Goal: Task Accomplishment & Management: Complete application form

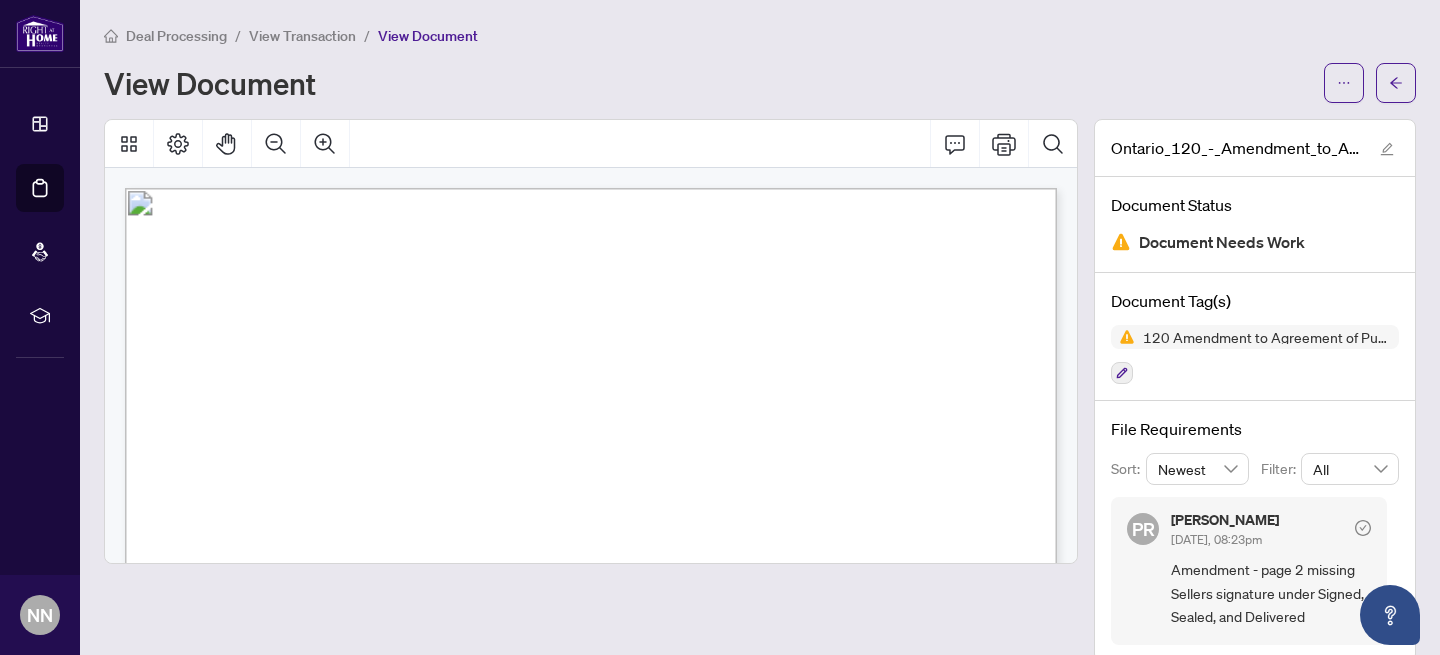
scroll to position [1567, 0]
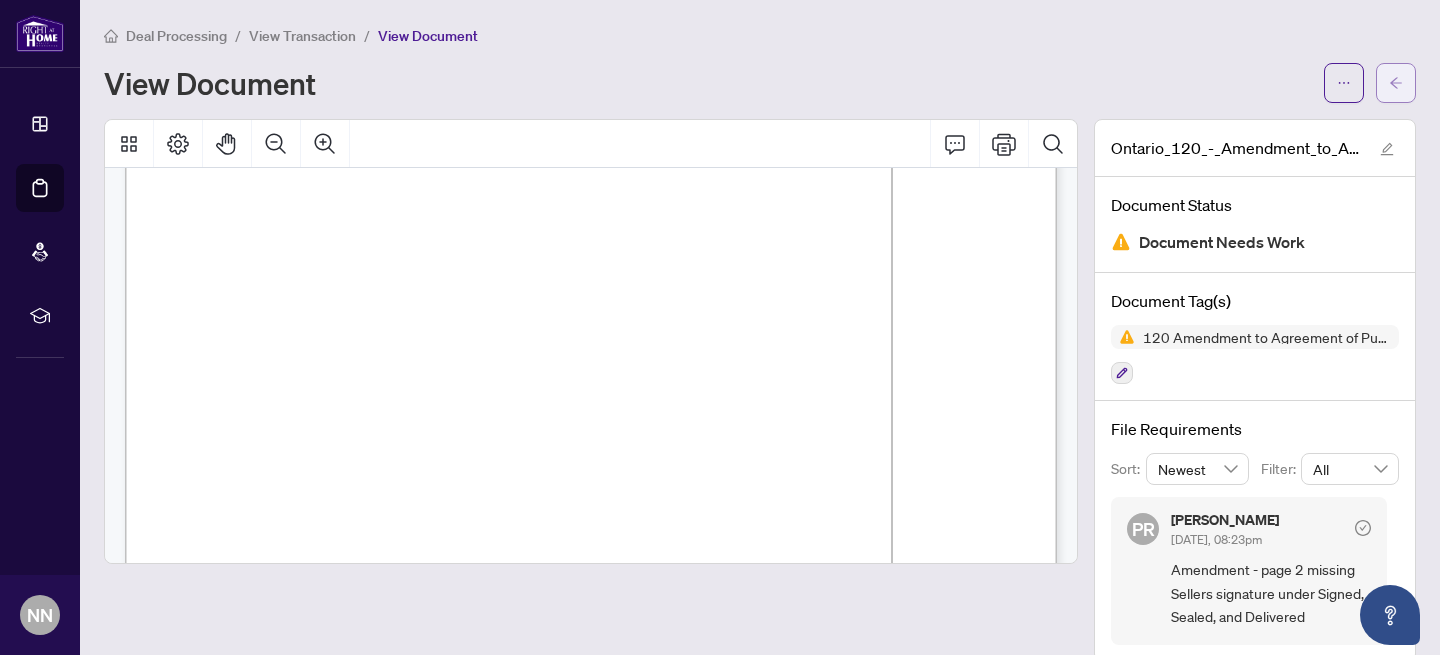
click at [1392, 80] on icon "arrow-left" at bounding box center [1396, 82] width 12 height 11
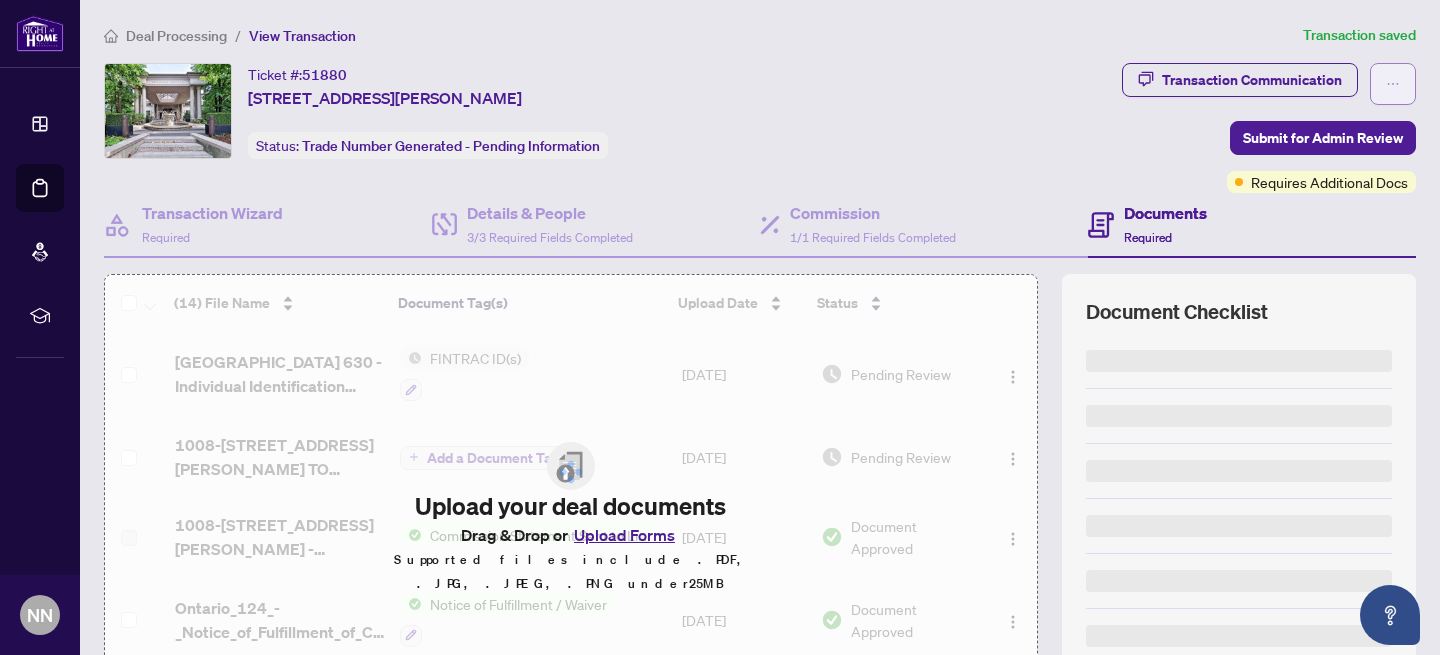
click at [1386, 81] on icon "ellipsis" at bounding box center [1393, 84] width 14 height 14
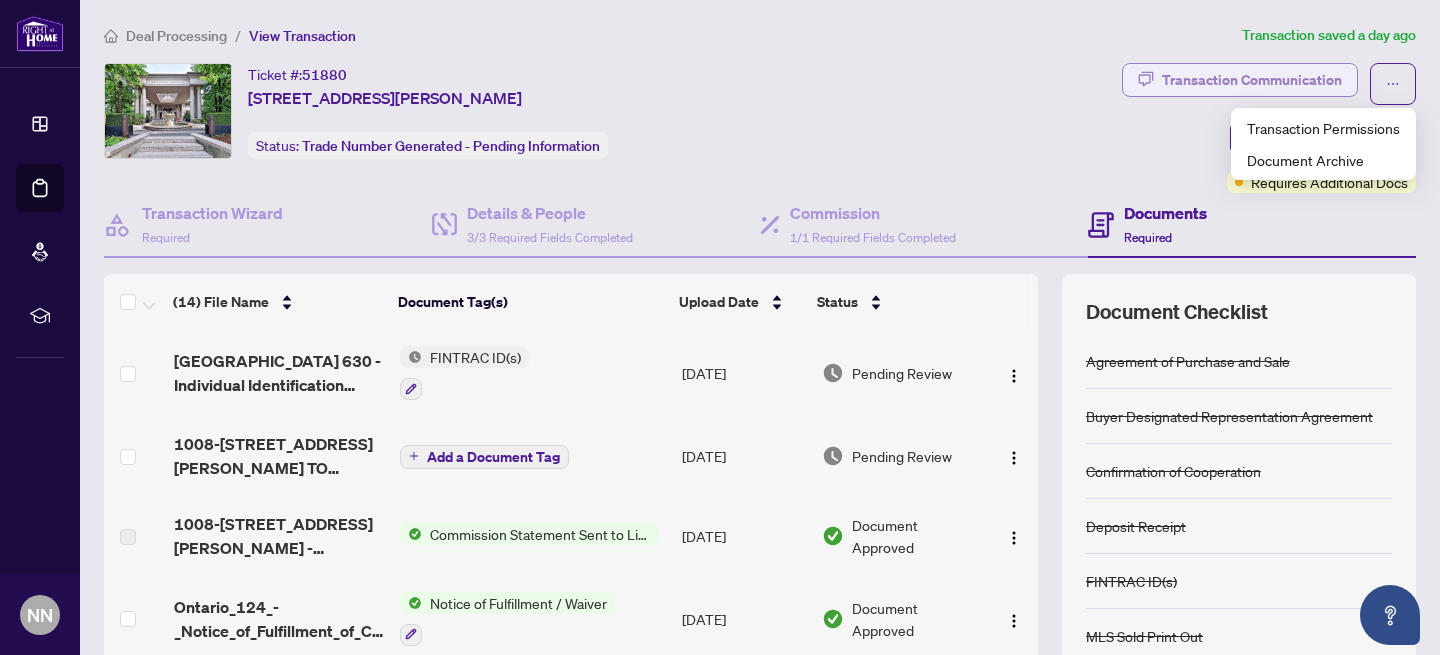
click at [1268, 79] on div "Transaction Communication" at bounding box center [1252, 80] width 180 height 32
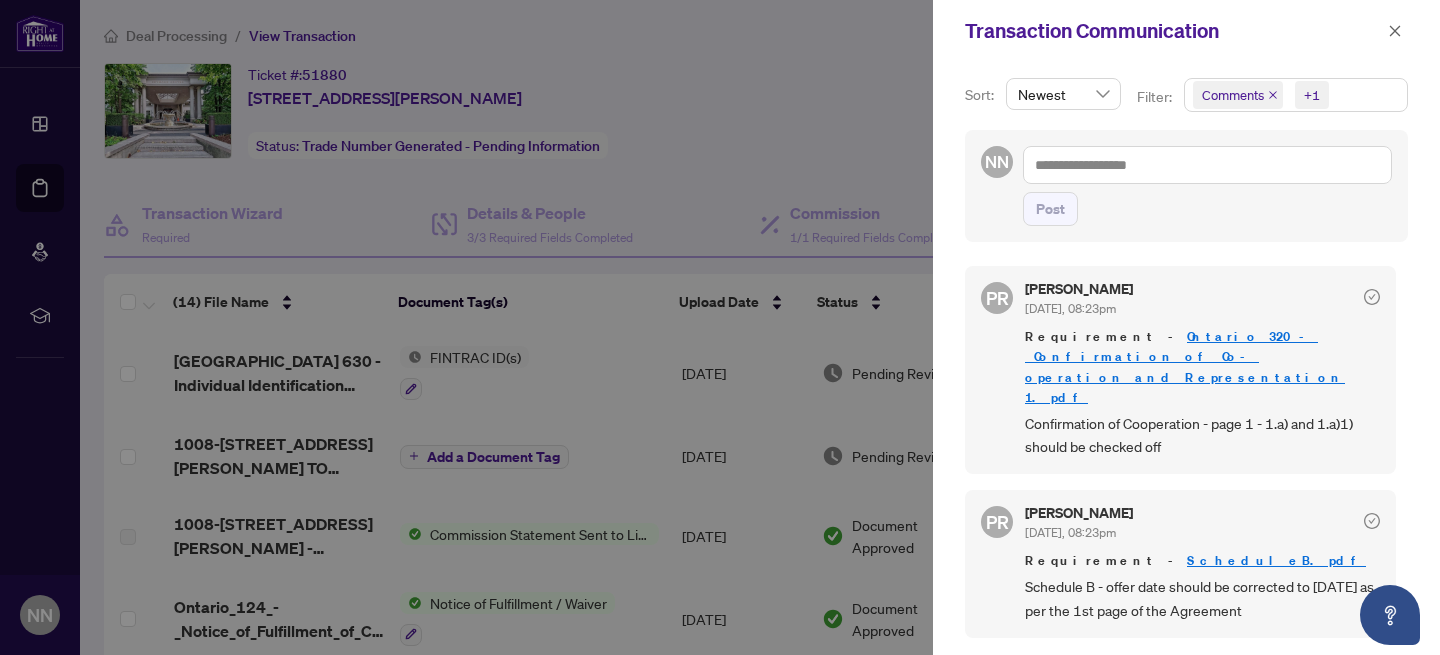
click at [902, 90] on div at bounding box center [720, 327] width 1440 height 655
click at [1395, 31] on icon "close" at bounding box center [1395, 30] width 11 height 11
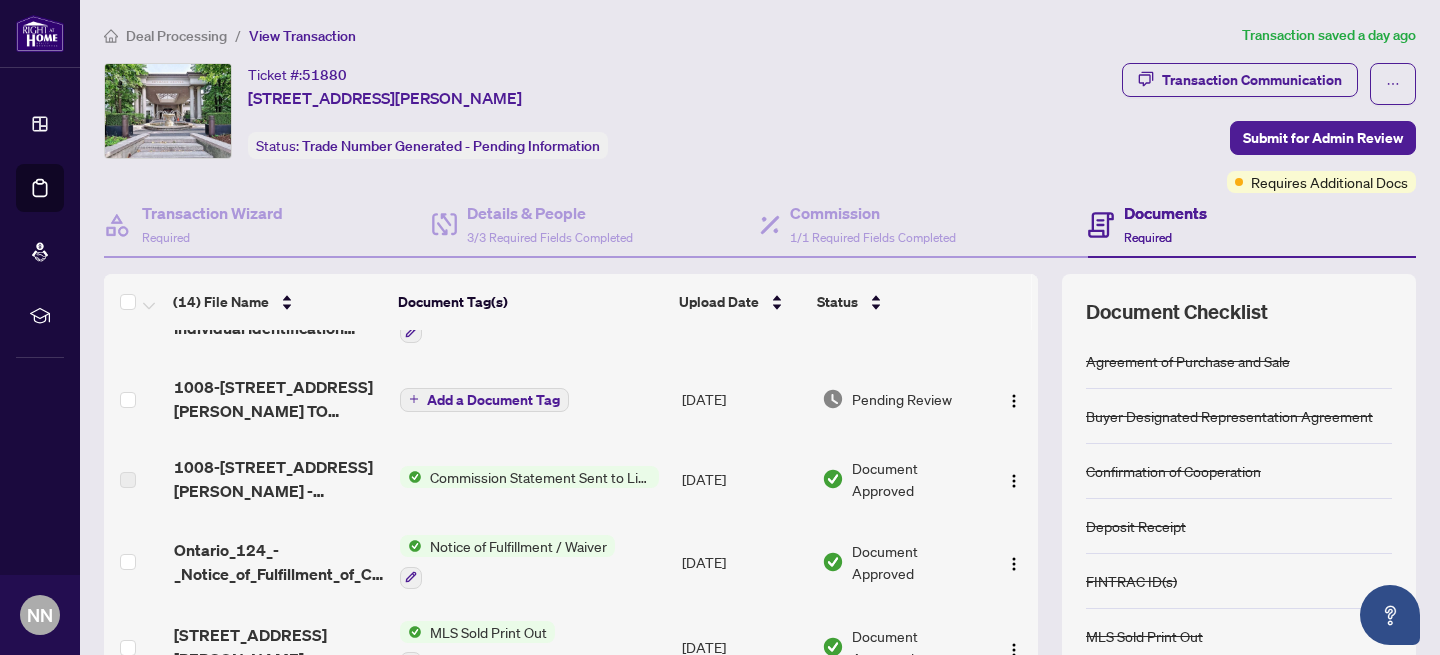
scroll to position [58, 0]
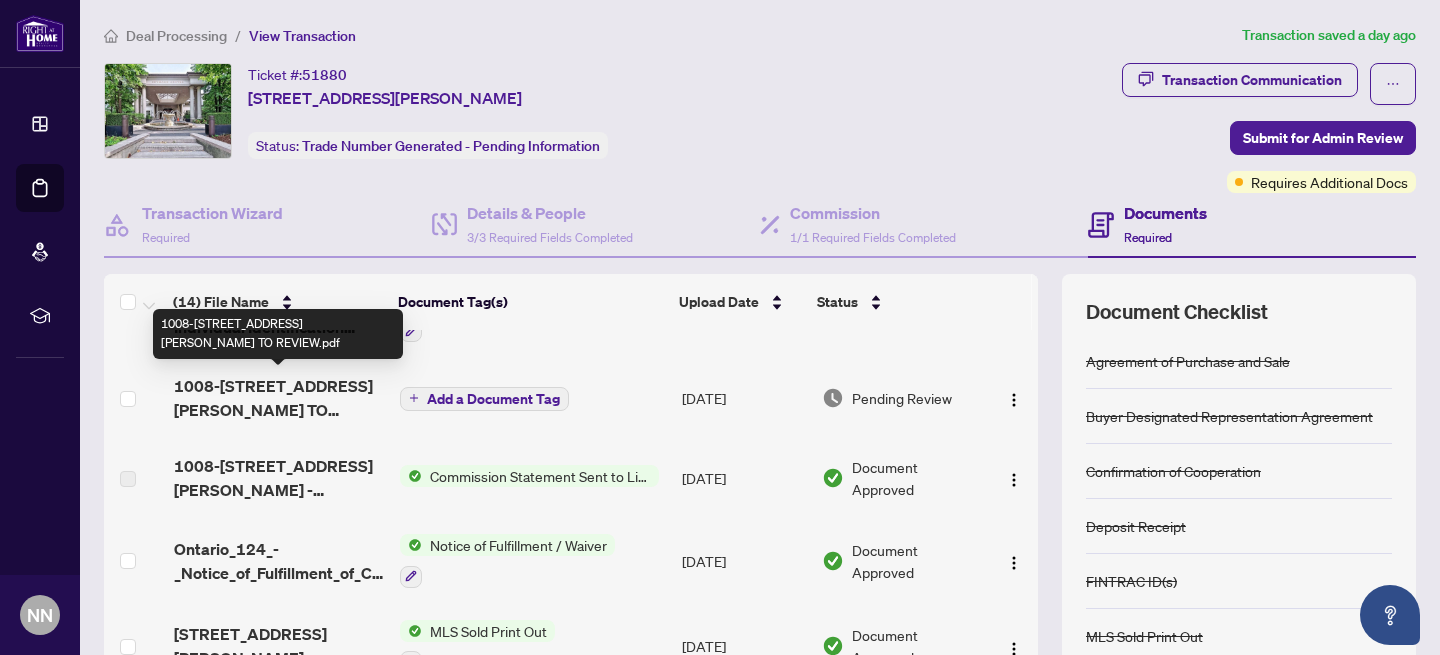
click at [298, 383] on span "1008-[STREET_ADDRESS][PERSON_NAME] TO REVIEW.pdf" at bounding box center [279, 398] width 210 height 48
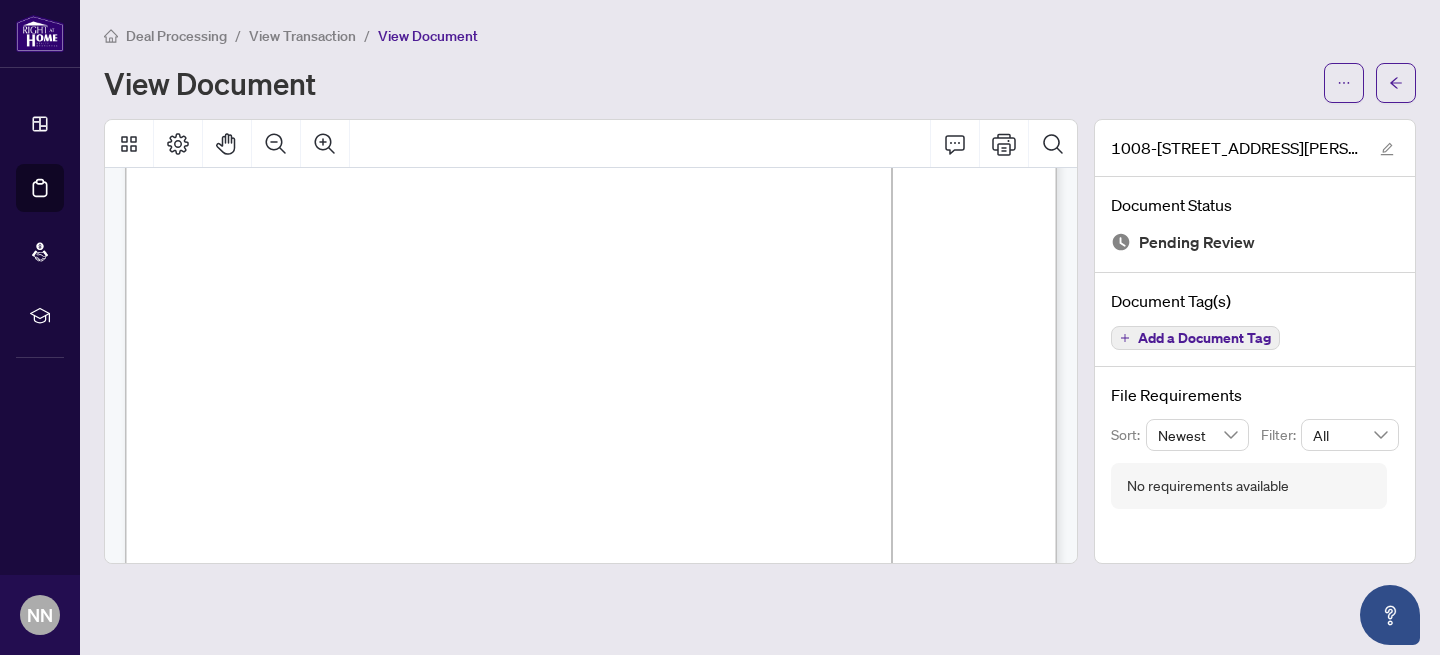
scroll to position [851, 0]
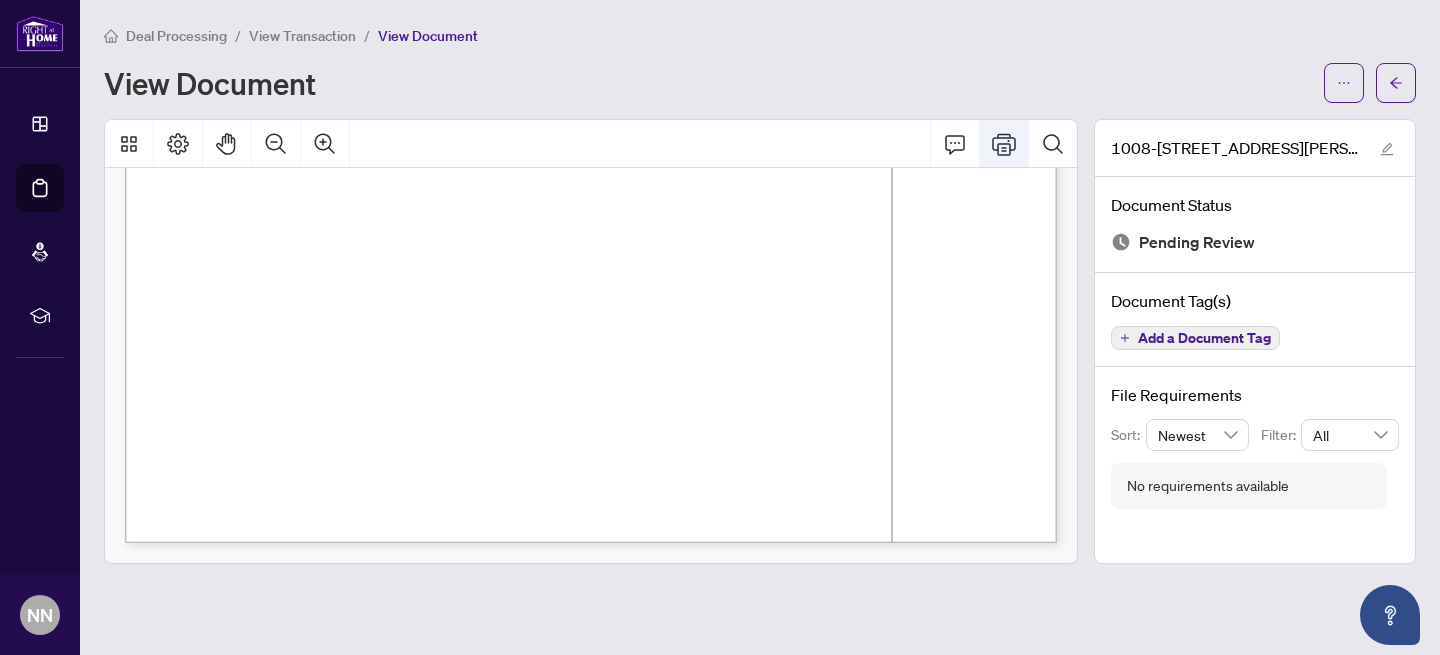
click at [1003, 149] on icon "Print" at bounding box center [1004, 144] width 24 height 22
click at [1003, 142] on icon "Print" at bounding box center [1004, 144] width 24 height 22
click at [1389, 79] on icon "arrow-left" at bounding box center [1396, 83] width 14 height 14
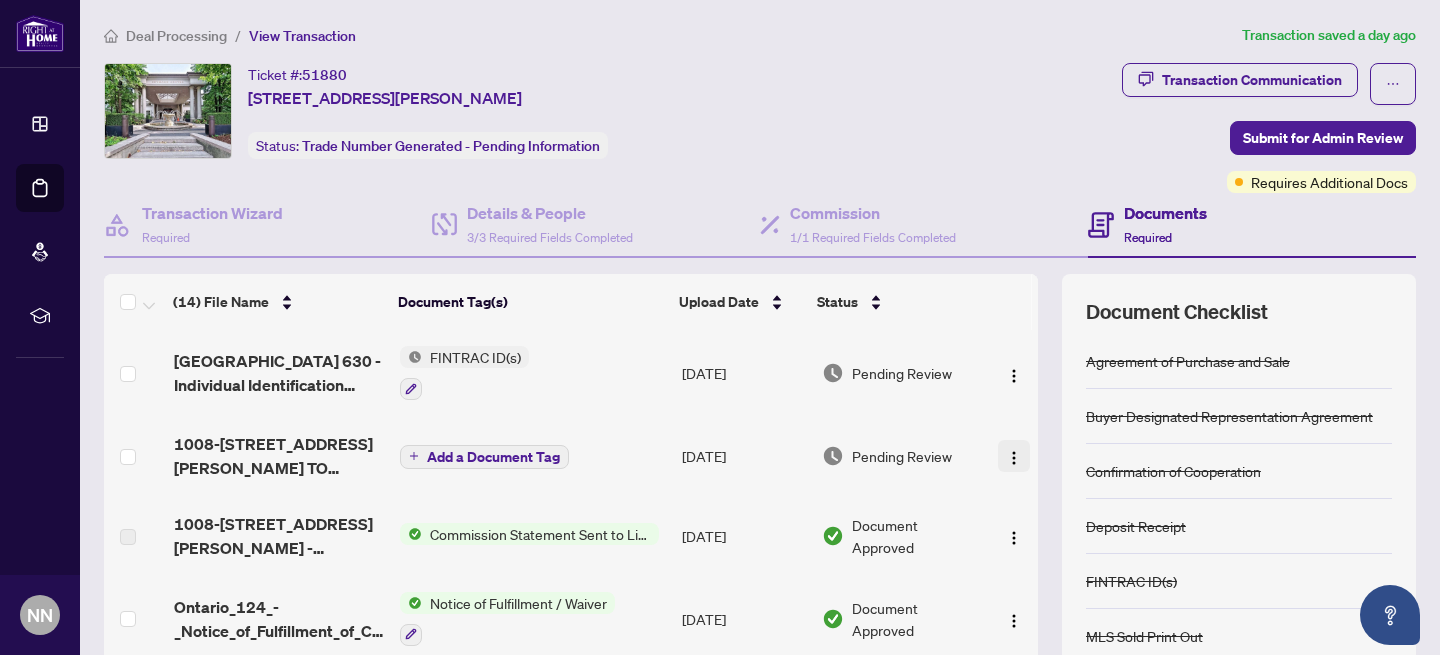
click at [1011, 453] on img "button" at bounding box center [1014, 458] width 16 height 16
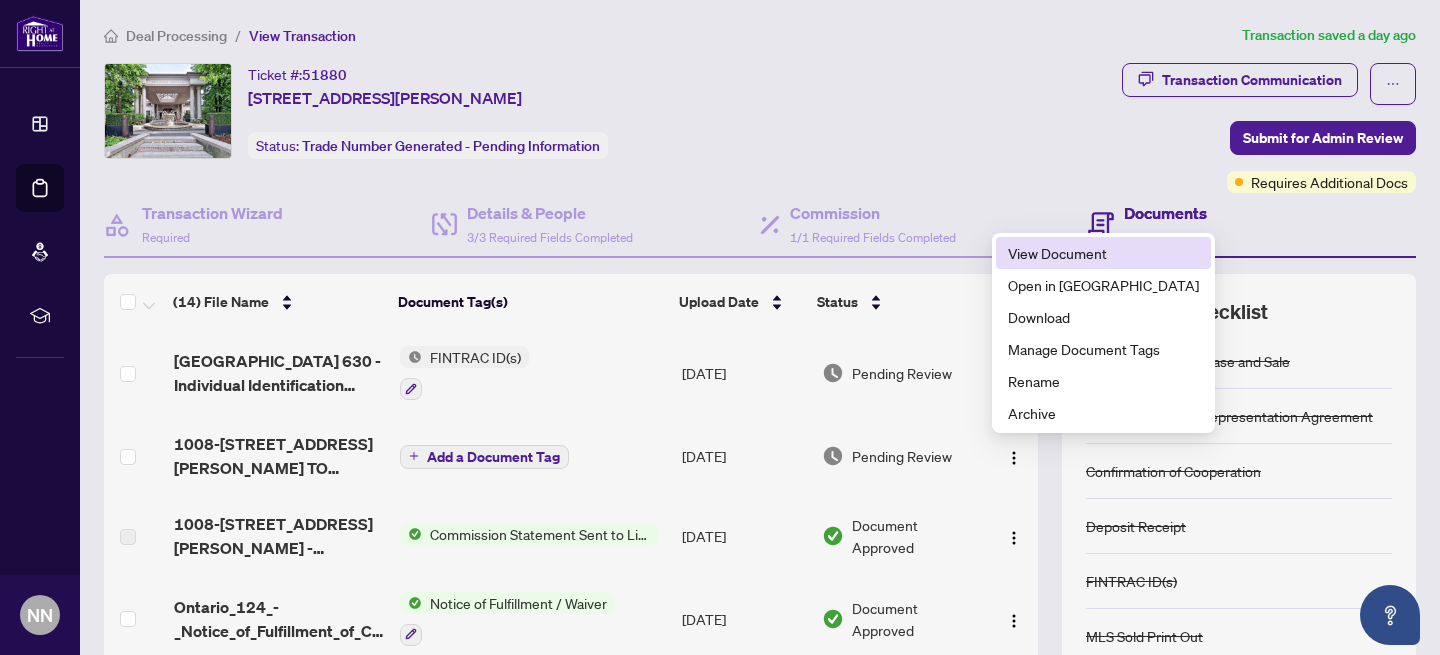
click at [1047, 259] on span "View Document" at bounding box center [1103, 253] width 191 height 22
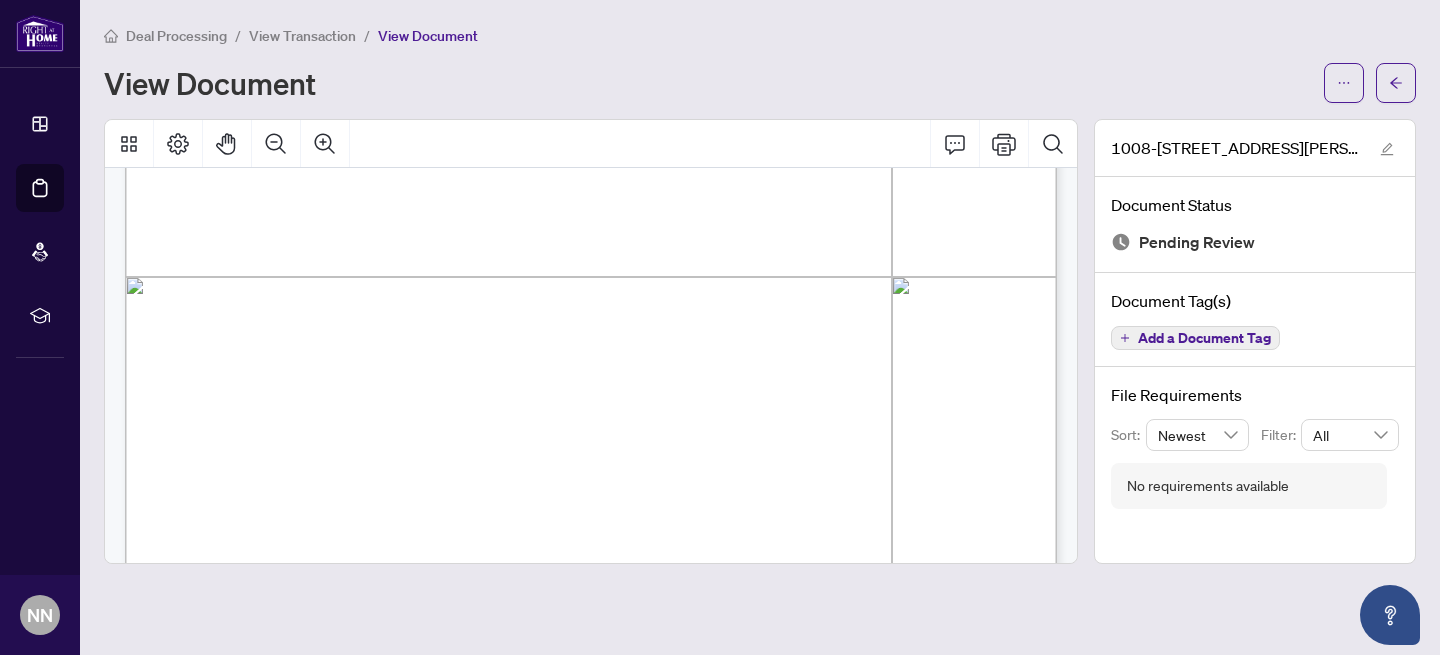
scroll to position [660, 0]
click at [951, 140] on icon "Comment" at bounding box center [955, 144] width 20 height 19
click at [1009, 144] on icon "Print" at bounding box center [1004, 144] width 24 height 22
click at [186, 141] on icon "Page Layout" at bounding box center [178, 144] width 24 height 24
click at [131, 143] on icon "Thumbnails" at bounding box center [129, 144] width 24 height 24
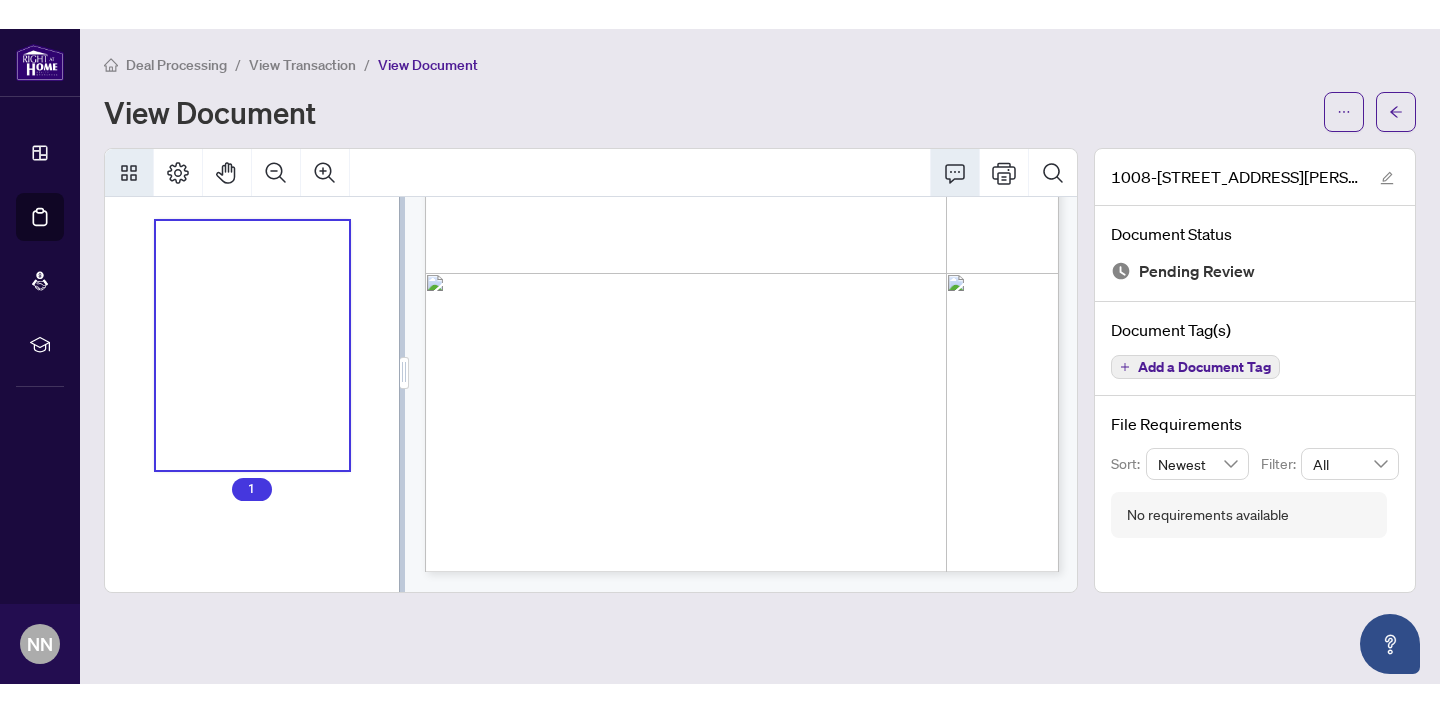
scroll to position [449, 0]
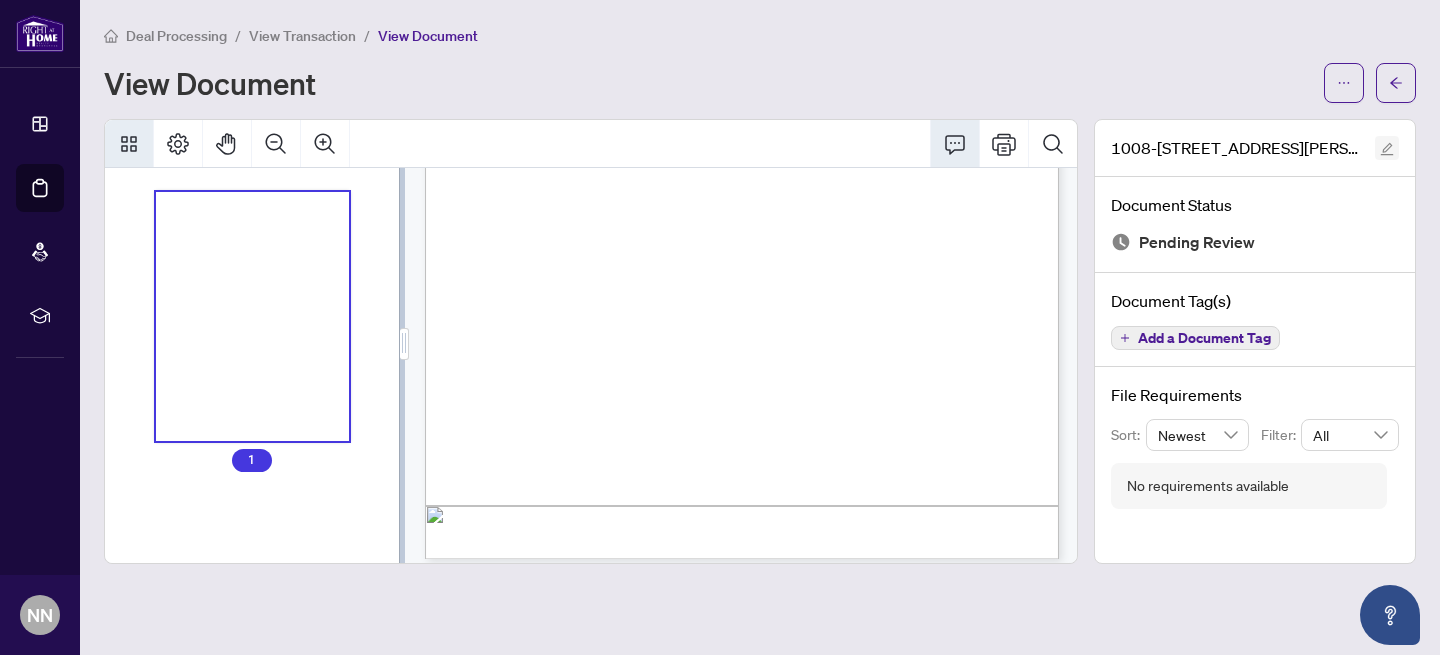
click at [1388, 145] on icon "edit" at bounding box center [1387, 149] width 14 height 14
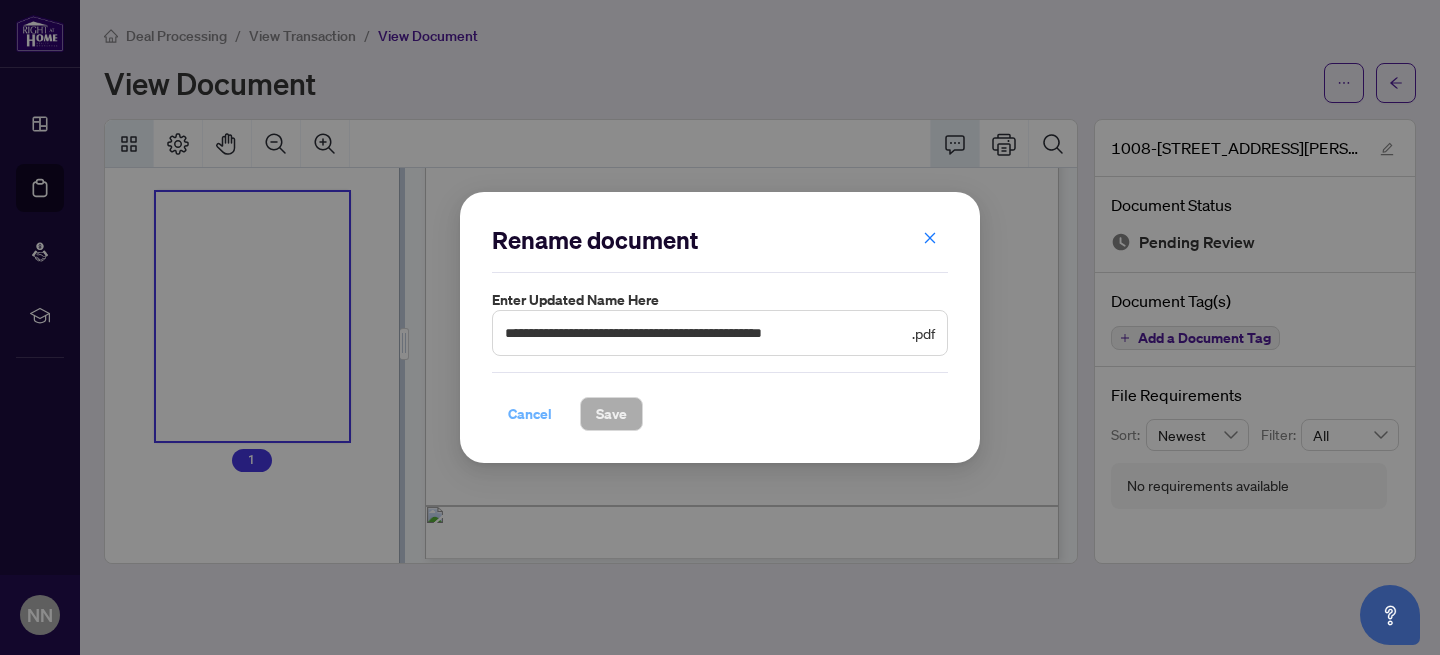
click at [532, 415] on span "Cancel" at bounding box center [530, 414] width 44 height 32
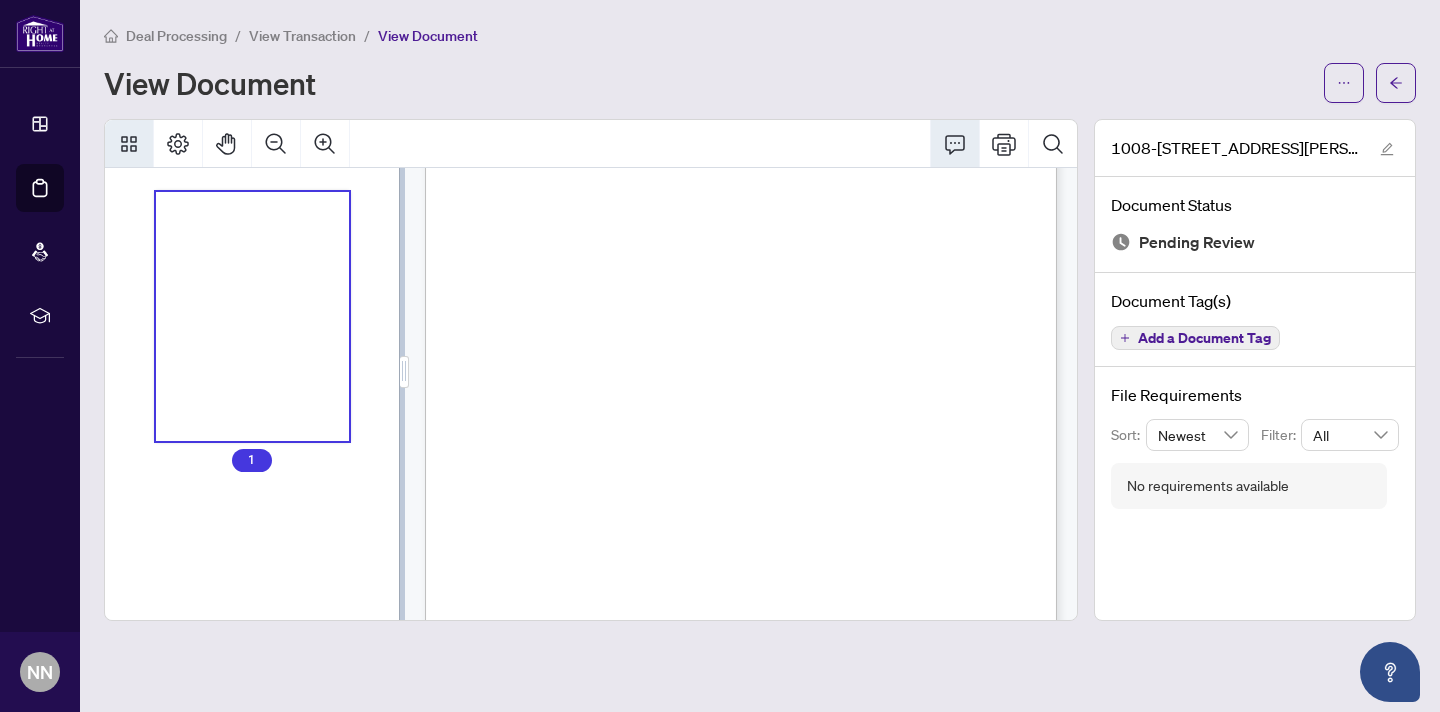
scroll to position [0, 0]
click at [996, 140] on icon "Print" at bounding box center [1004, 144] width 24 height 24
click at [1000, 141] on icon "Print" at bounding box center [1004, 144] width 24 height 24
click at [1382, 85] on button "button" at bounding box center [1396, 83] width 40 height 40
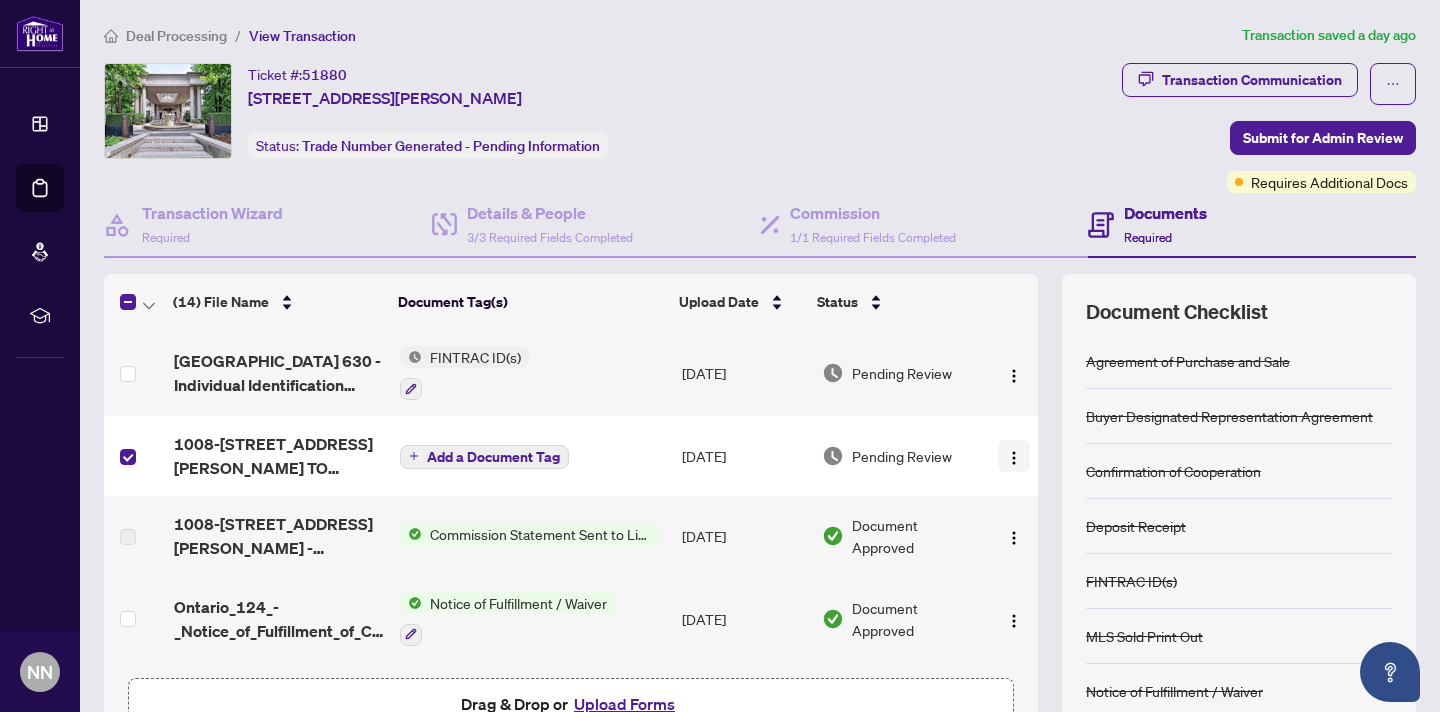
click at [1009, 454] on img "button" at bounding box center [1014, 458] width 16 height 16
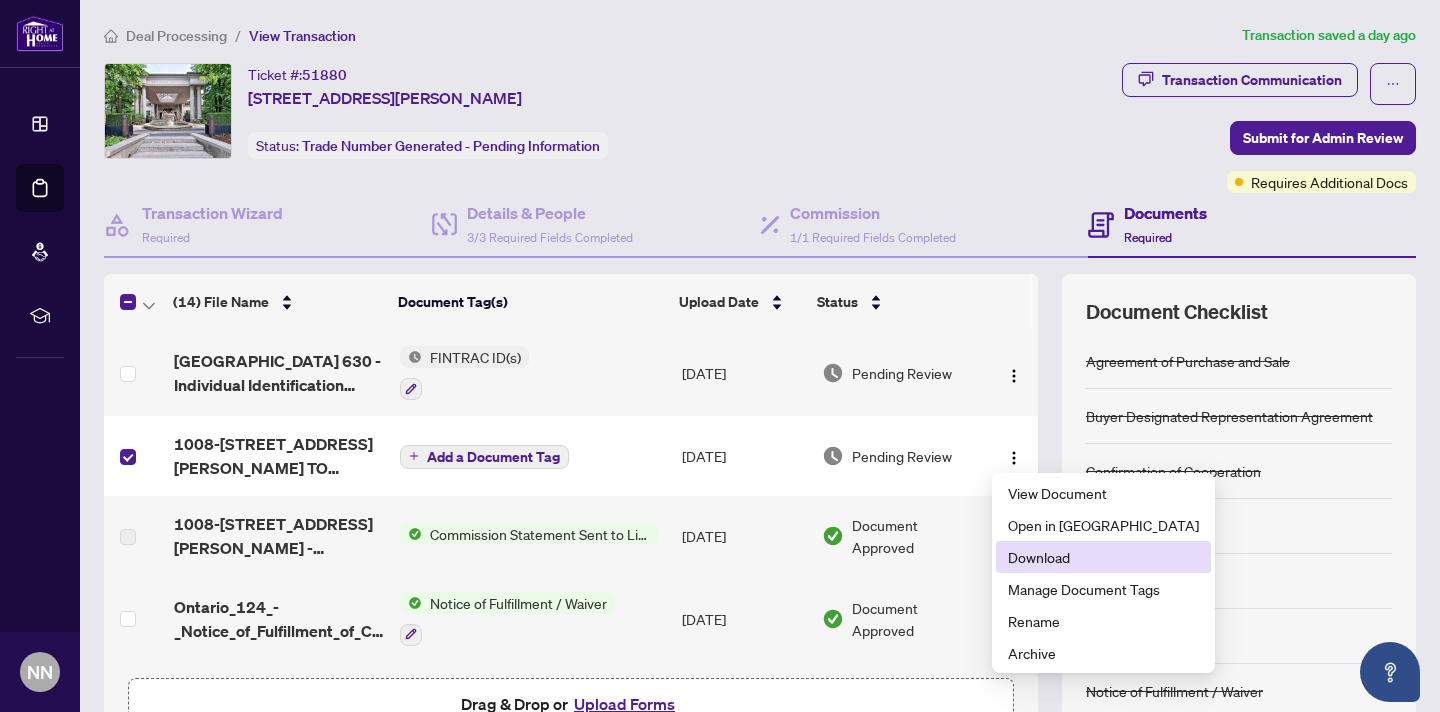
click at [1029, 552] on span "Download" at bounding box center [1103, 557] width 191 height 22
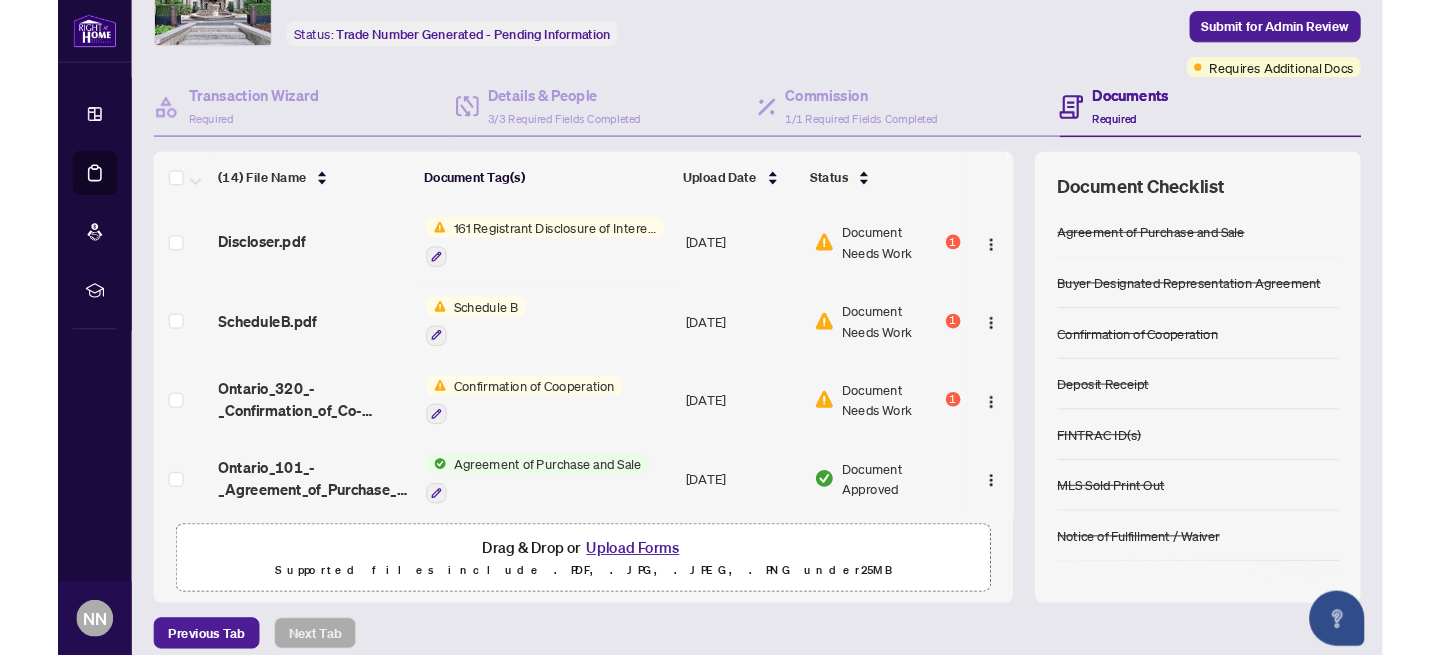
scroll to position [117, 0]
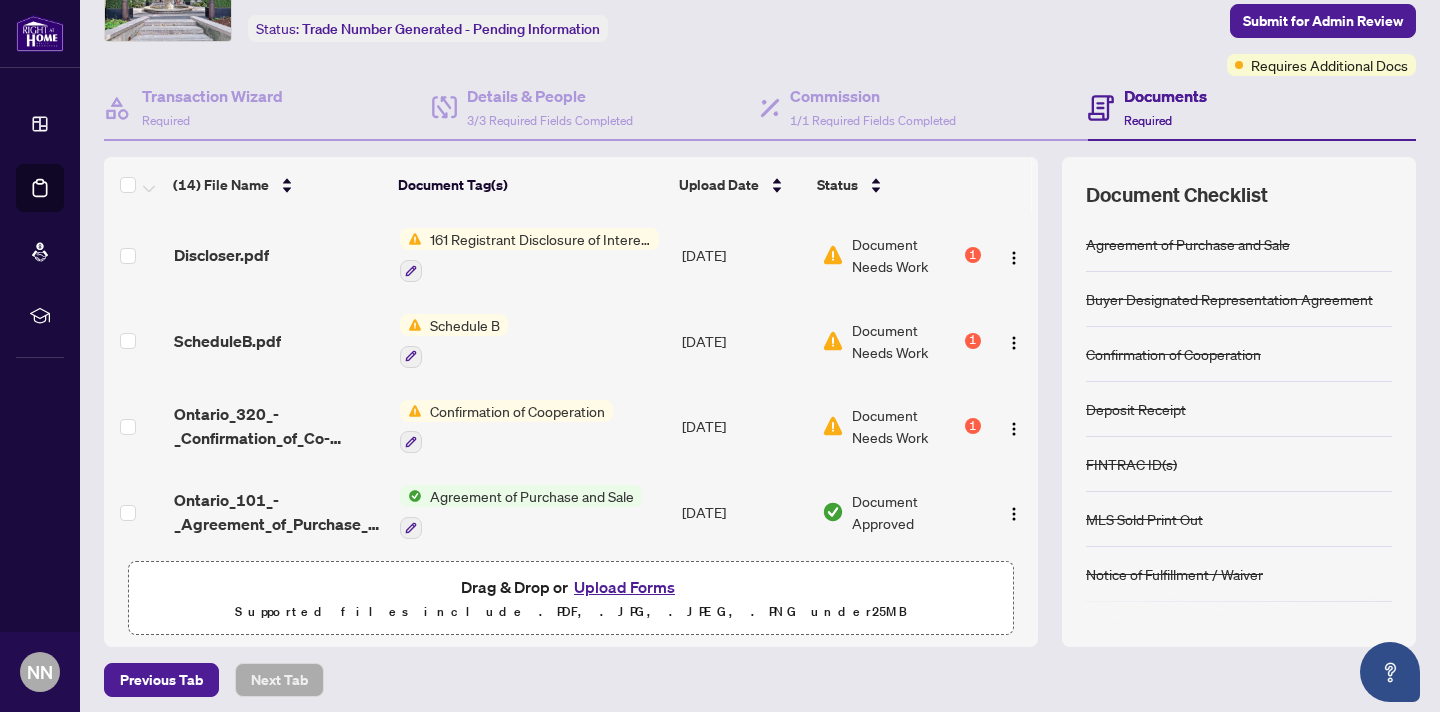
click at [627, 587] on button "Upload Forms" at bounding box center [624, 587] width 113 height 26
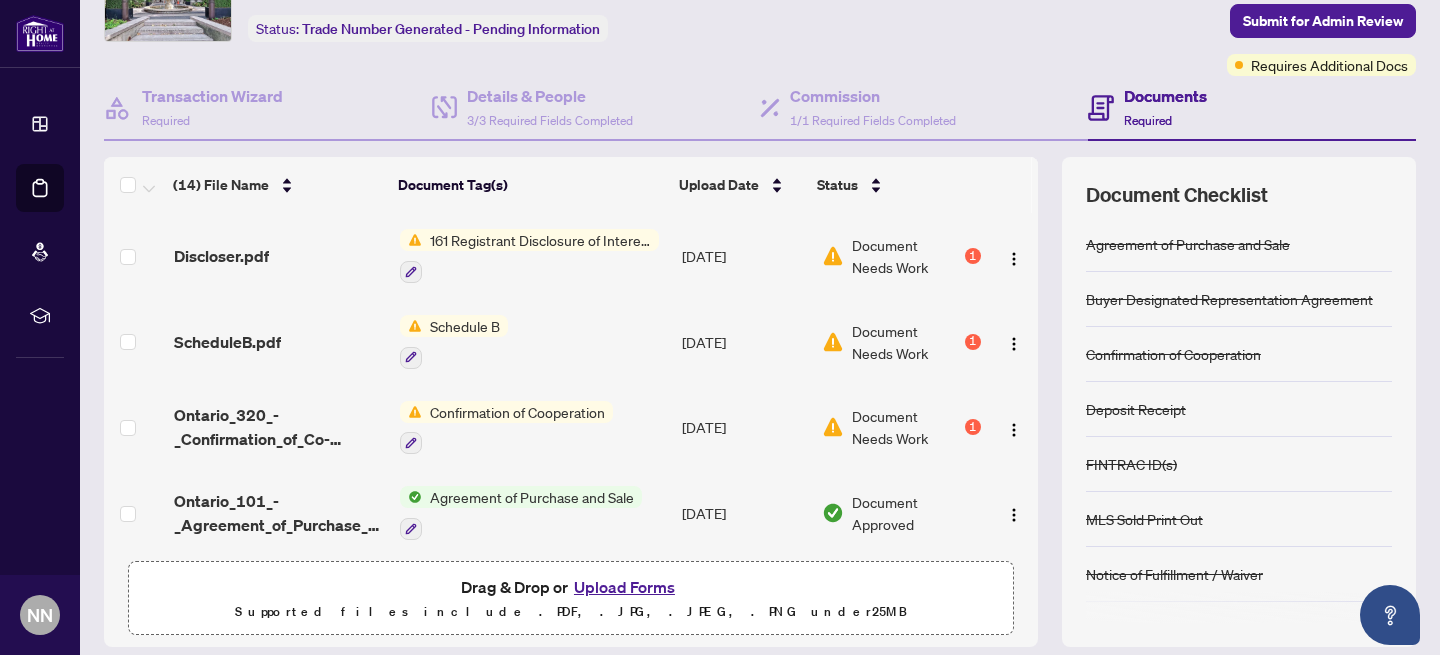
scroll to position [844, 0]
click at [638, 582] on button "Upload Forms" at bounding box center [624, 587] width 113 height 26
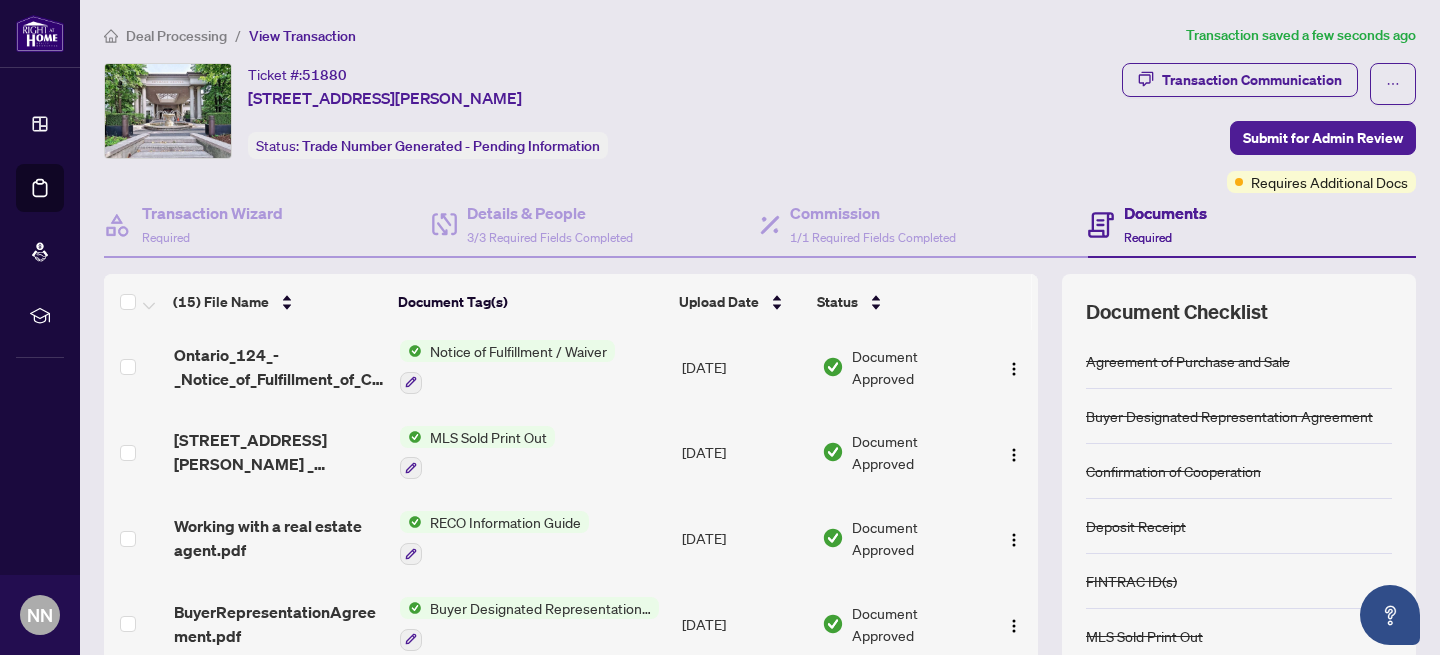
scroll to position [0, 0]
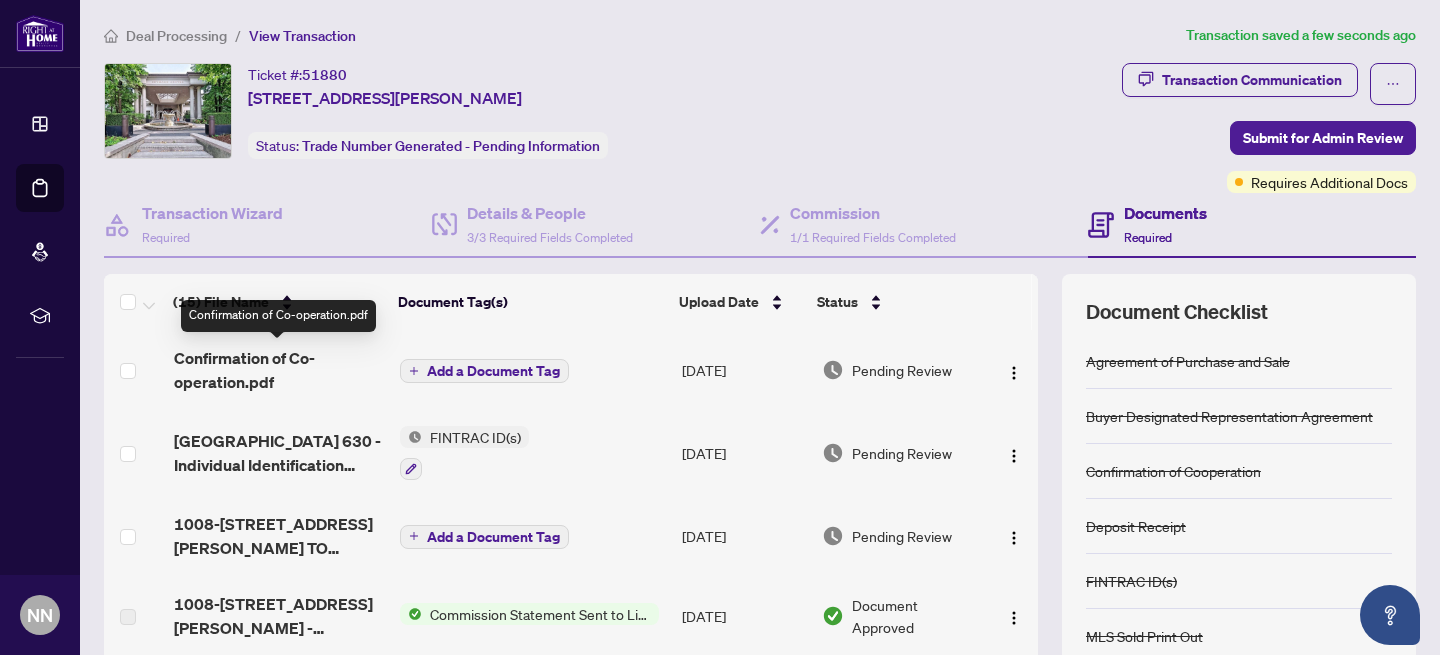
click at [228, 355] on span "Confirmation of Co-operation.pdf" at bounding box center [279, 370] width 210 height 48
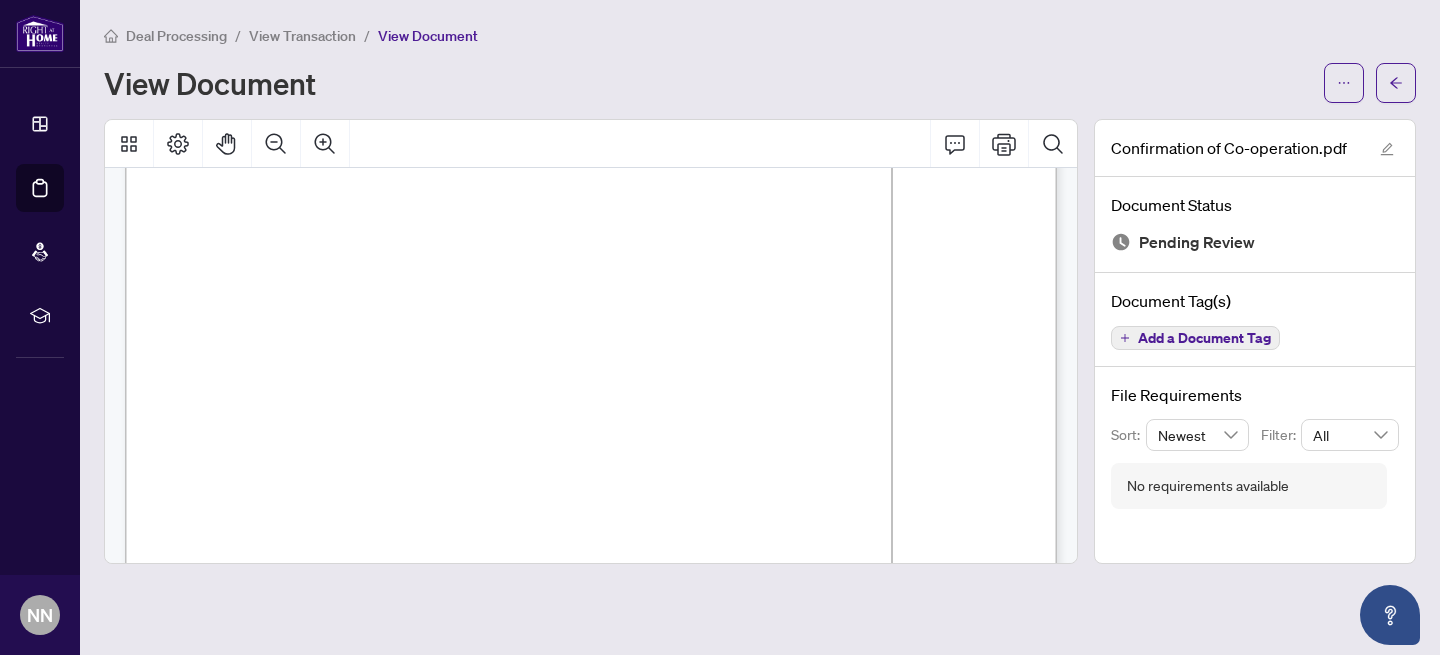
scroll to position [181, 0]
click at [1403, 77] on button "button" at bounding box center [1396, 83] width 40 height 40
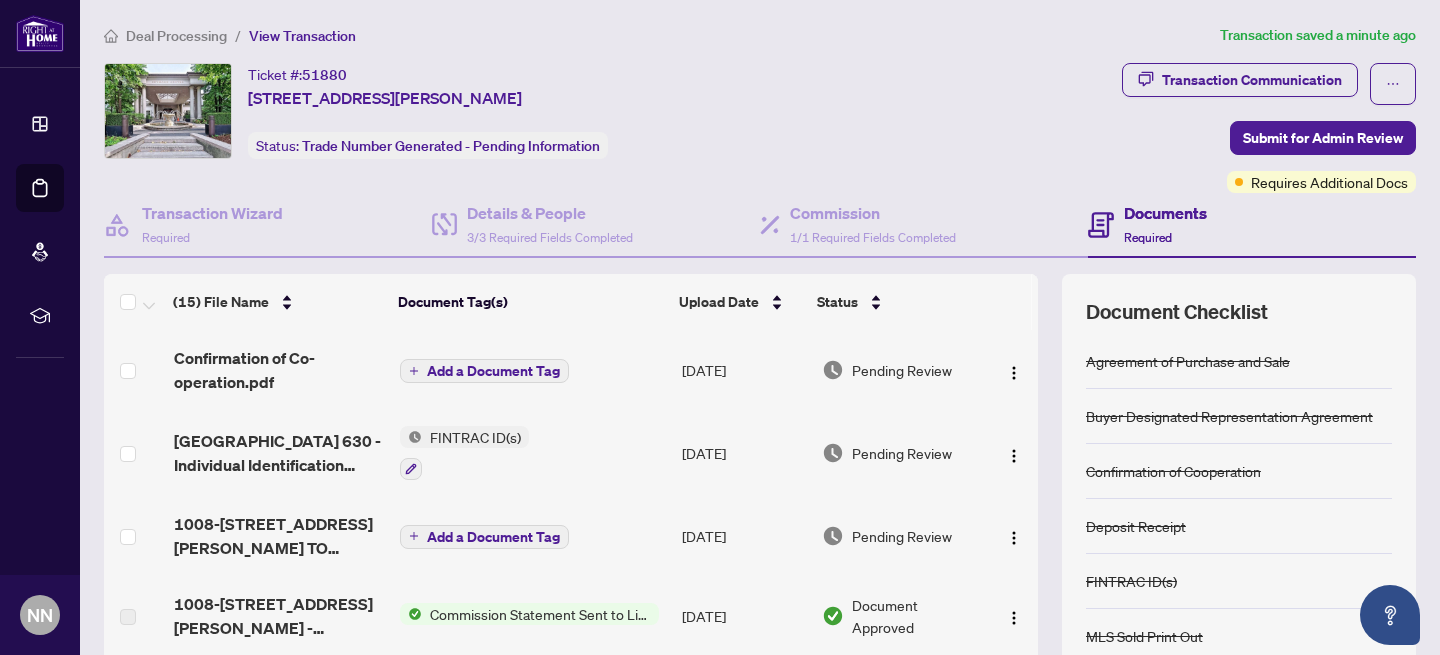
click at [501, 365] on span "Add a Document Tag" at bounding box center [493, 371] width 133 height 14
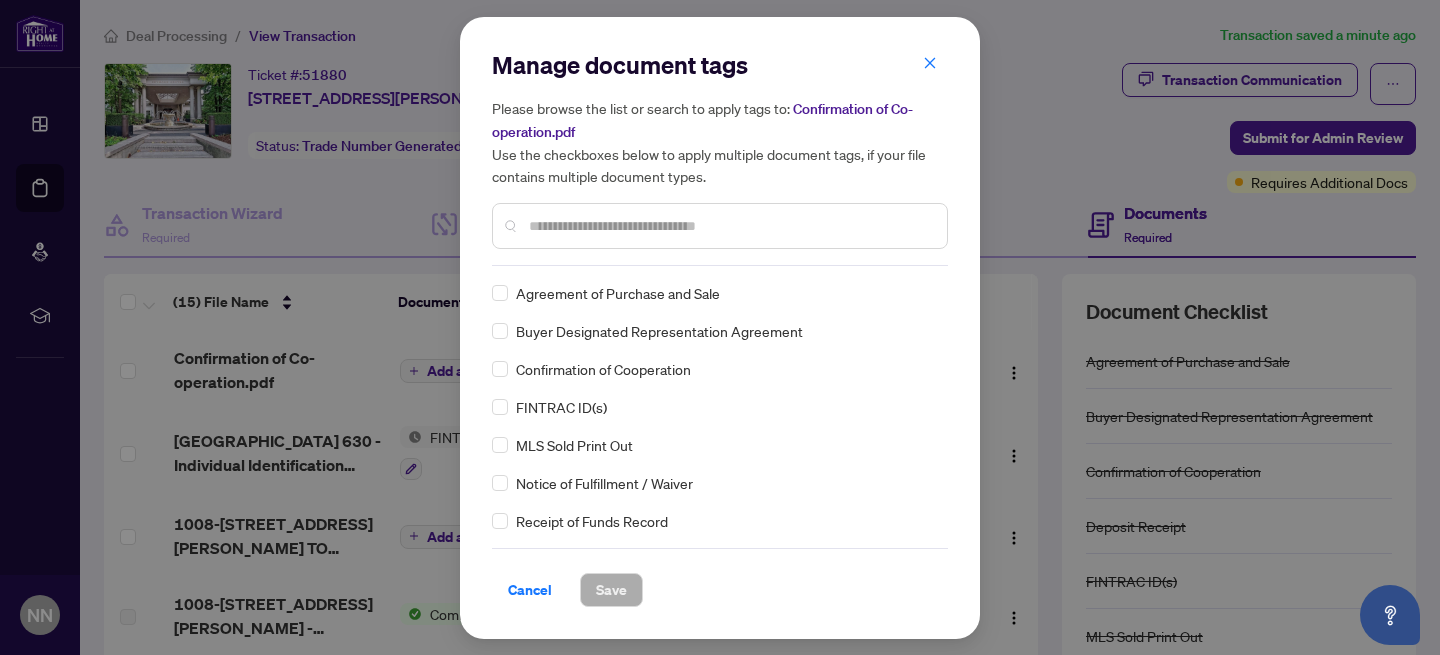
click at [546, 223] on input "text" at bounding box center [730, 226] width 402 height 22
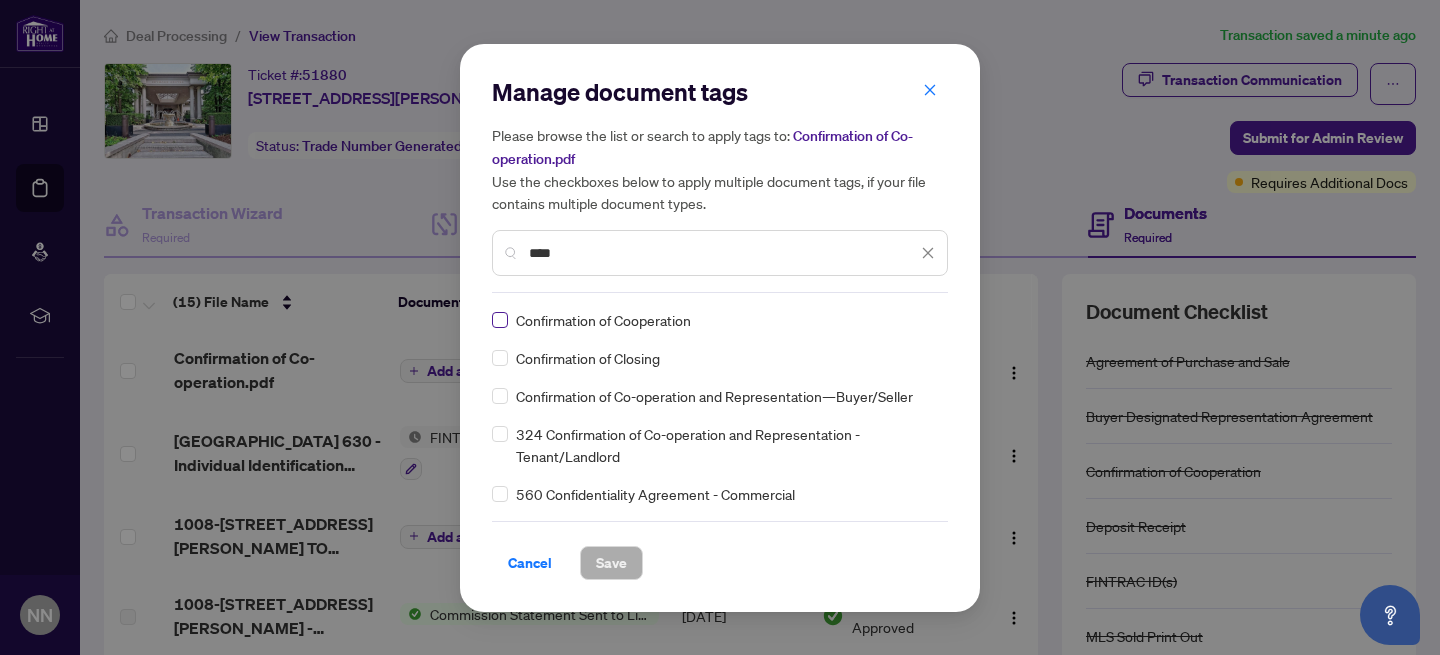
type input "****"
click at [607, 565] on span "Save" at bounding box center [611, 563] width 31 height 32
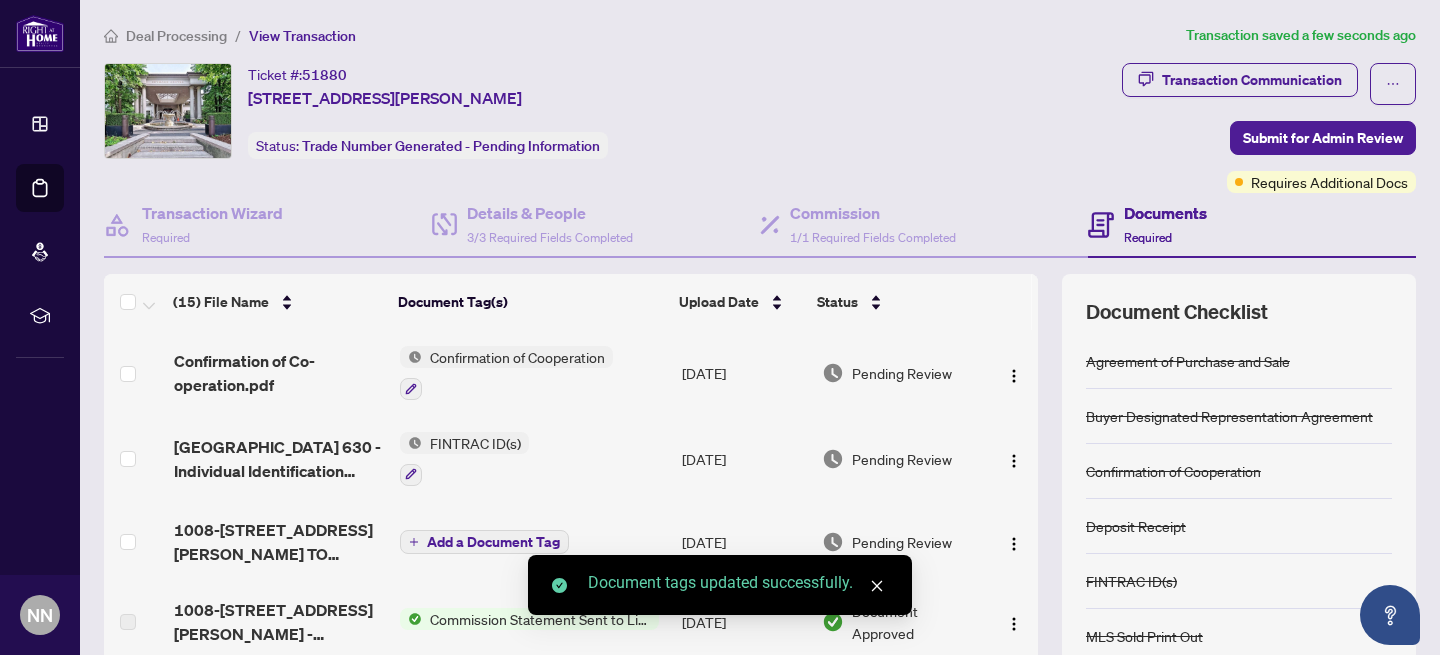
click at [878, 588] on icon "close" at bounding box center [877, 586] width 11 height 11
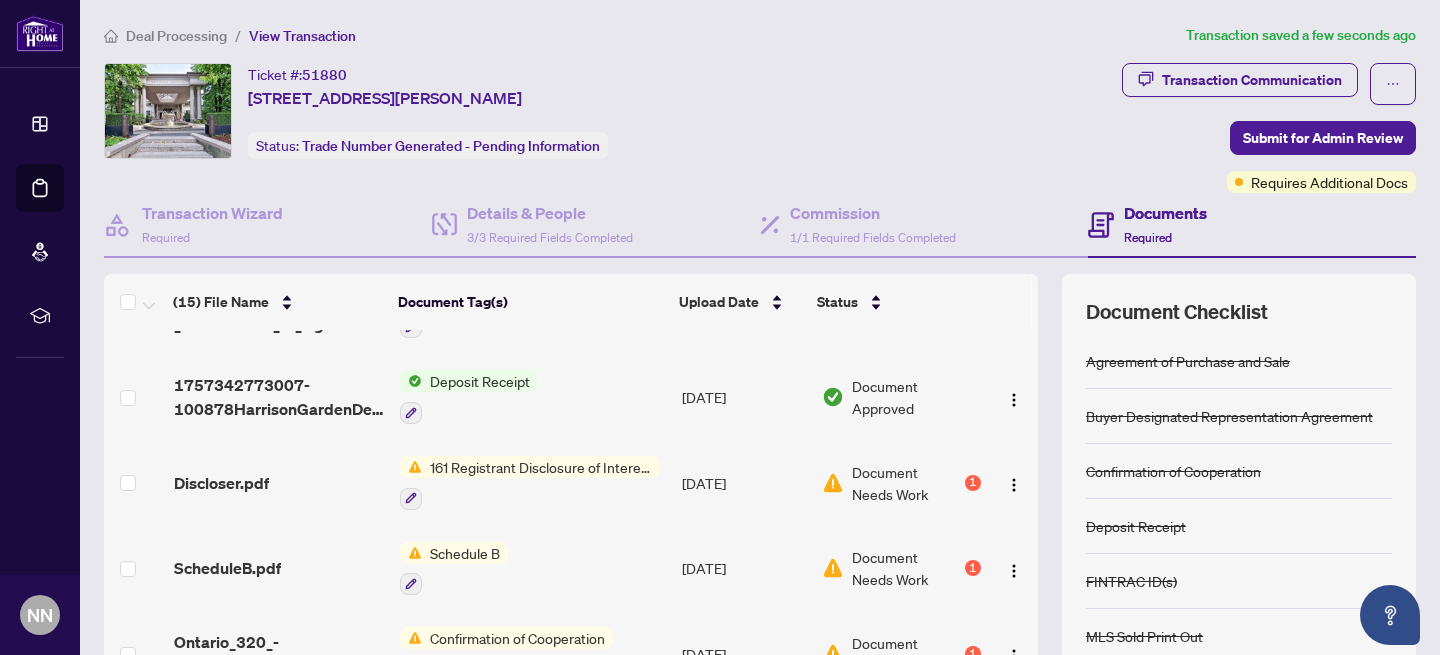
scroll to position [931, 0]
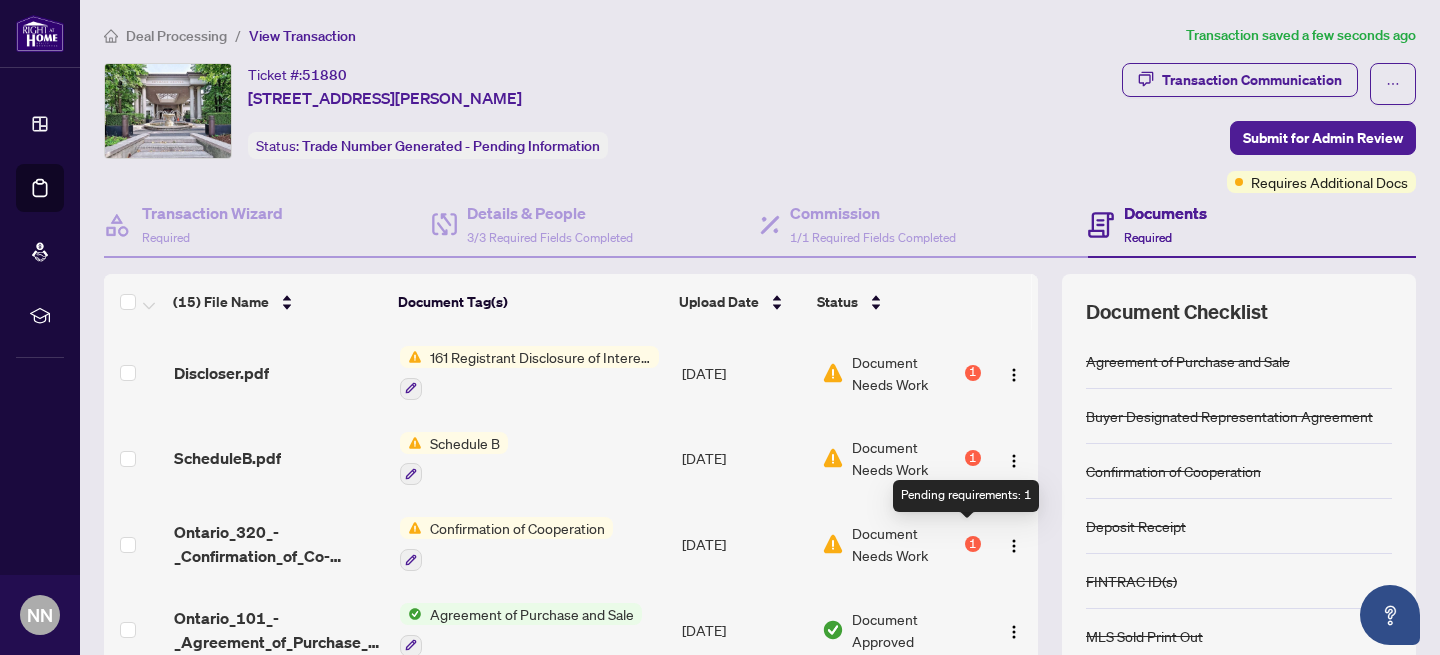
click at [965, 536] on div "1" at bounding box center [973, 544] width 16 height 16
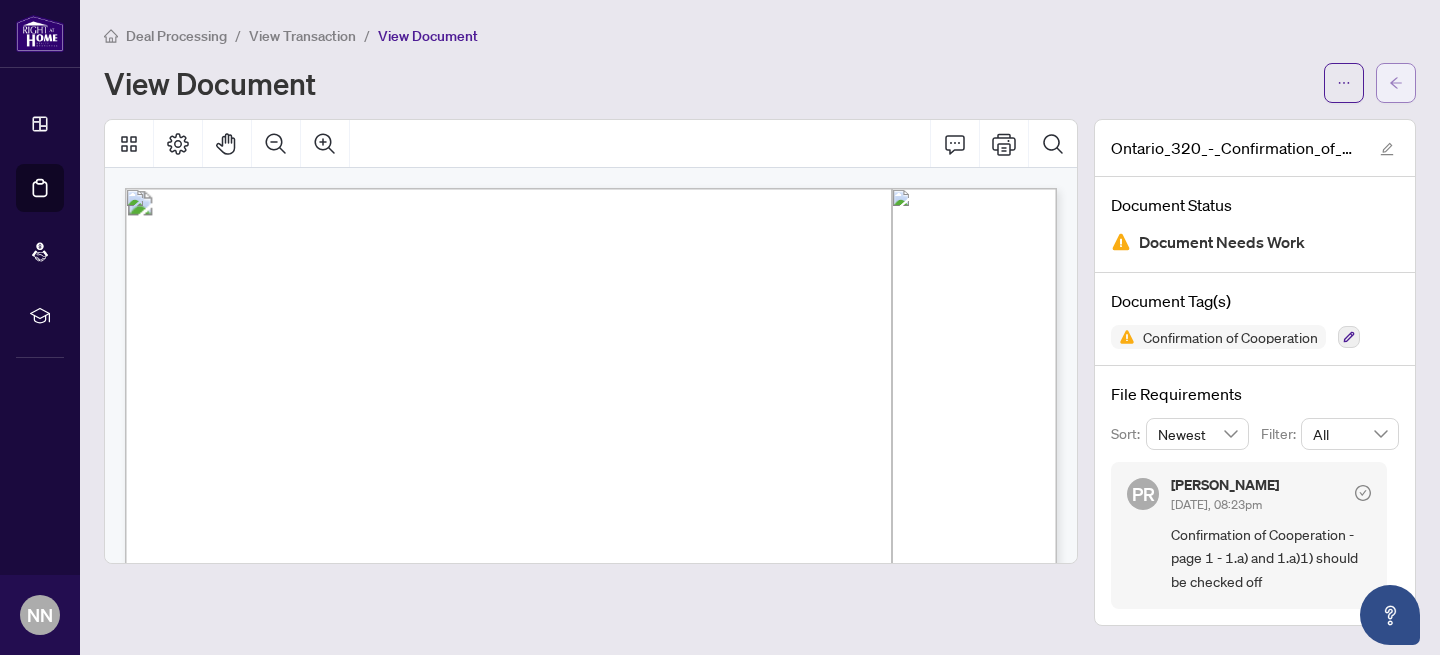
click at [1400, 83] on icon "arrow-left" at bounding box center [1396, 83] width 14 height 14
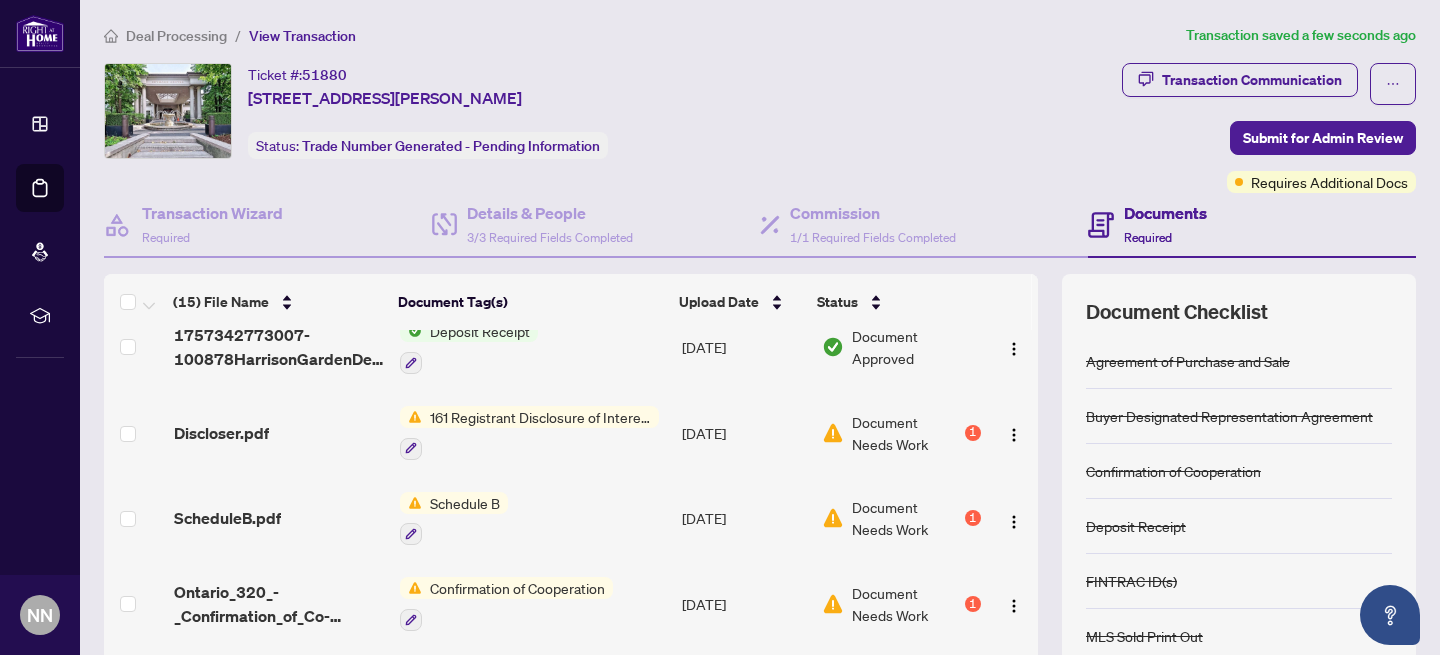
scroll to position [931, 0]
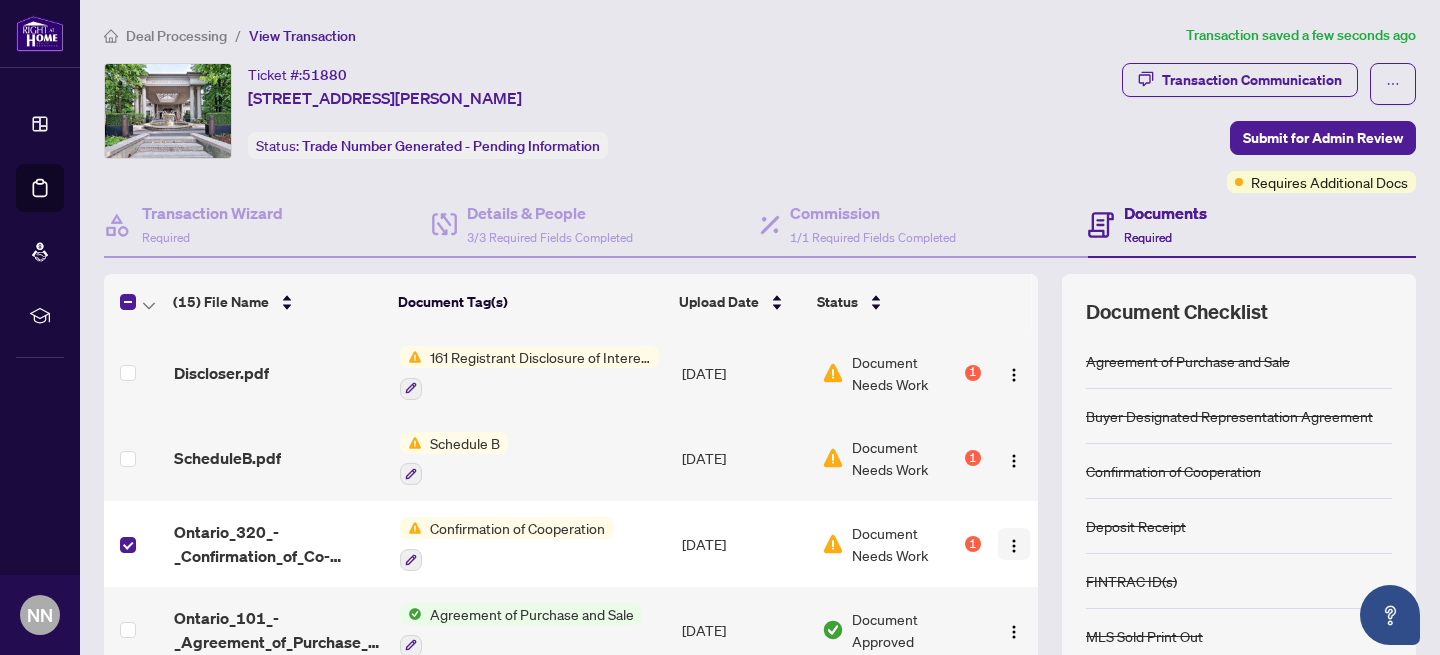
click at [1011, 538] on img "button" at bounding box center [1014, 546] width 16 height 16
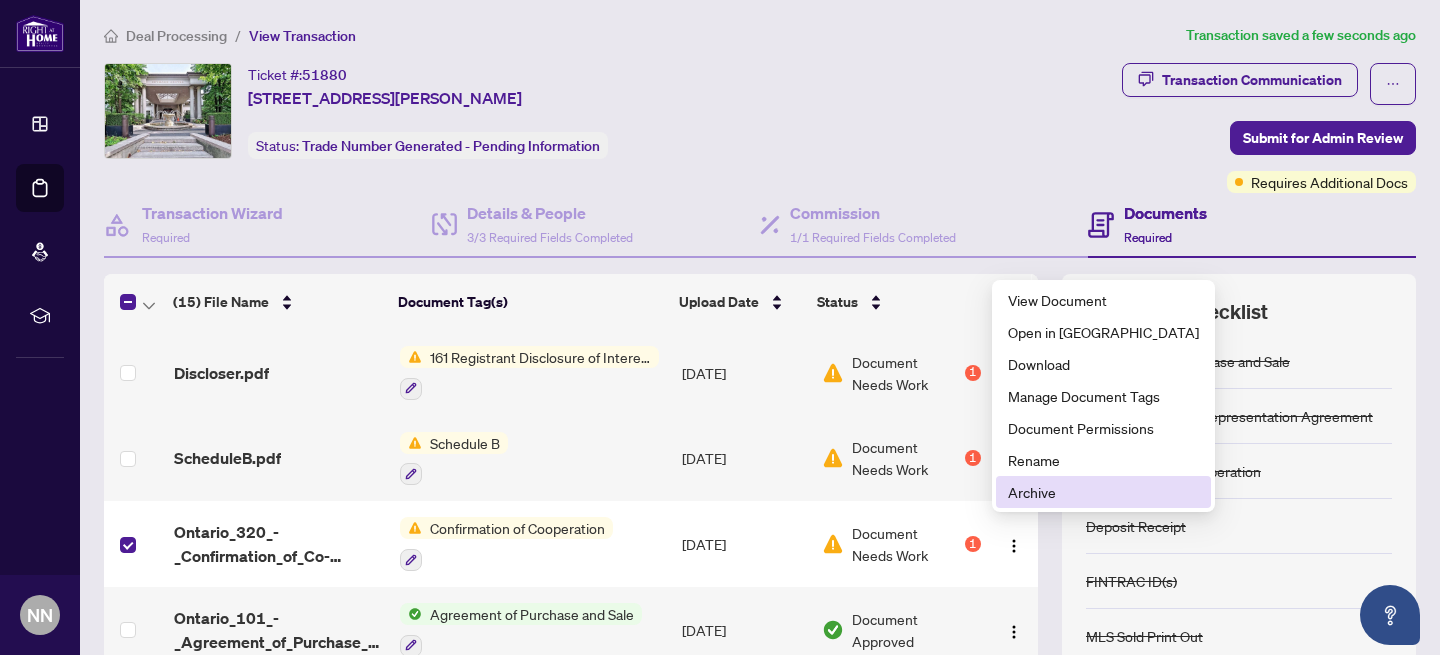
click at [1039, 489] on span "Archive" at bounding box center [1103, 492] width 191 height 22
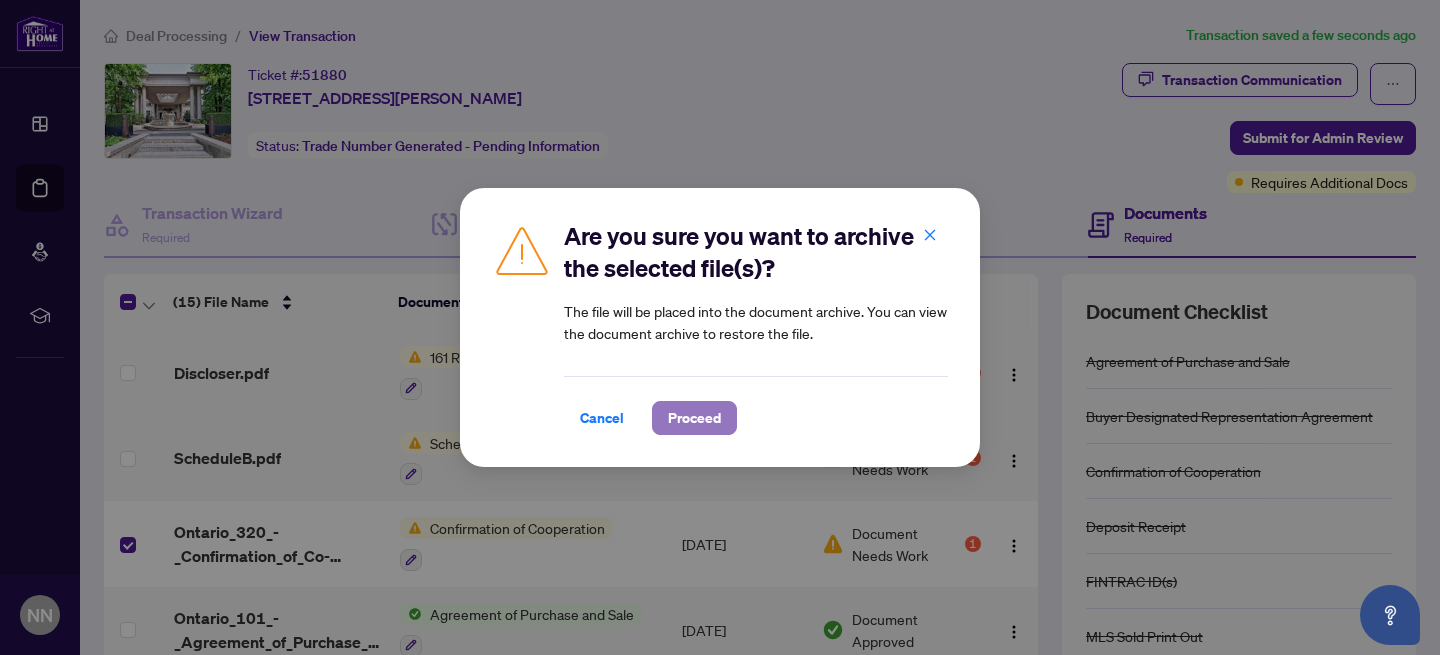
click at [687, 418] on span "Proceed" at bounding box center [694, 418] width 53 height 32
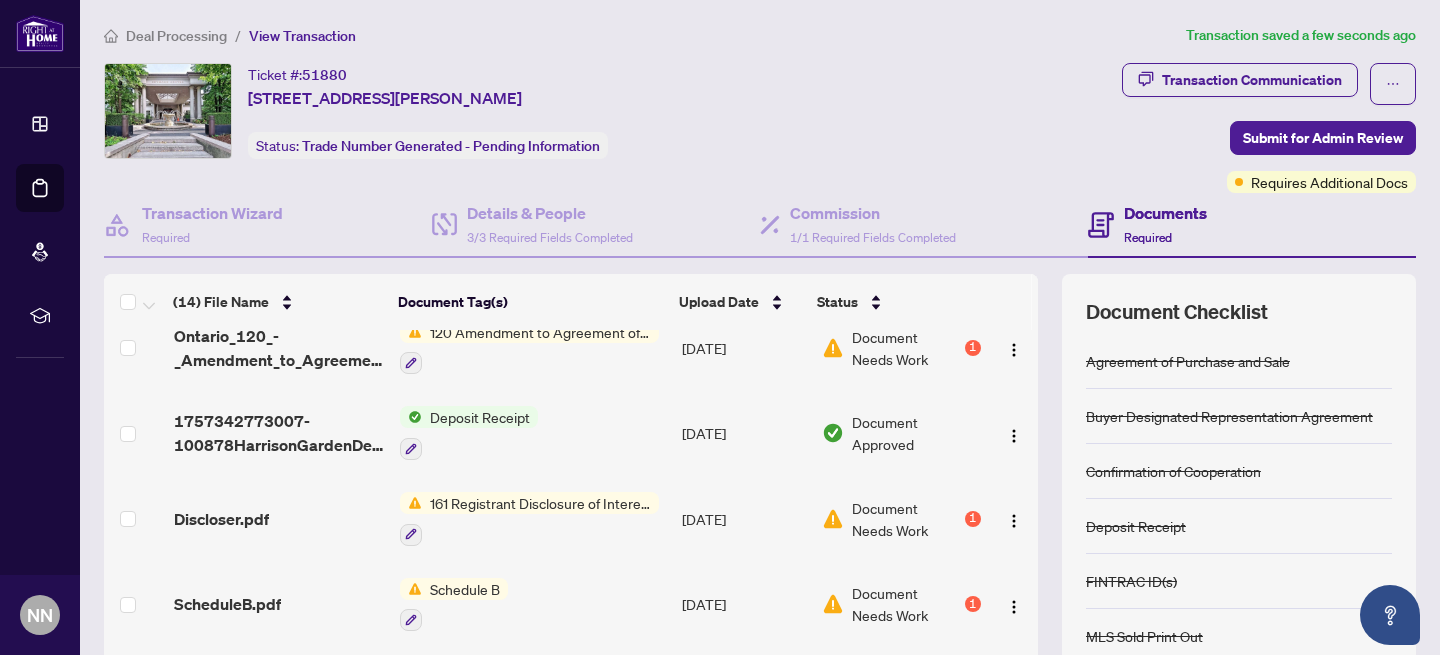
scroll to position [846, 0]
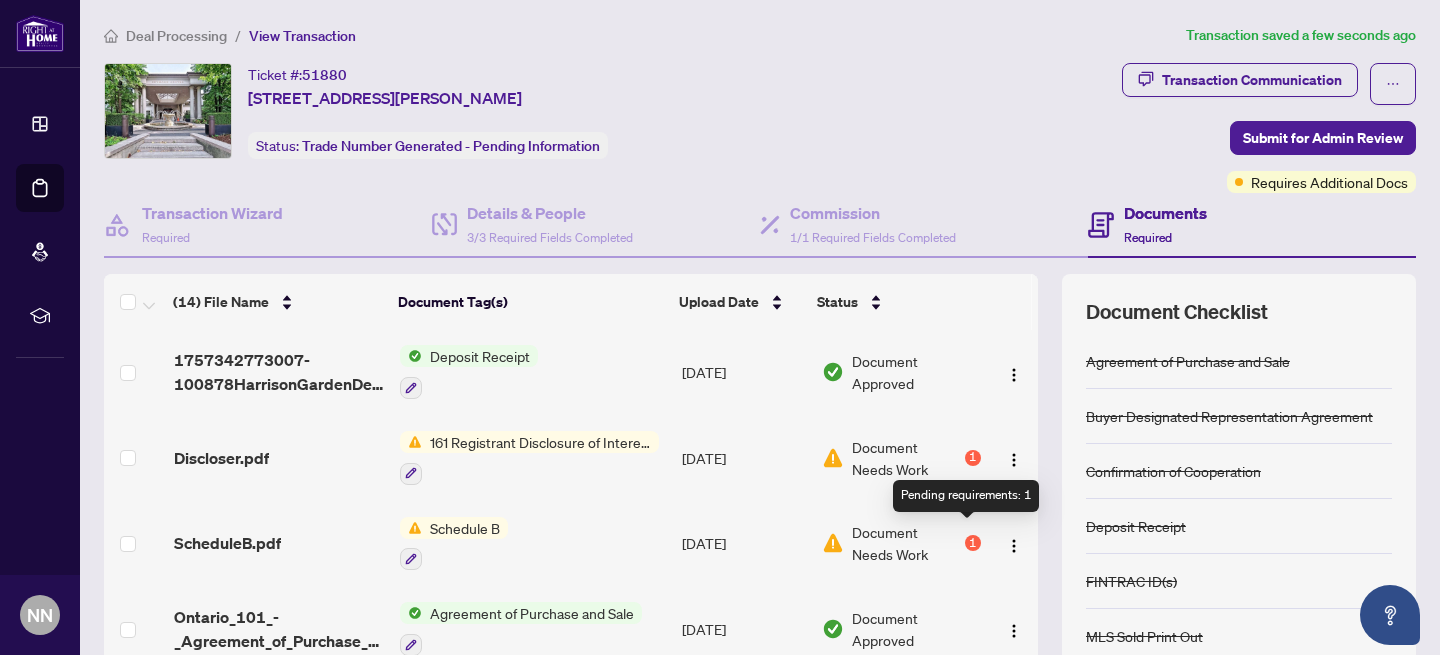
click at [969, 535] on div "1" at bounding box center [973, 543] width 16 height 16
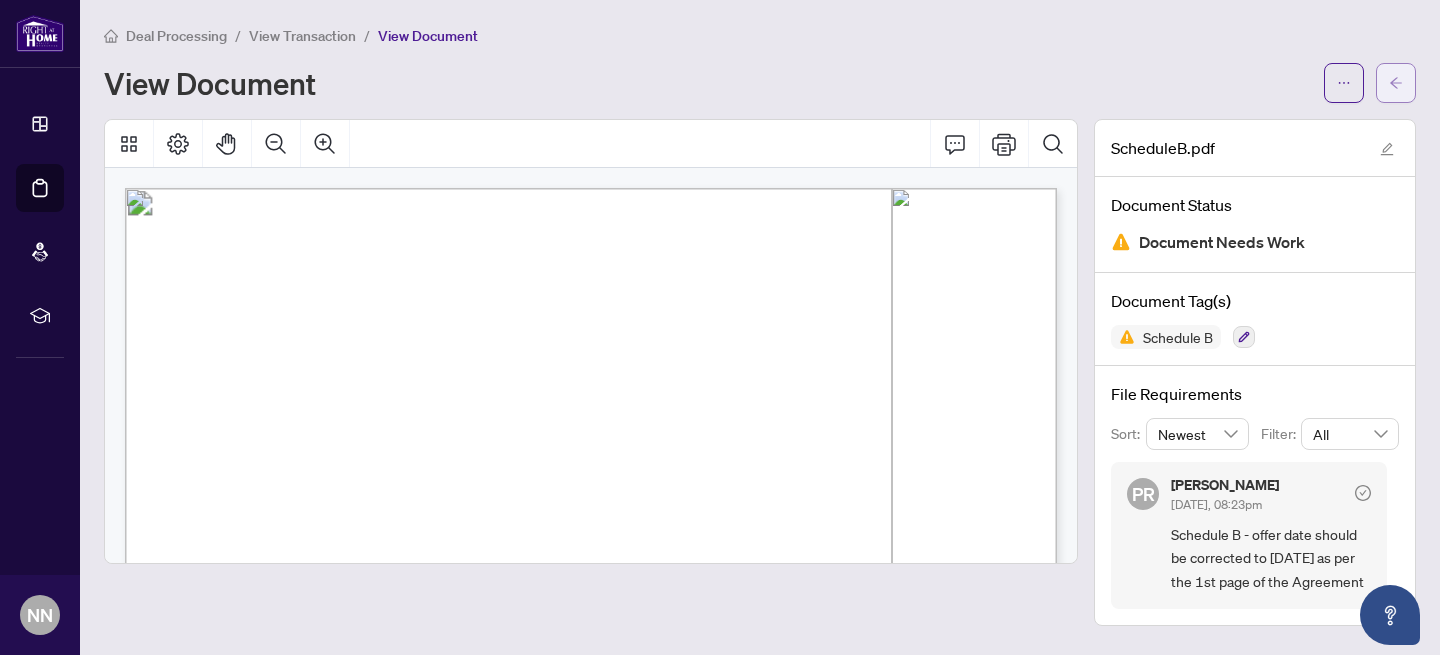
click at [1389, 84] on icon "arrow-left" at bounding box center [1396, 83] width 14 height 14
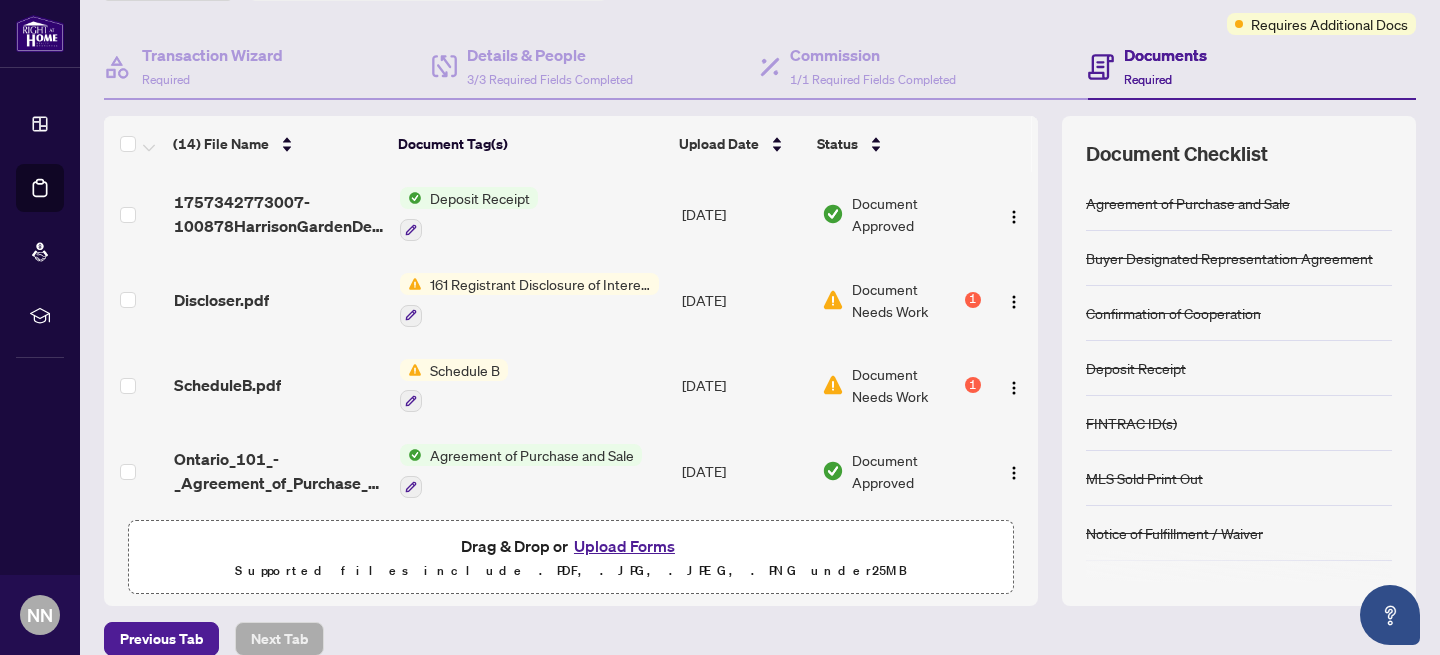
scroll to position [181, 0]
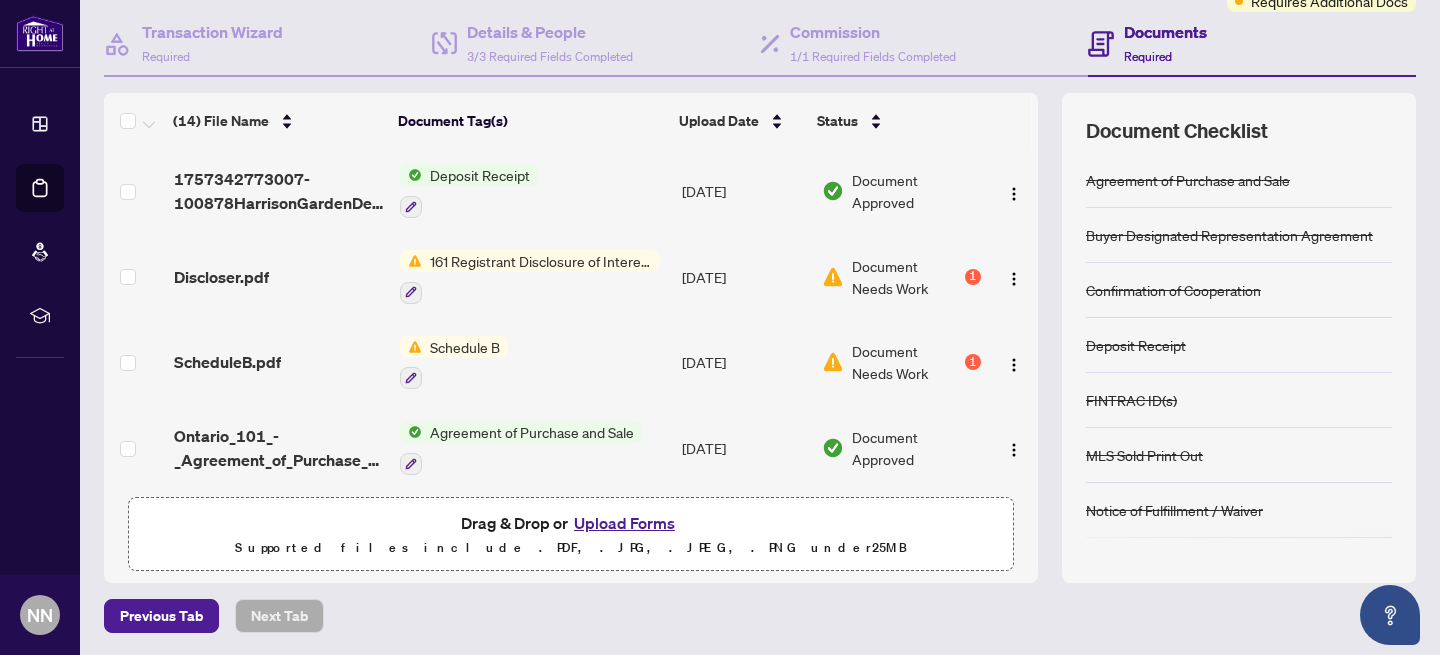
click at [629, 517] on button "Upload Forms" at bounding box center [624, 523] width 113 height 26
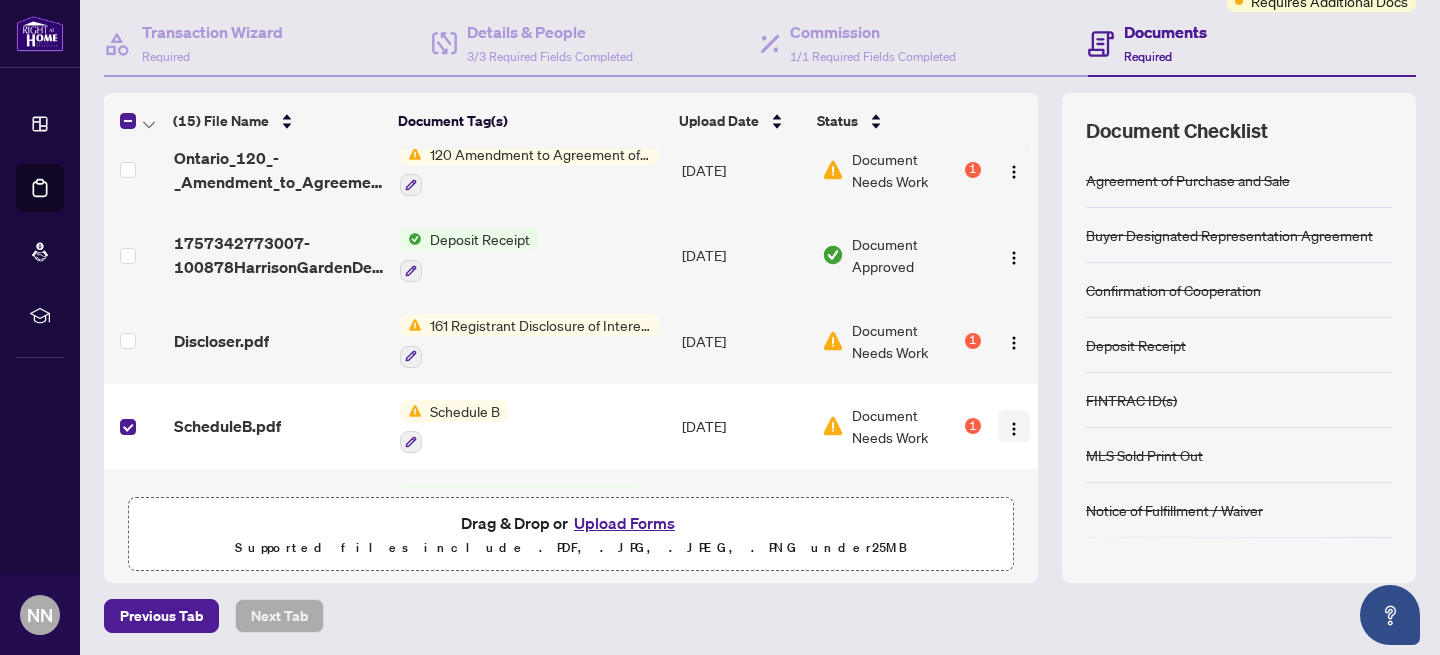
click at [1006, 422] on img "button" at bounding box center [1014, 429] width 16 height 16
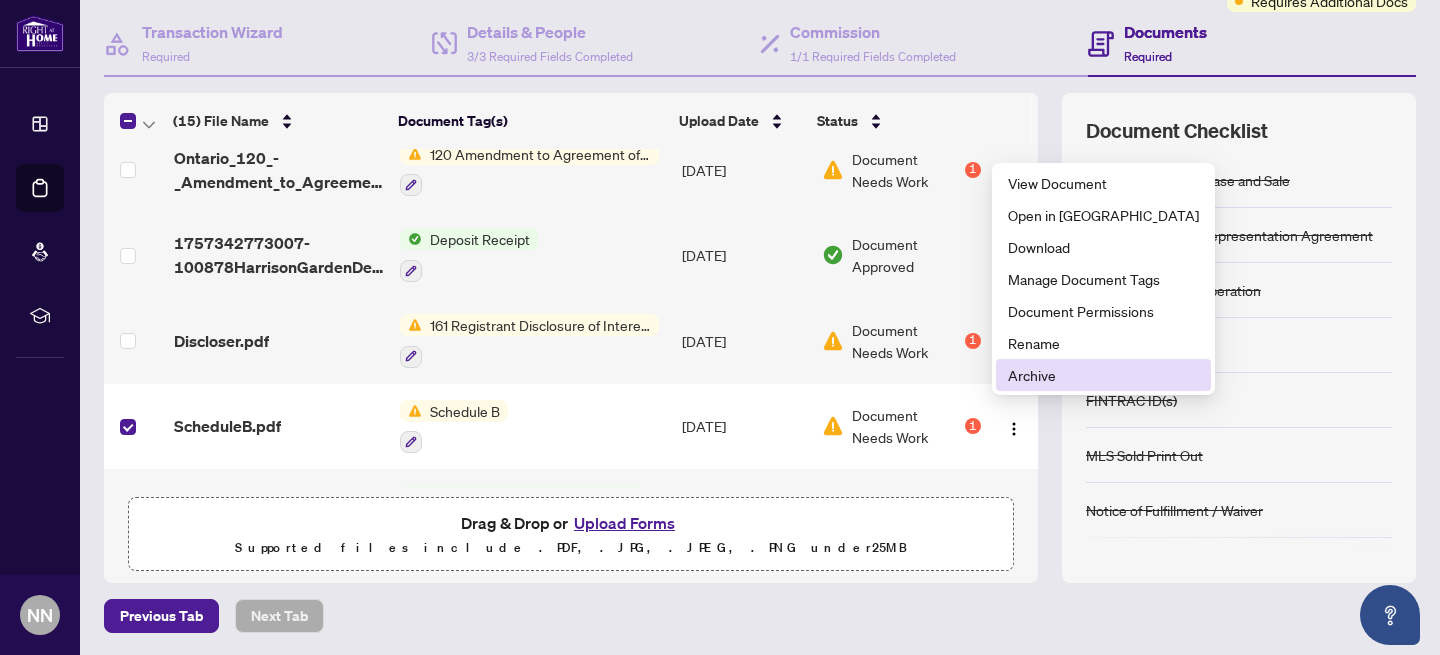
click at [1039, 367] on span "Archive" at bounding box center [1103, 375] width 191 height 22
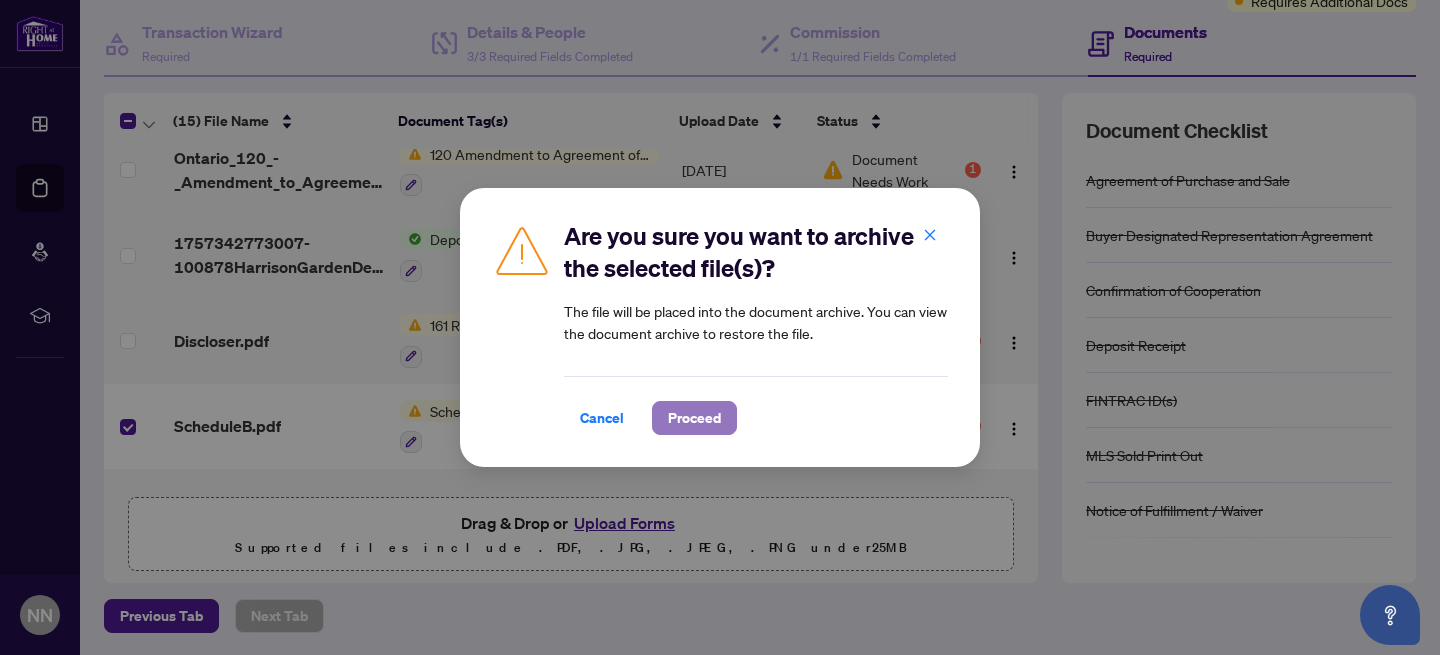
click at [702, 415] on span "Proceed" at bounding box center [694, 418] width 53 height 32
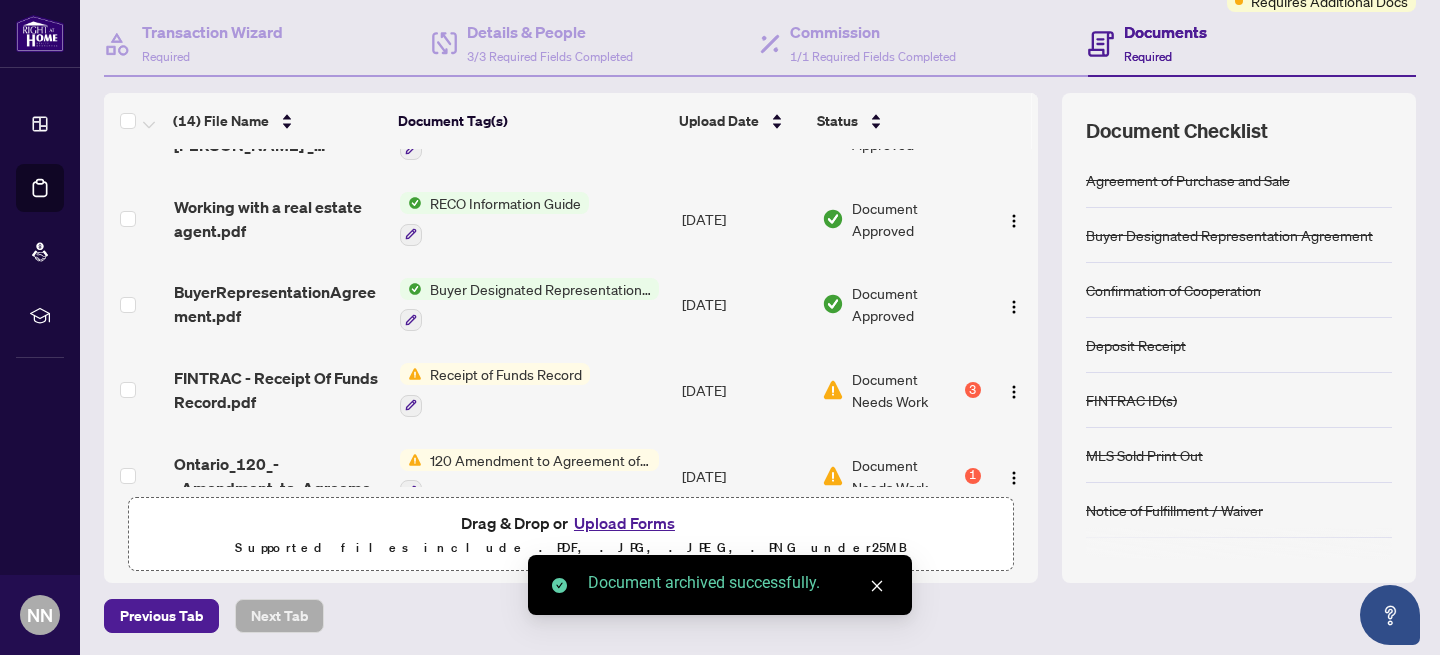
scroll to position [0, 0]
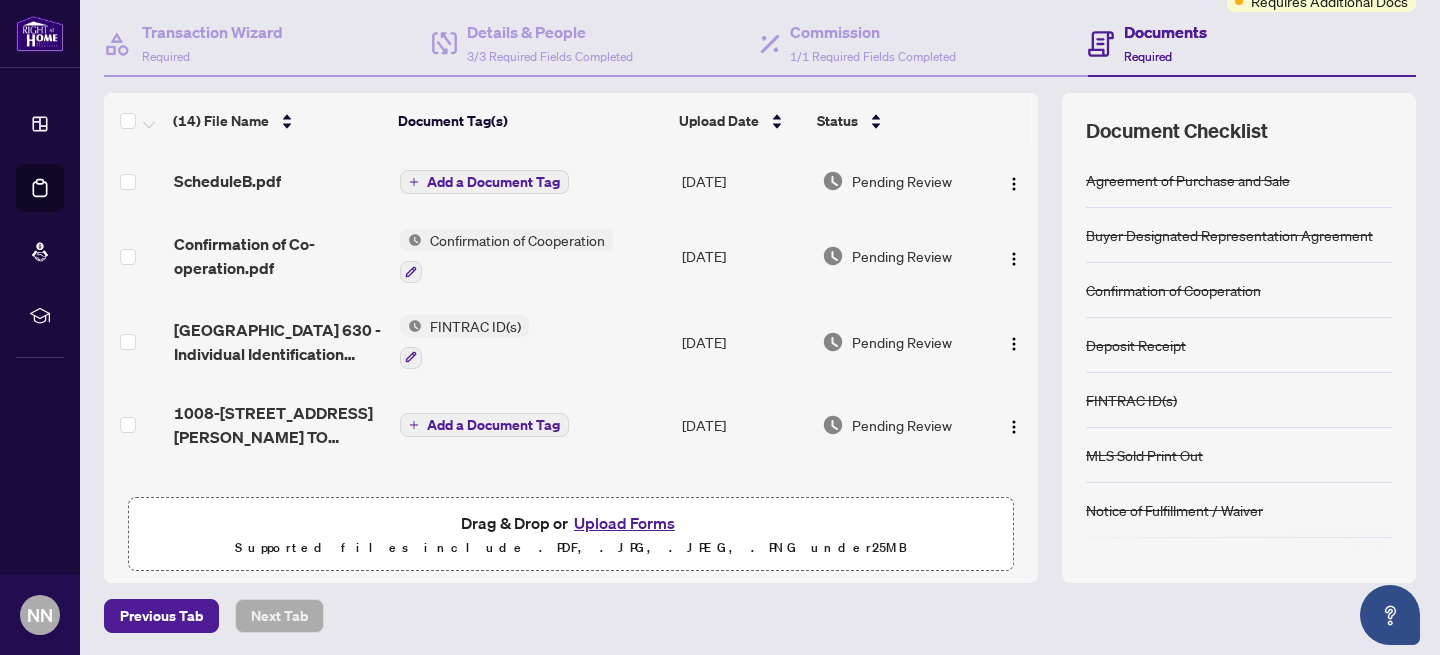
click at [503, 179] on span "Add a Document Tag" at bounding box center [493, 182] width 133 height 14
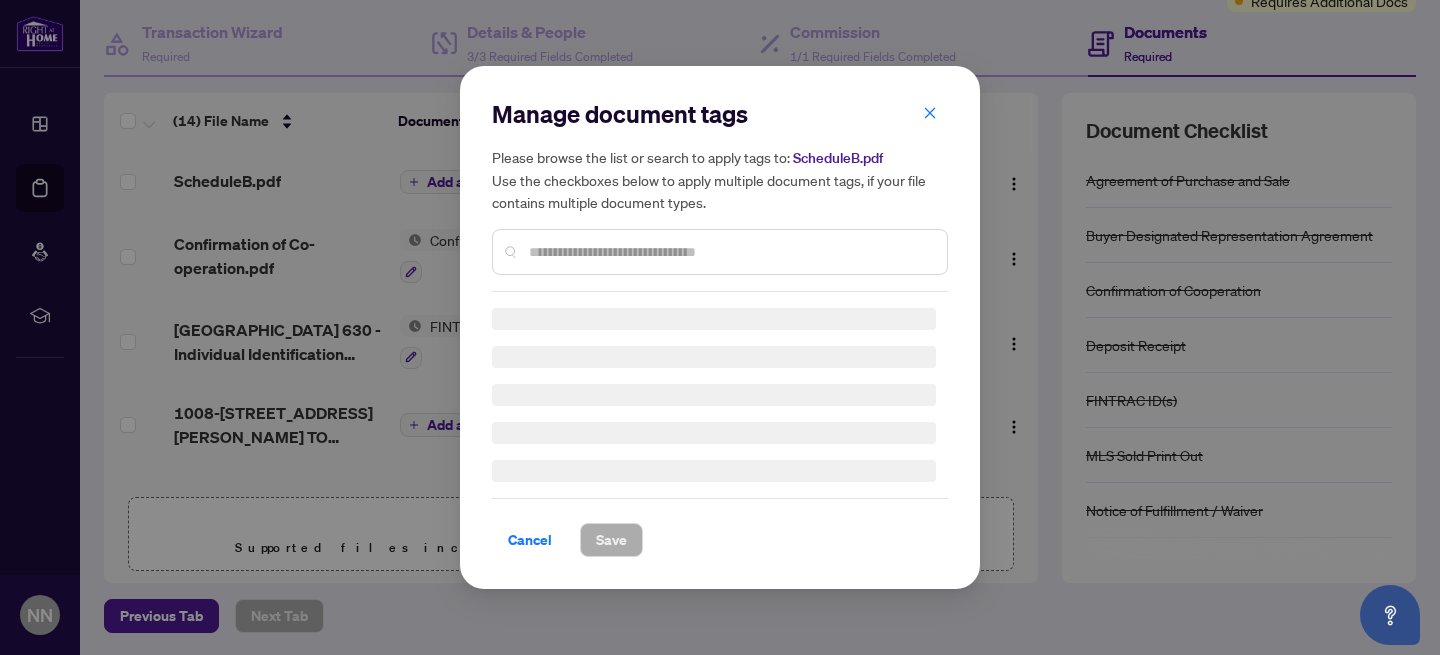
click at [547, 250] on div "Manage document tags Please browse the list or search to apply tags to: Schedul…" at bounding box center [720, 195] width 456 height 194
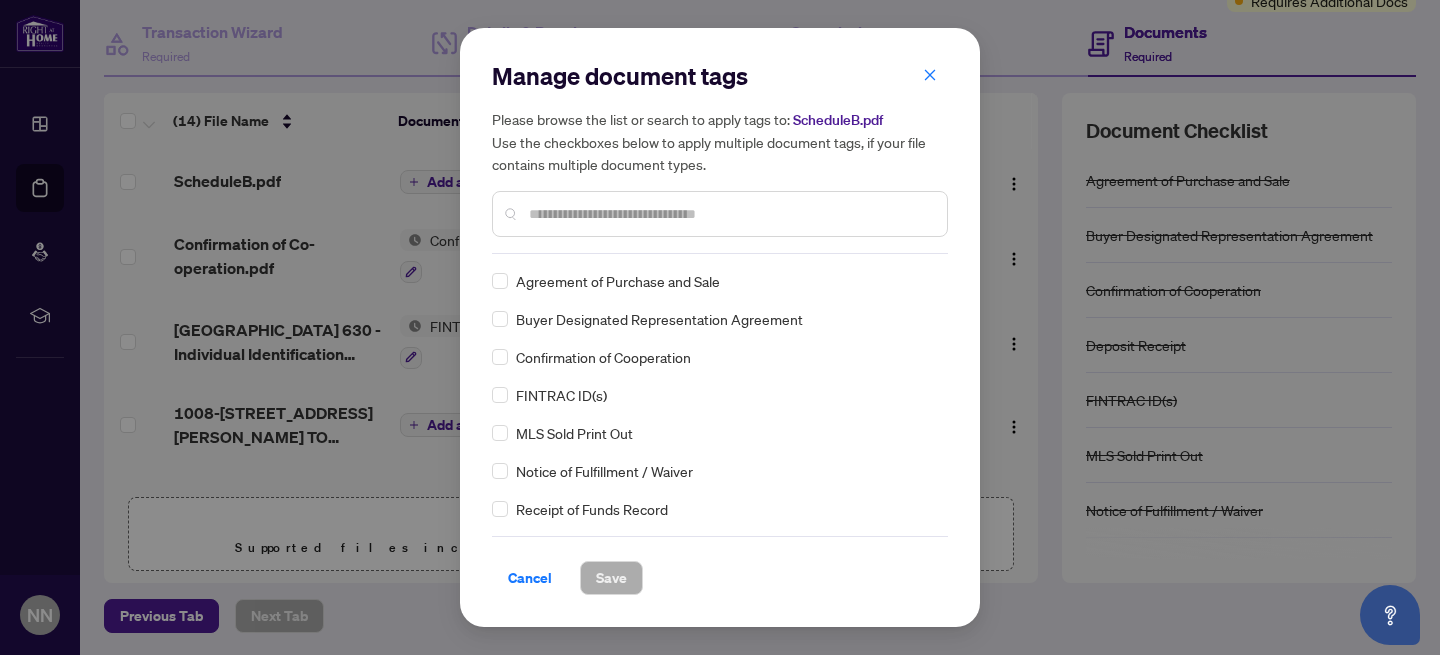
click at [549, 219] on input "text" at bounding box center [730, 214] width 402 height 22
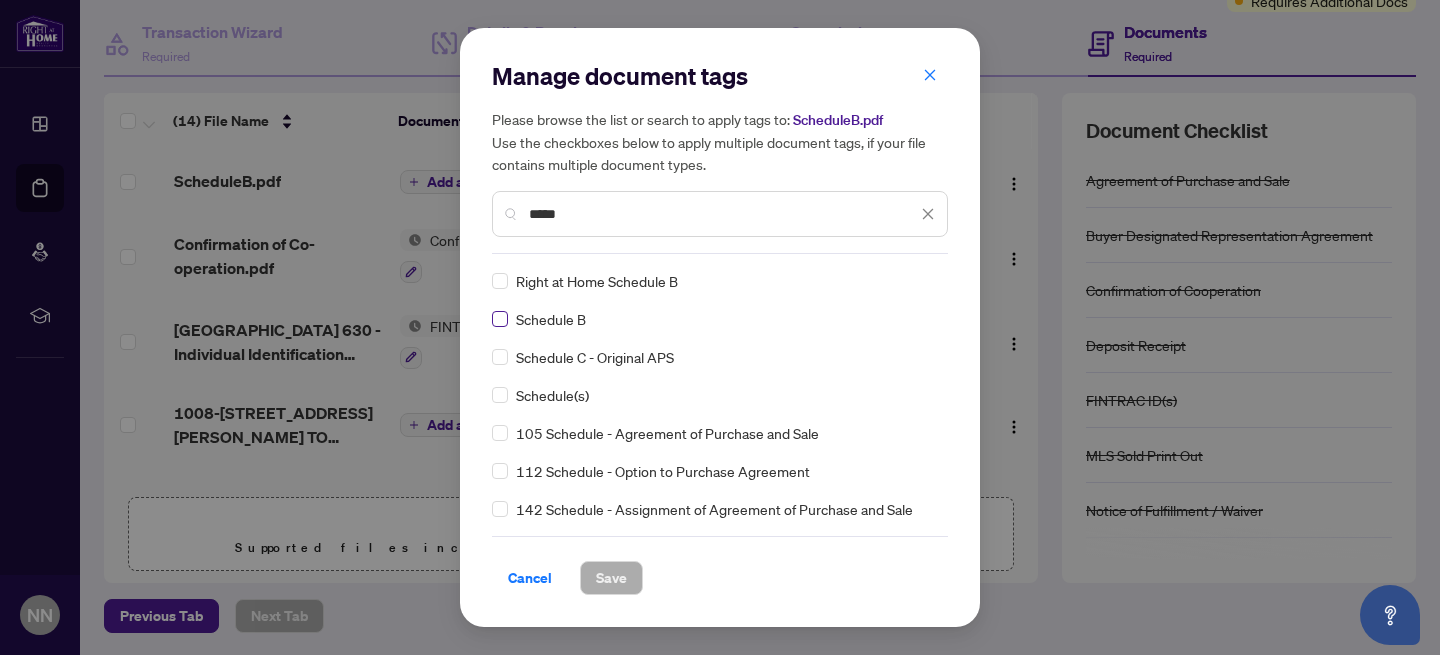
type input "*****"
click at [615, 576] on span "Save" at bounding box center [611, 578] width 31 height 32
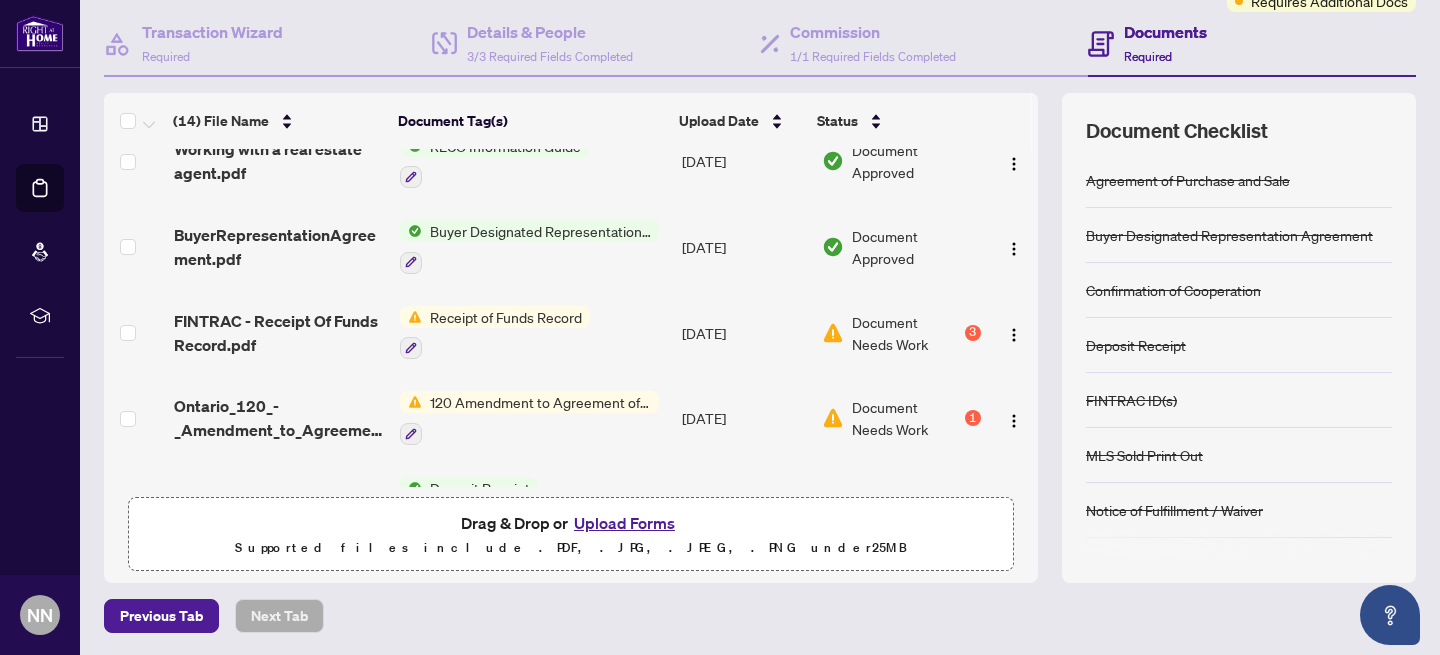
scroll to position [625, 0]
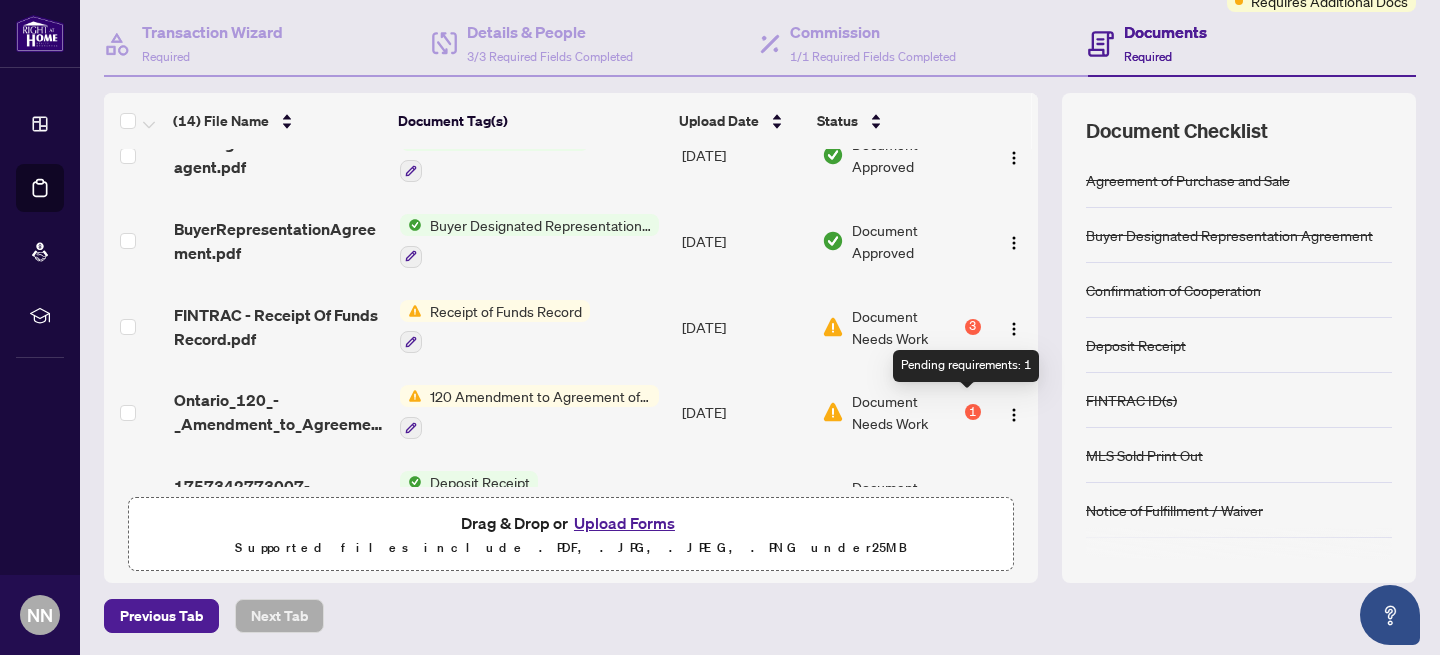
click at [971, 404] on div "1" at bounding box center [973, 412] width 16 height 16
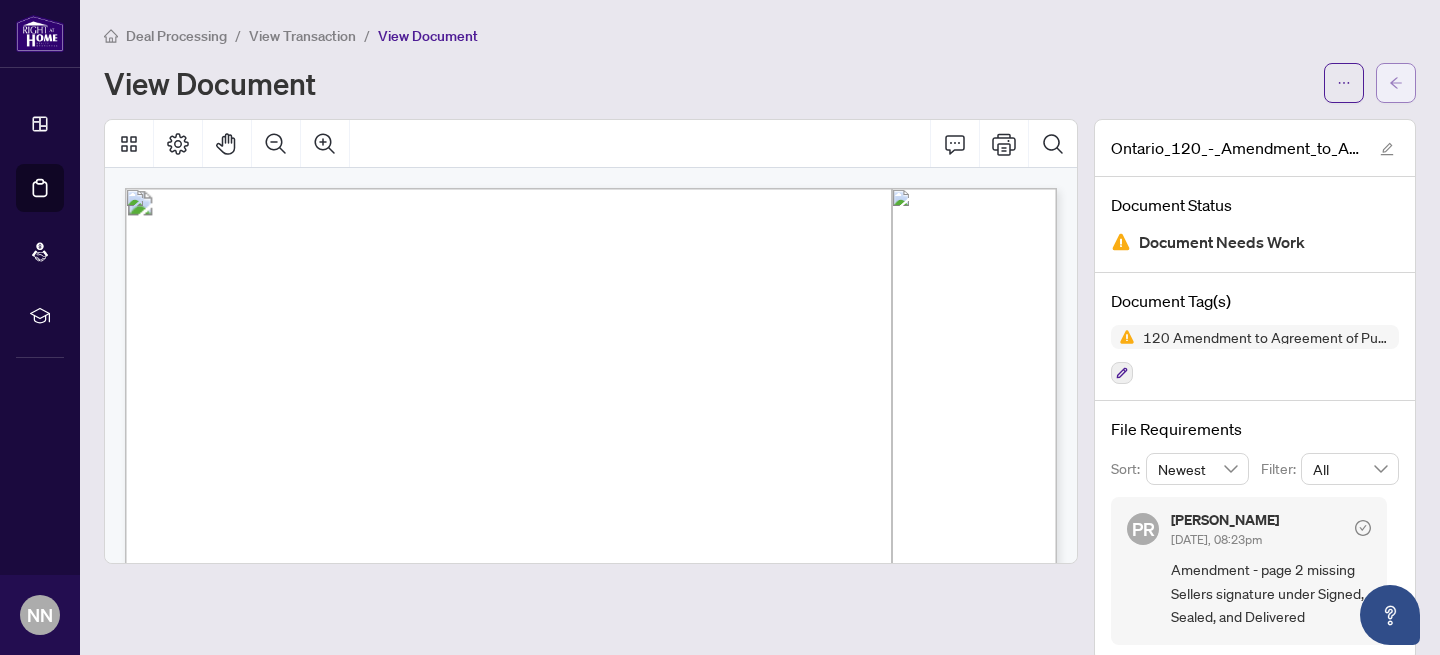
click at [1394, 89] on icon "arrow-left" at bounding box center [1396, 83] width 14 height 14
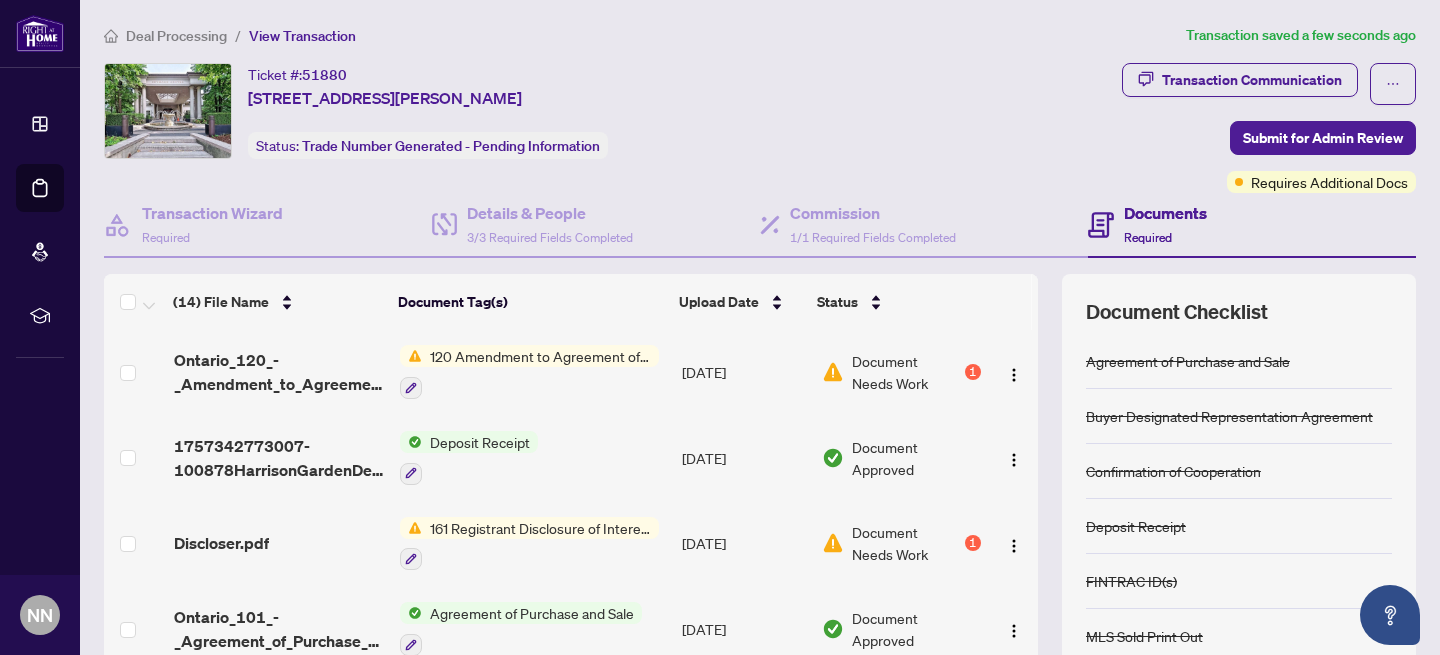
scroll to position [181, 0]
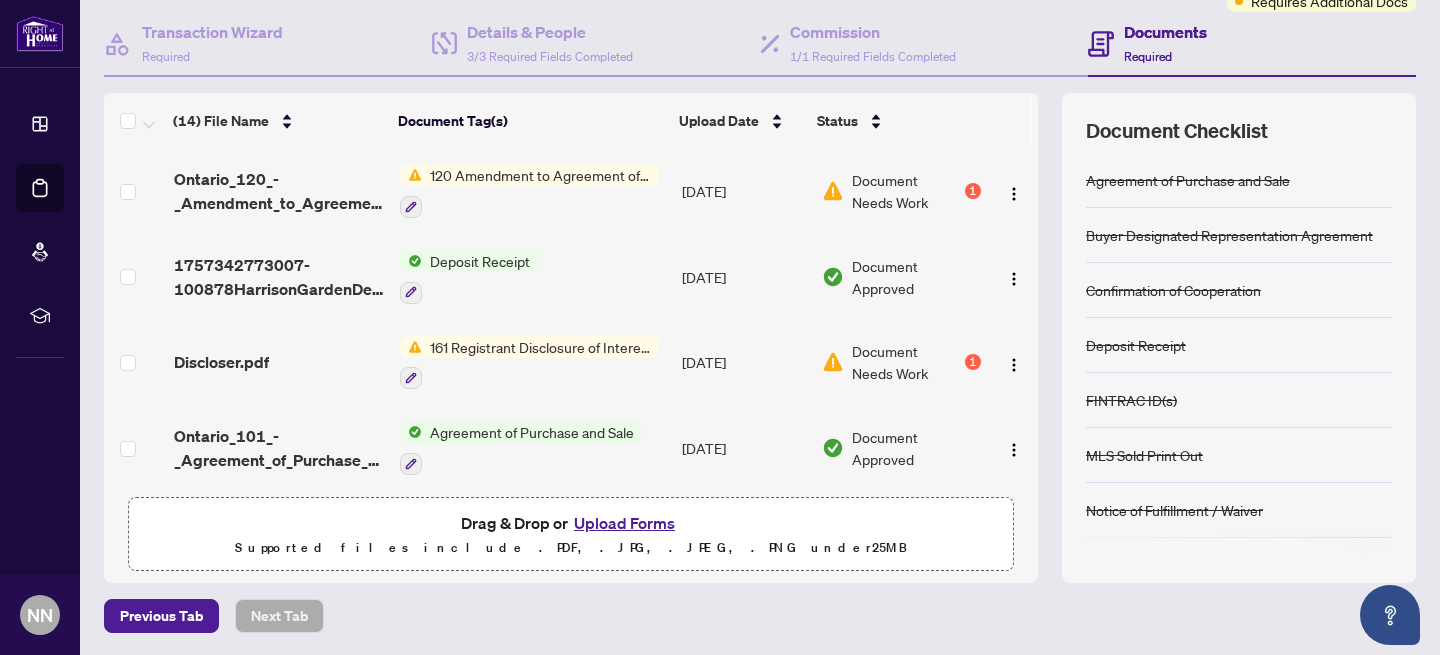
click at [611, 523] on button "Upload Forms" at bounding box center [624, 523] width 113 height 26
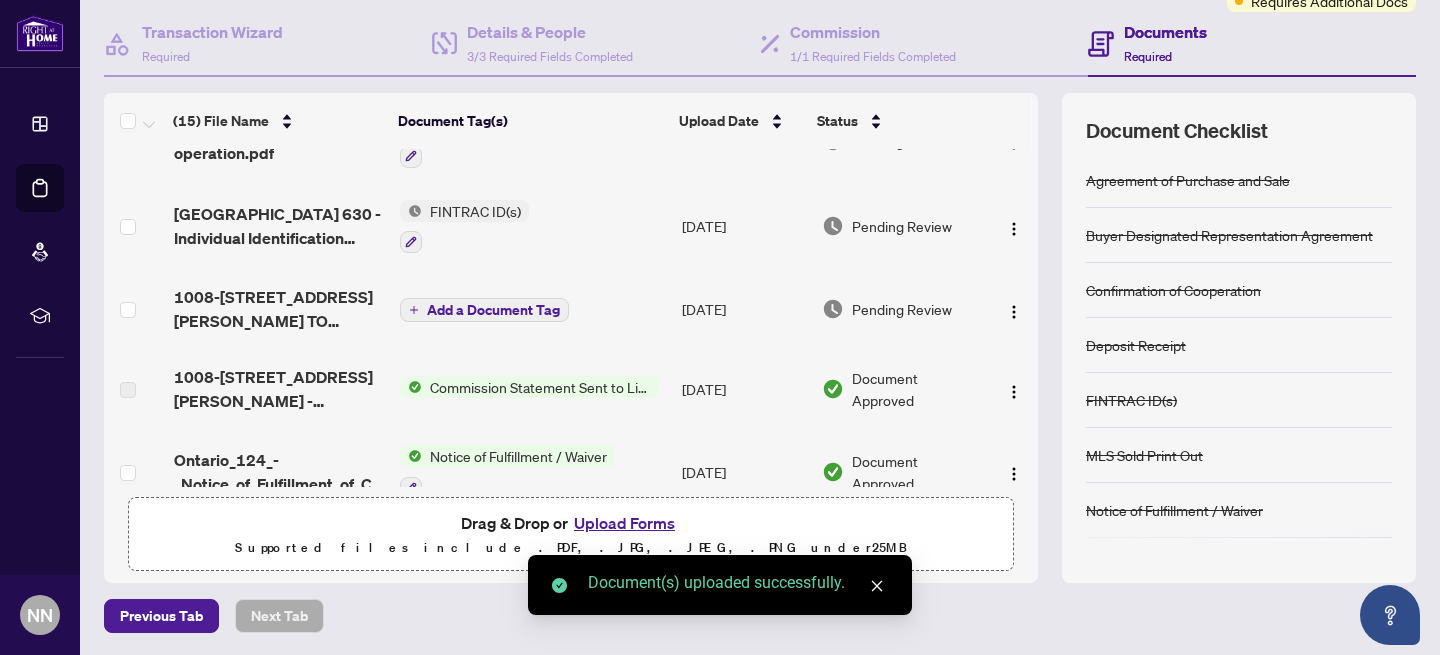
scroll to position [0, 0]
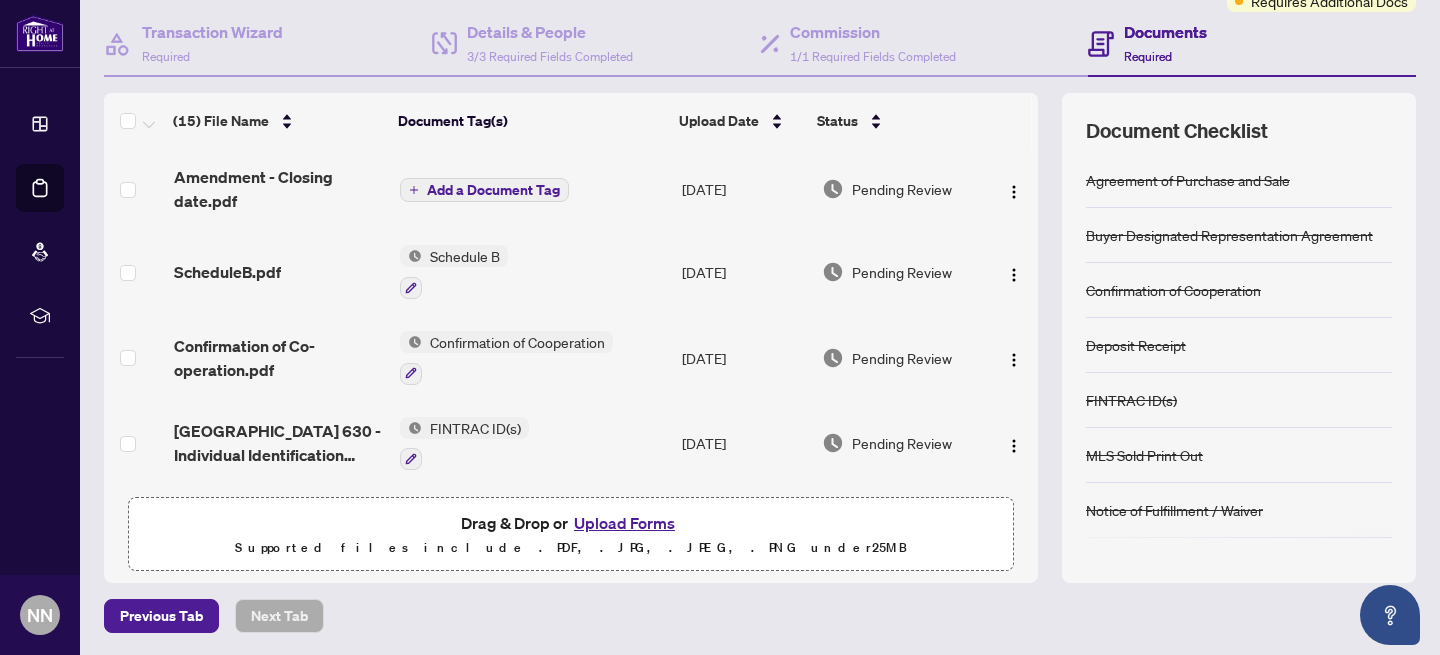
click at [479, 186] on span "Add a Document Tag" at bounding box center [493, 190] width 133 height 14
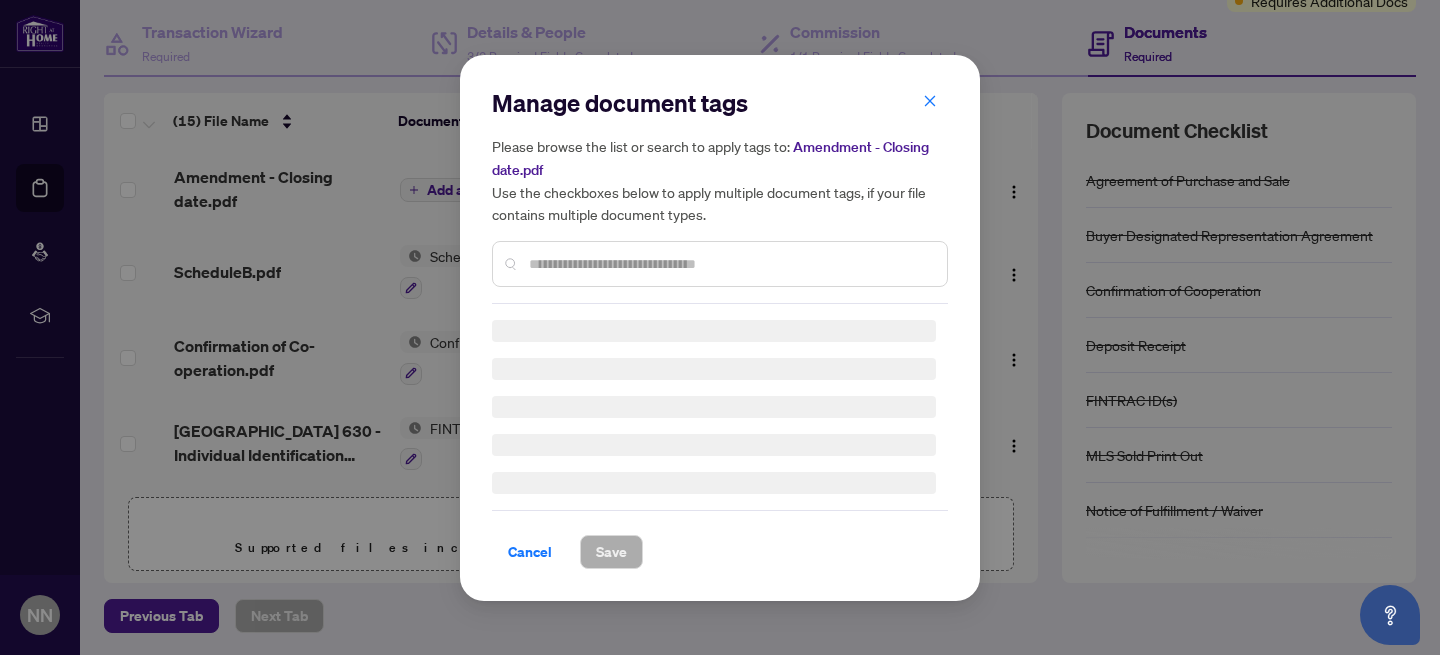
click at [563, 269] on input "text" at bounding box center [730, 264] width 402 height 22
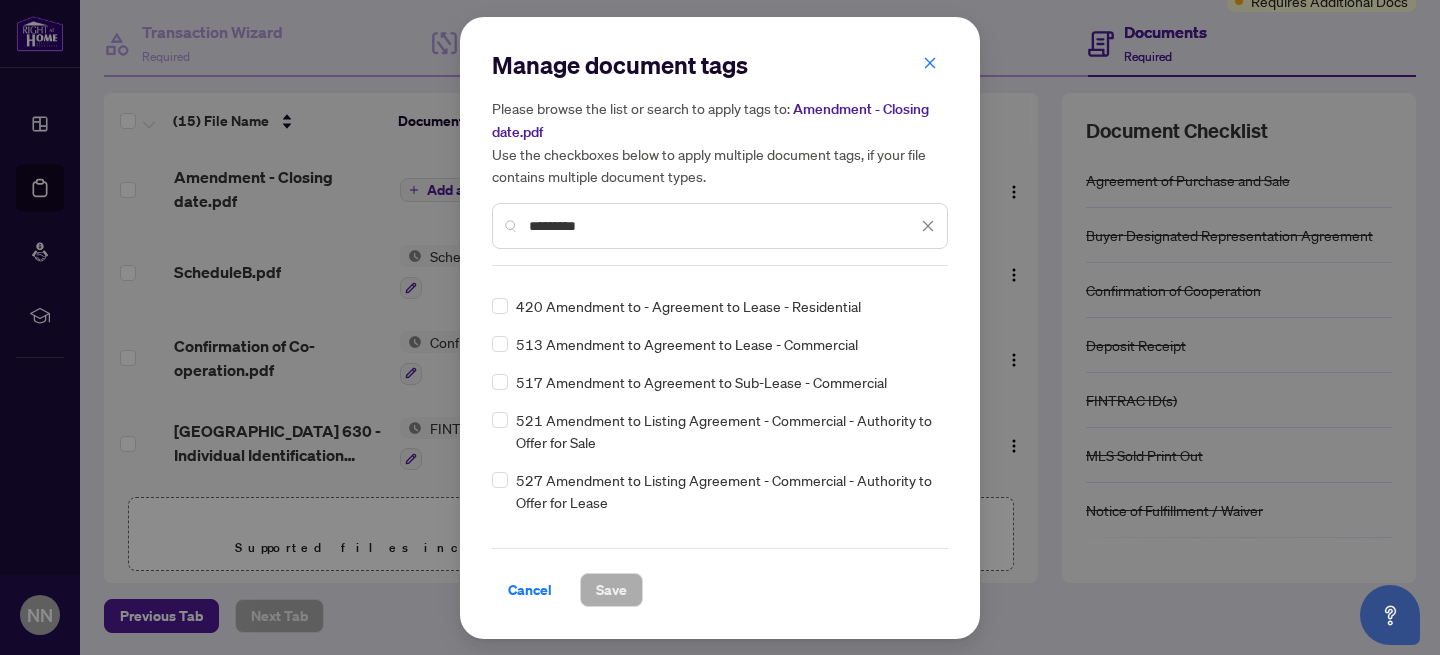
scroll to position [320, 0]
type input "*********"
click at [529, 590] on span "Cancel" at bounding box center [530, 590] width 44 height 32
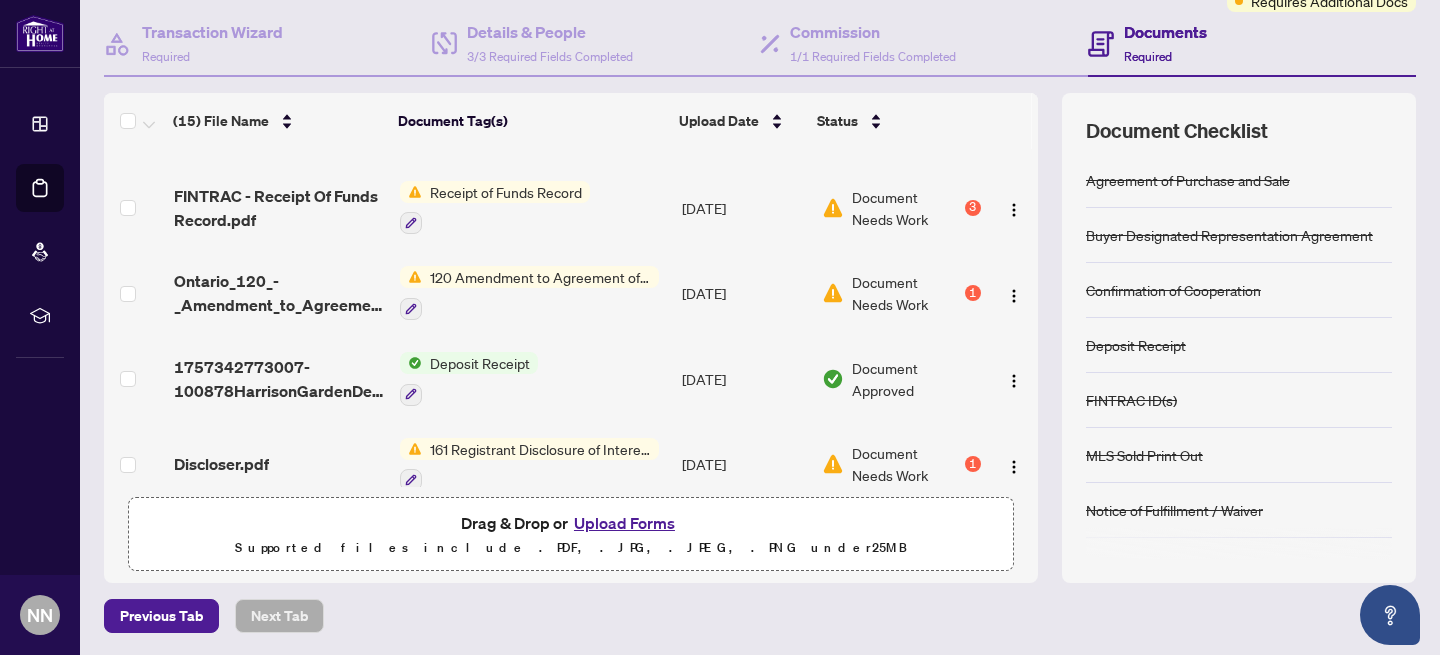
scroll to position [926, 0]
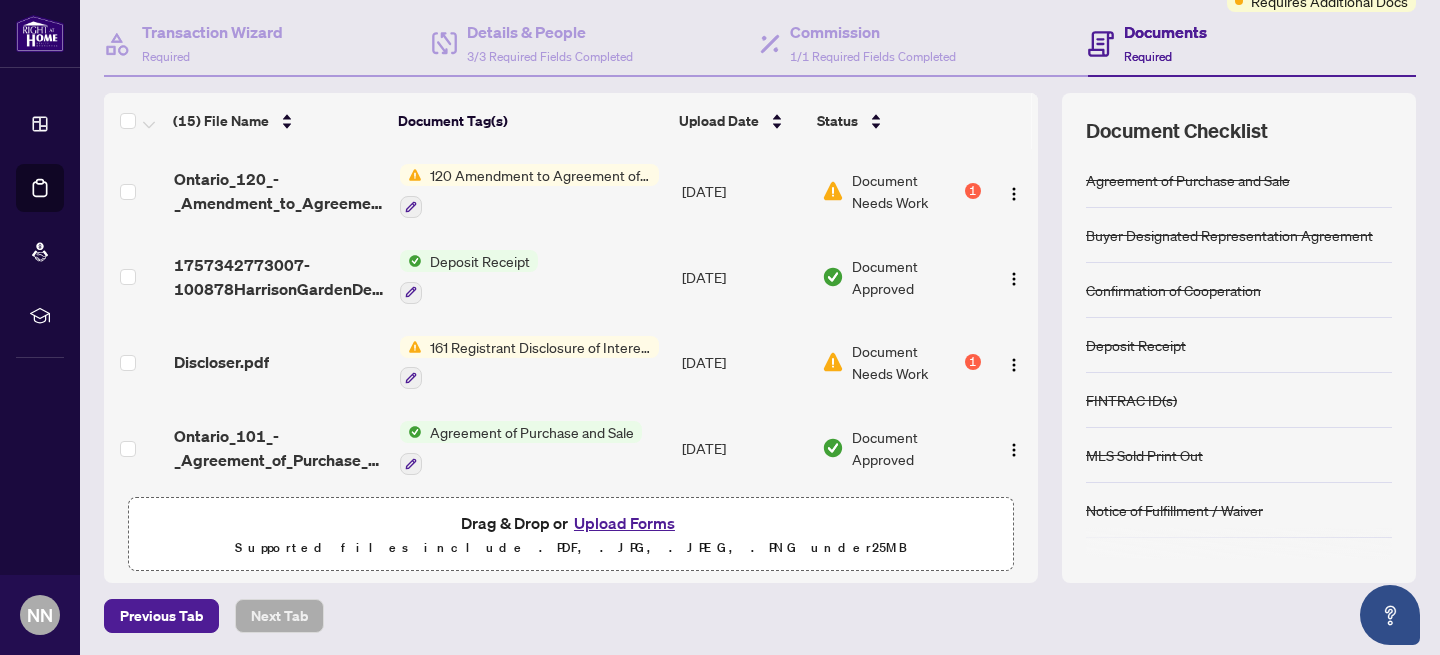
click at [604, 422] on span "Agreement of Purchase and Sale" at bounding box center [532, 432] width 220 height 22
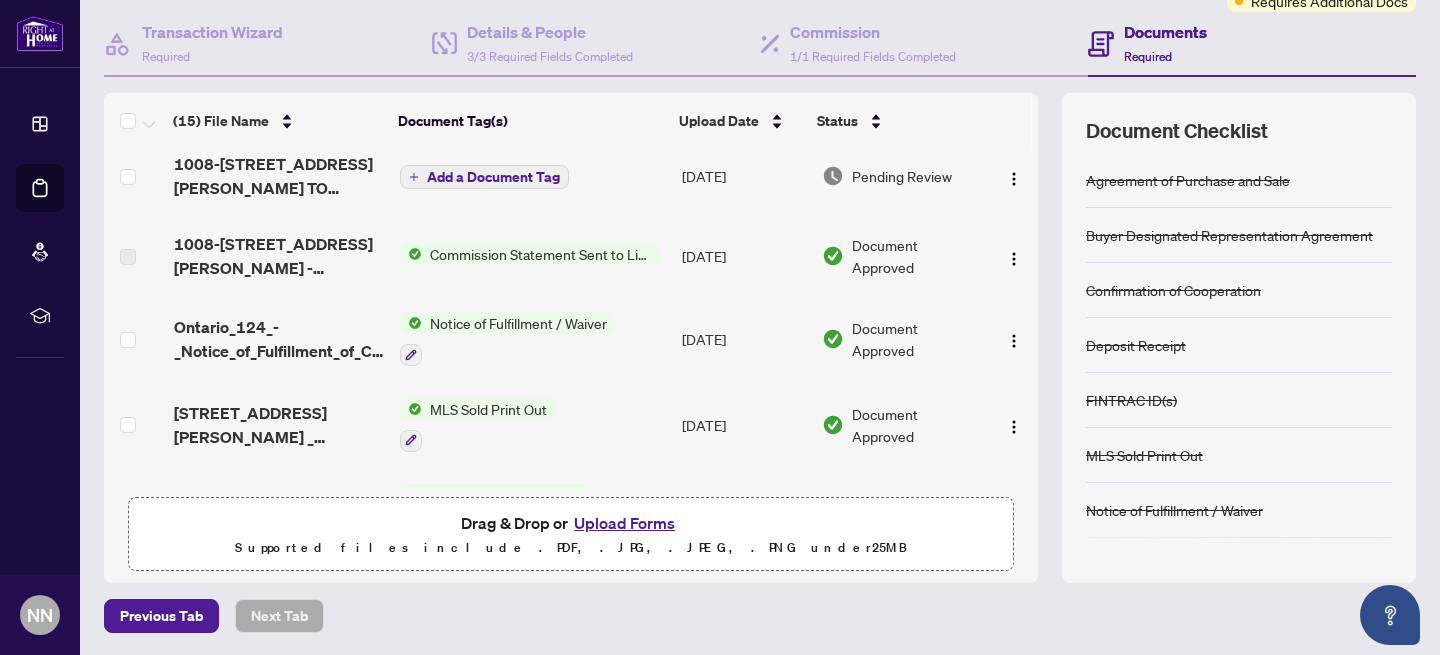
scroll to position [0, 0]
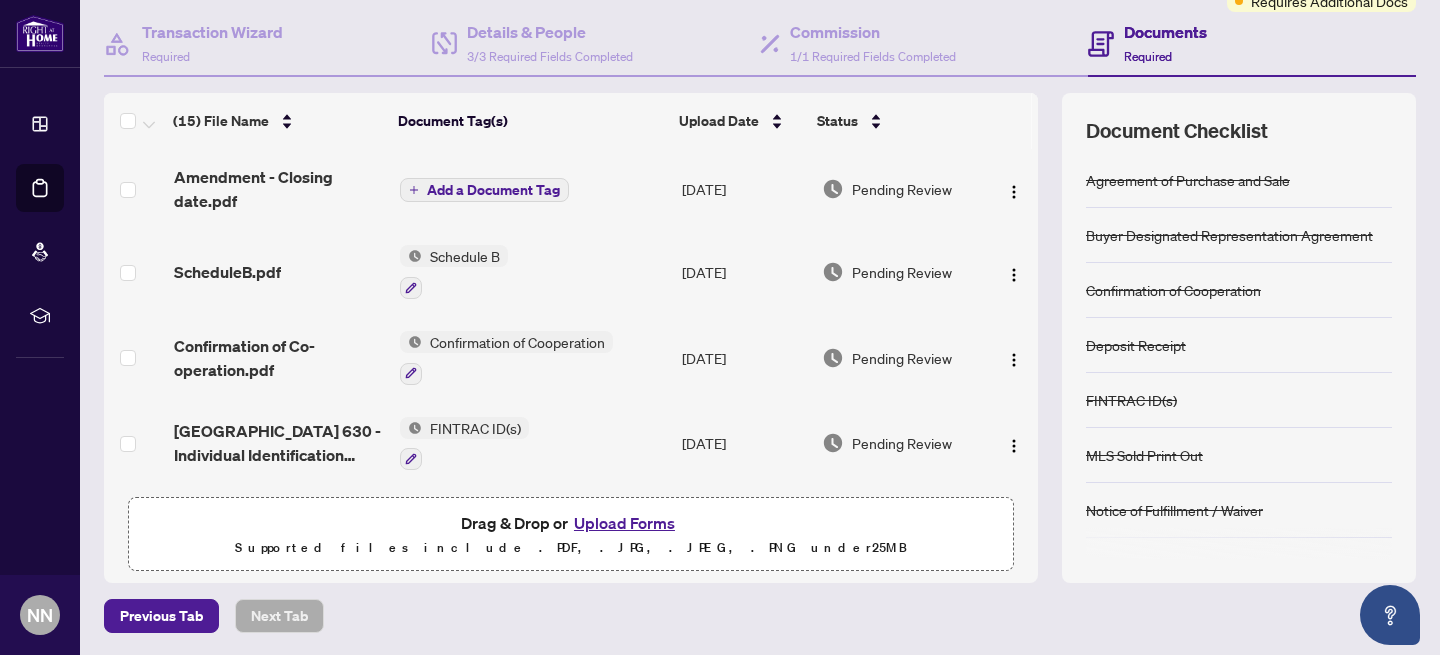
click at [518, 183] on span "Add a Document Tag" at bounding box center [493, 190] width 133 height 14
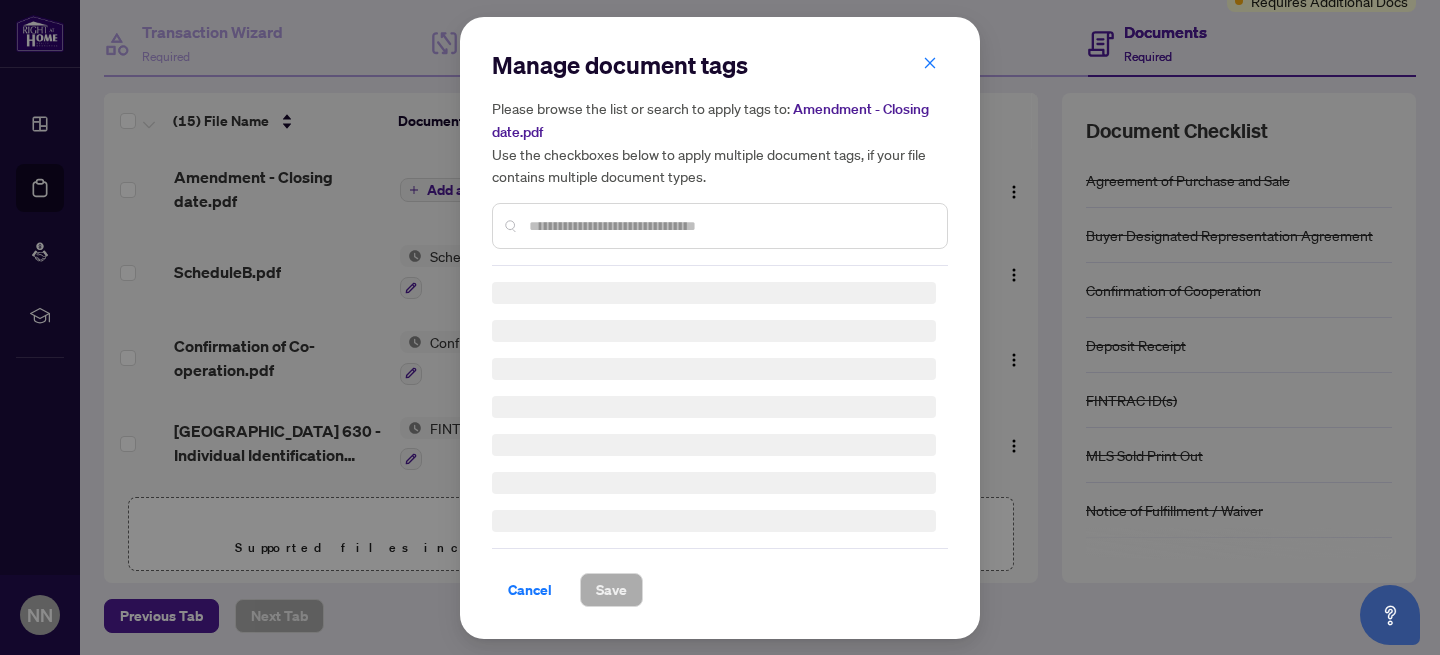
click at [559, 226] on input "text" at bounding box center [730, 226] width 402 height 22
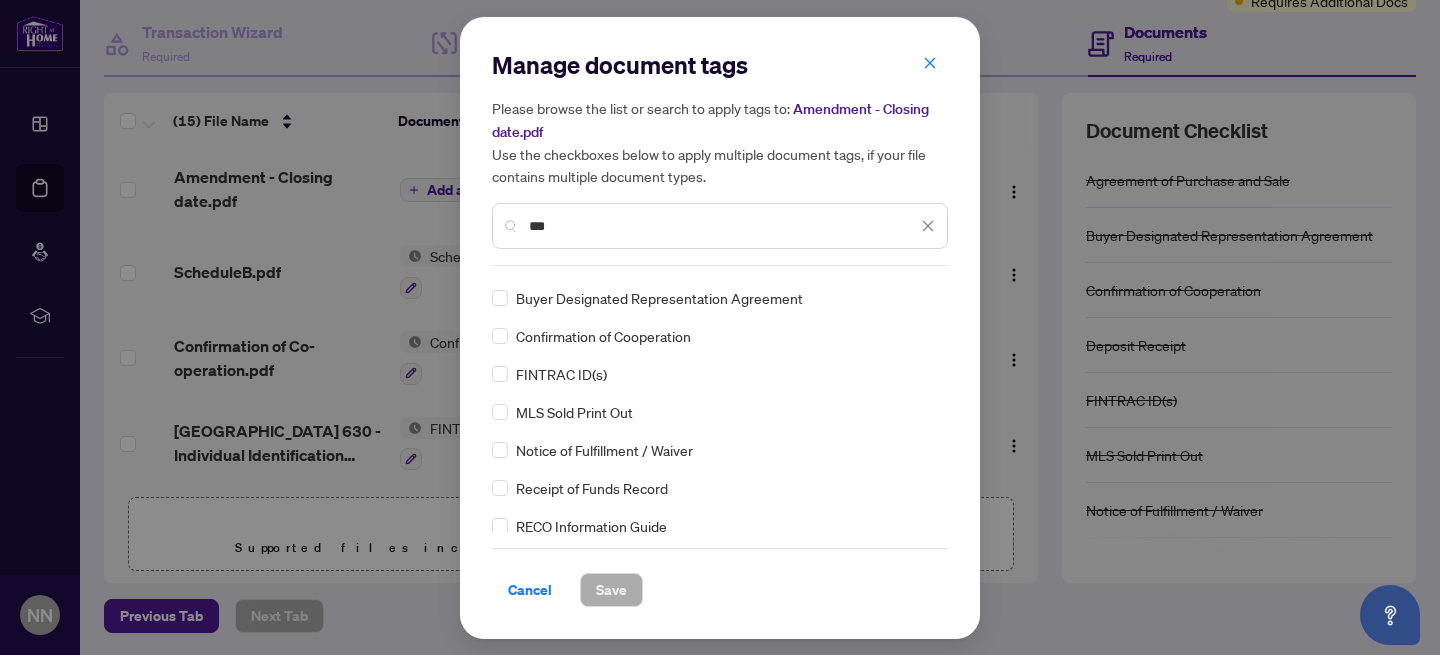
scroll to position [0, 0]
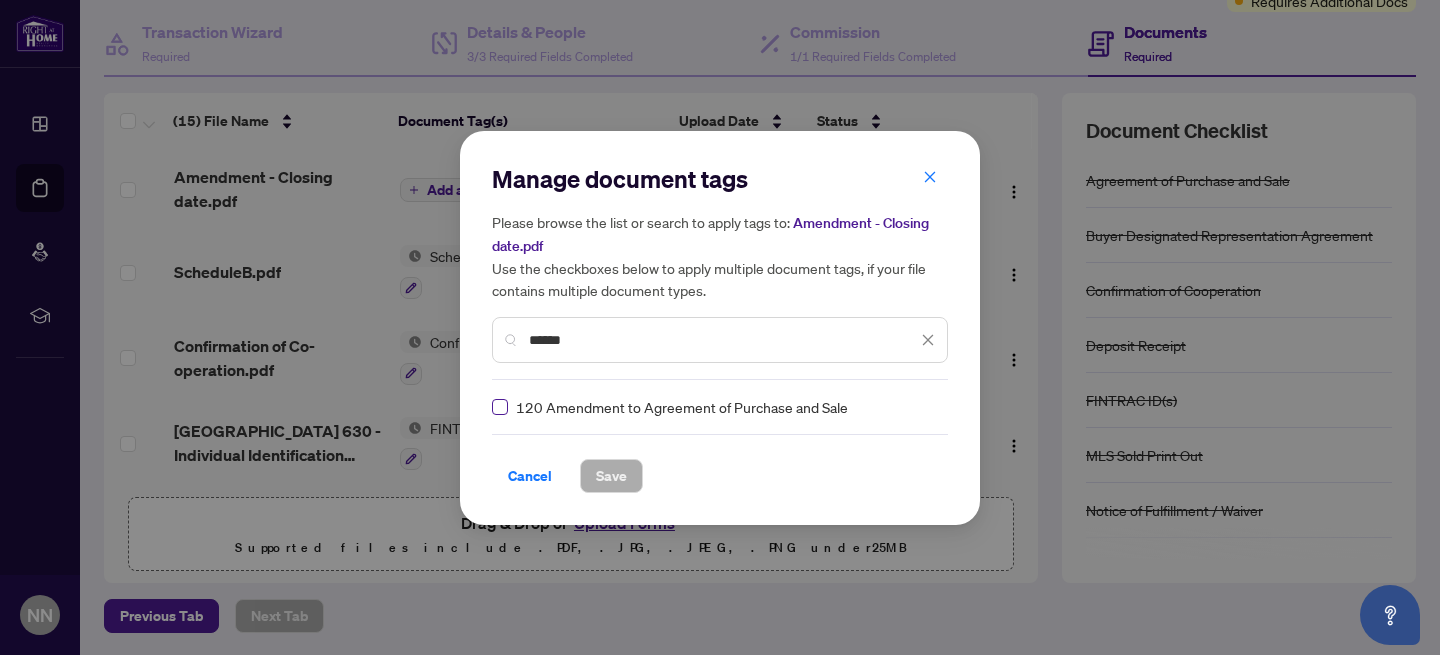
type input "******"
click at [605, 480] on span "Save" at bounding box center [611, 476] width 31 height 32
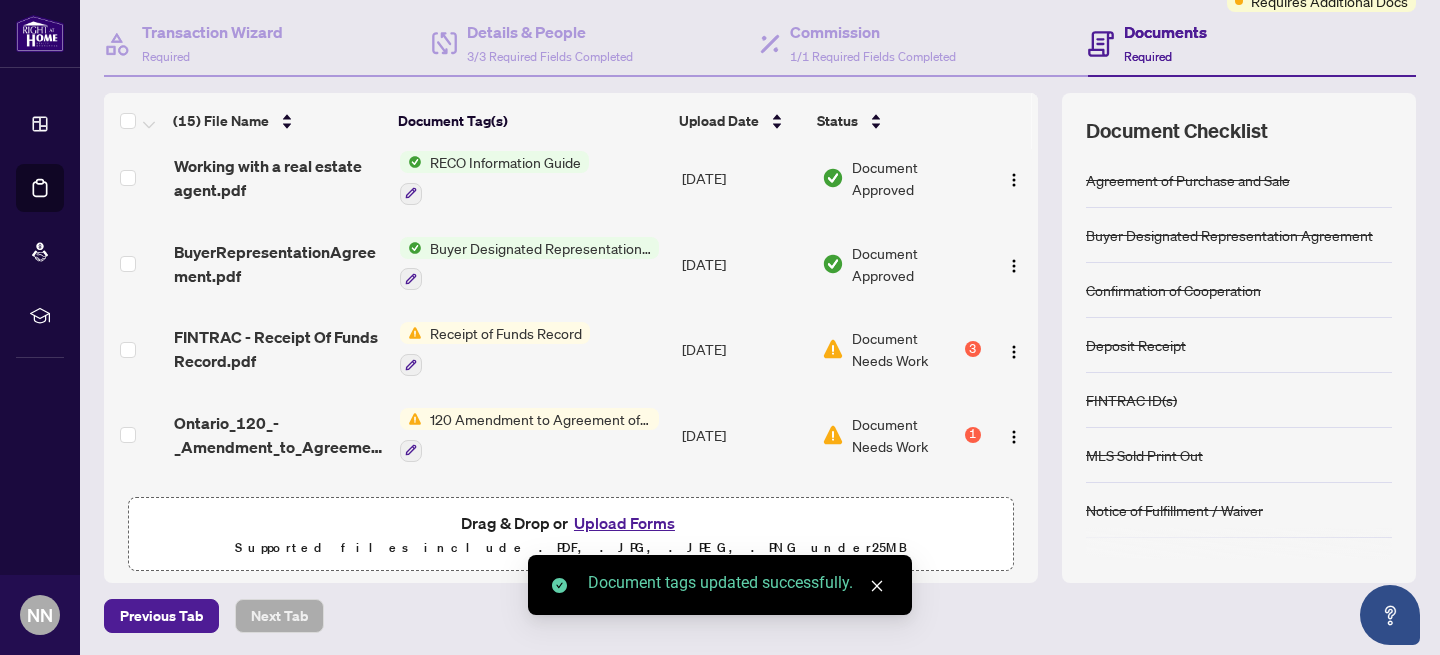
scroll to position [931, 0]
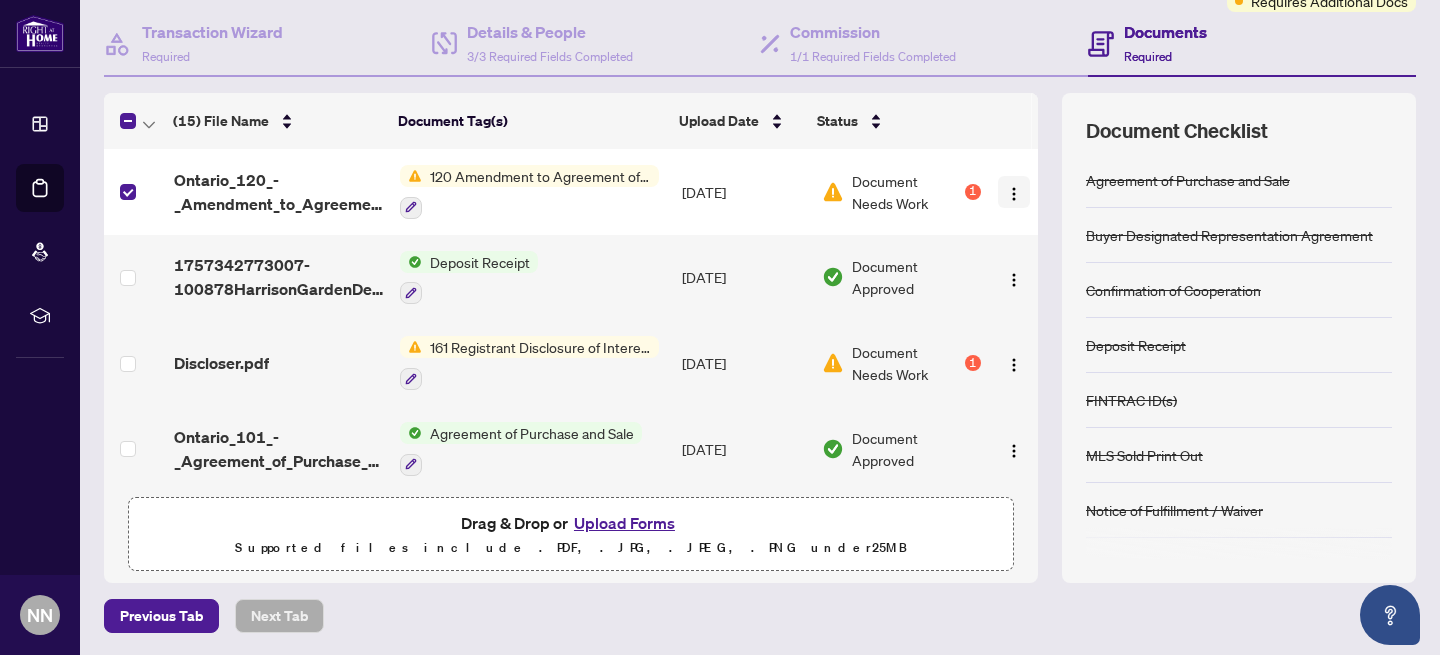
click at [1006, 186] on img "button" at bounding box center [1014, 194] width 16 height 16
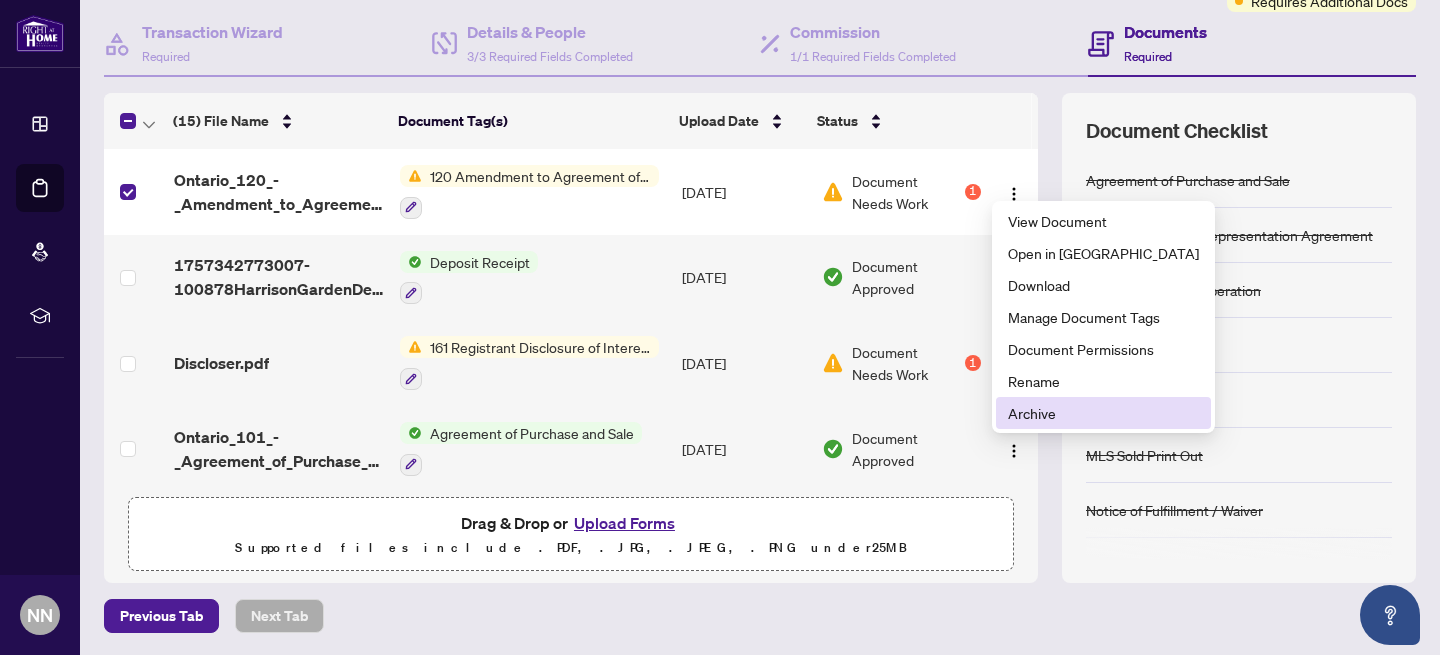
click at [1024, 414] on span "Archive" at bounding box center [1103, 413] width 191 height 22
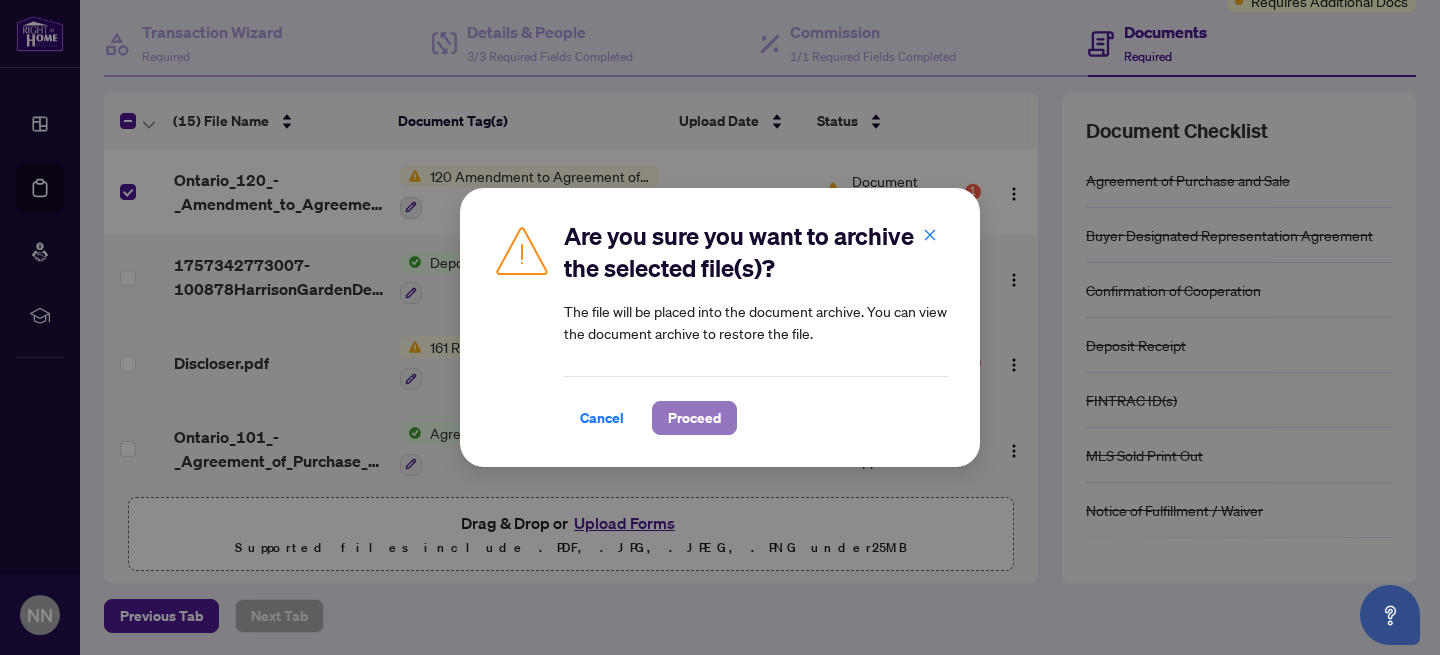
click at [687, 427] on span "Proceed" at bounding box center [694, 418] width 53 height 32
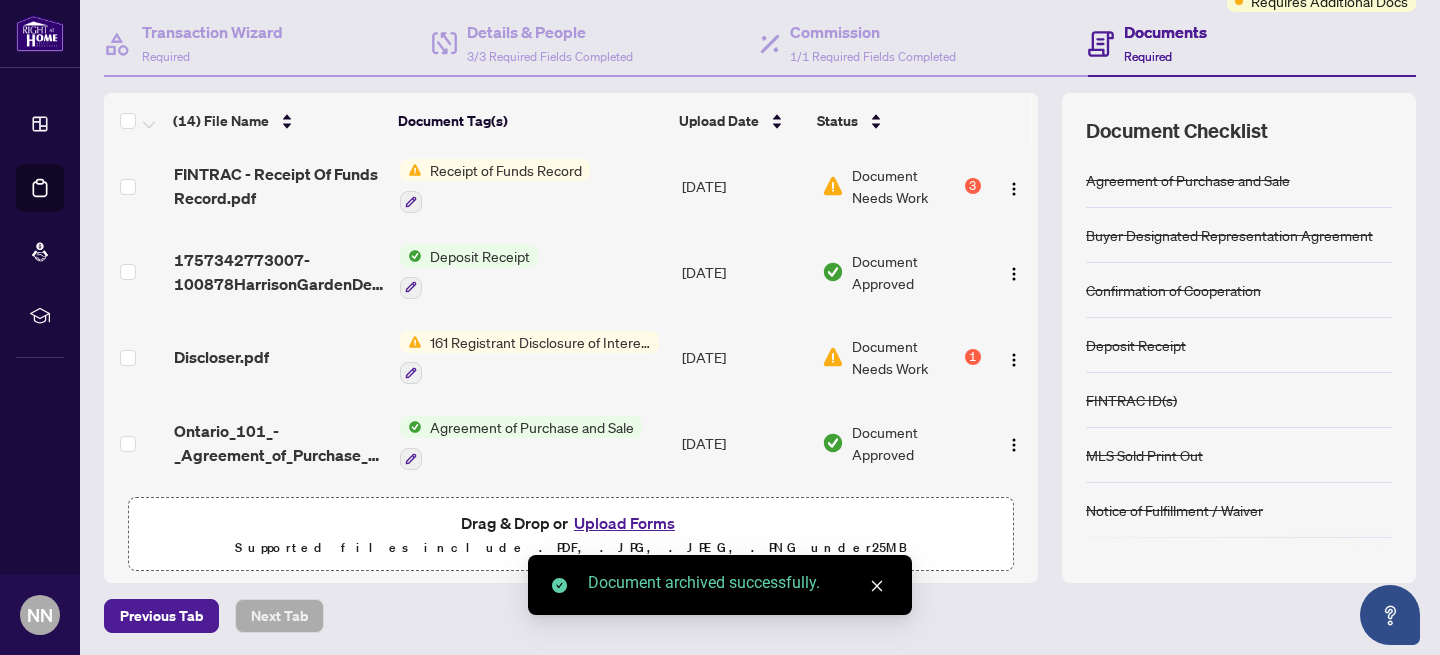
scroll to position [846, 0]
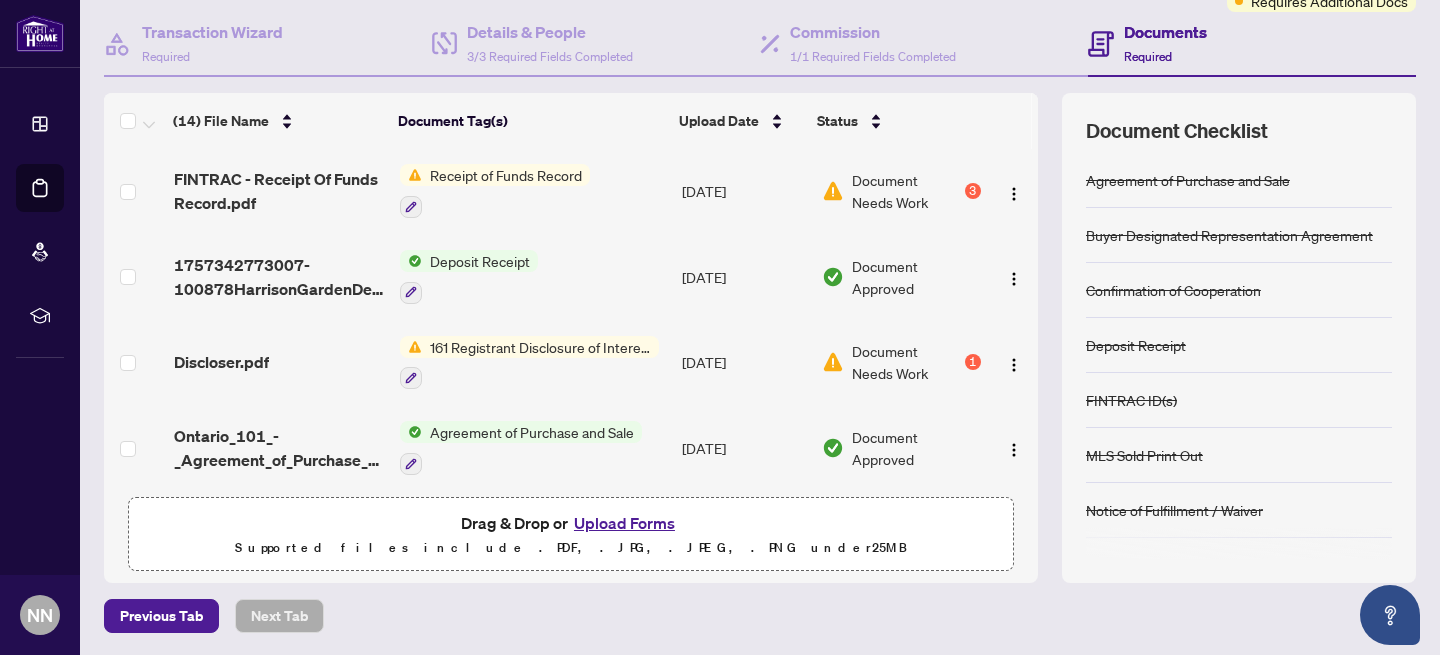
click at [969, 354] on div "1" at bounding box center [973, 362] width 16 height 16
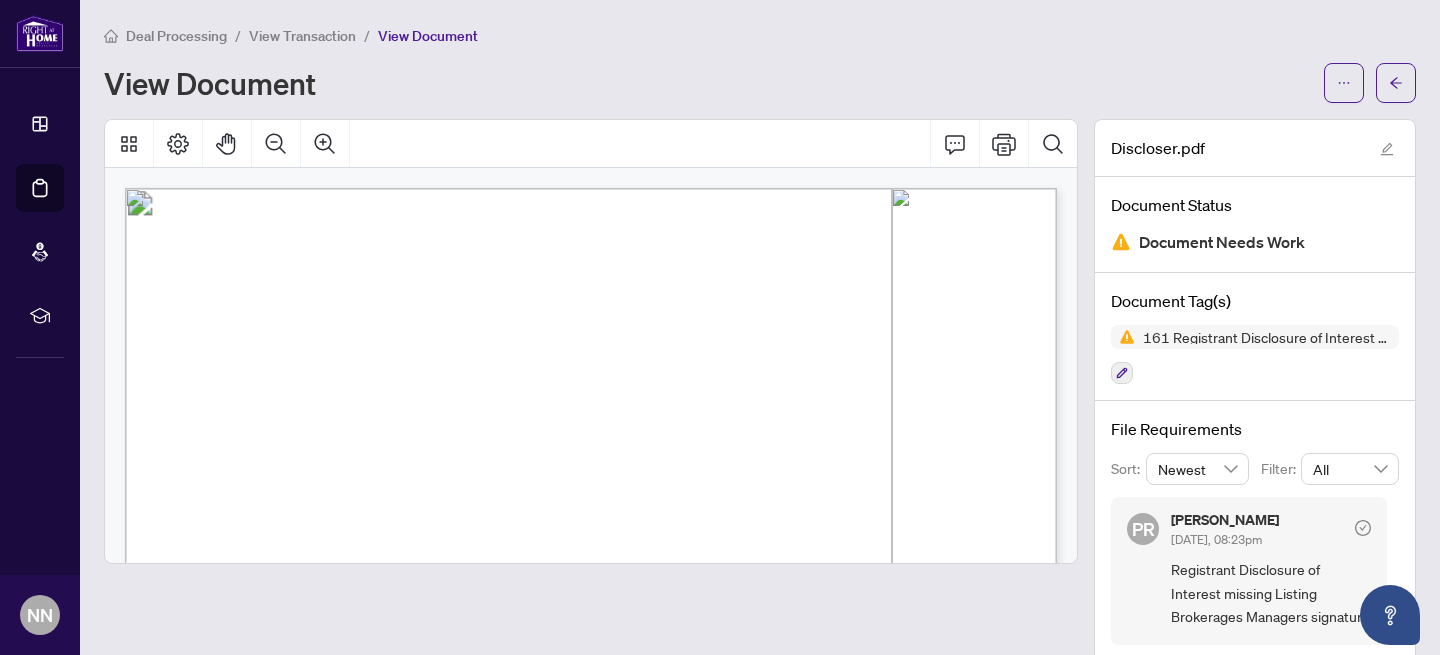
scroll to position [33, 0]
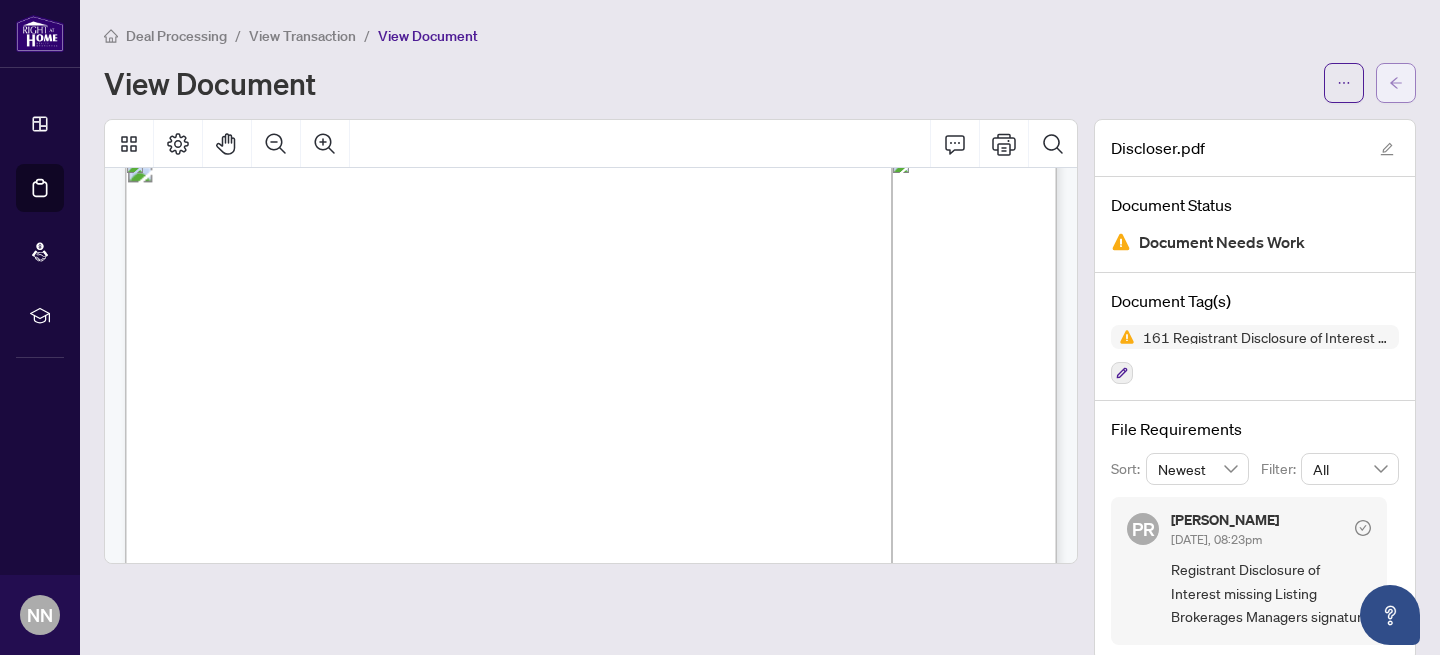
click at [1398, 81] on icon "arrow-left" at bounding box center [1396, 83] width 14 height 14
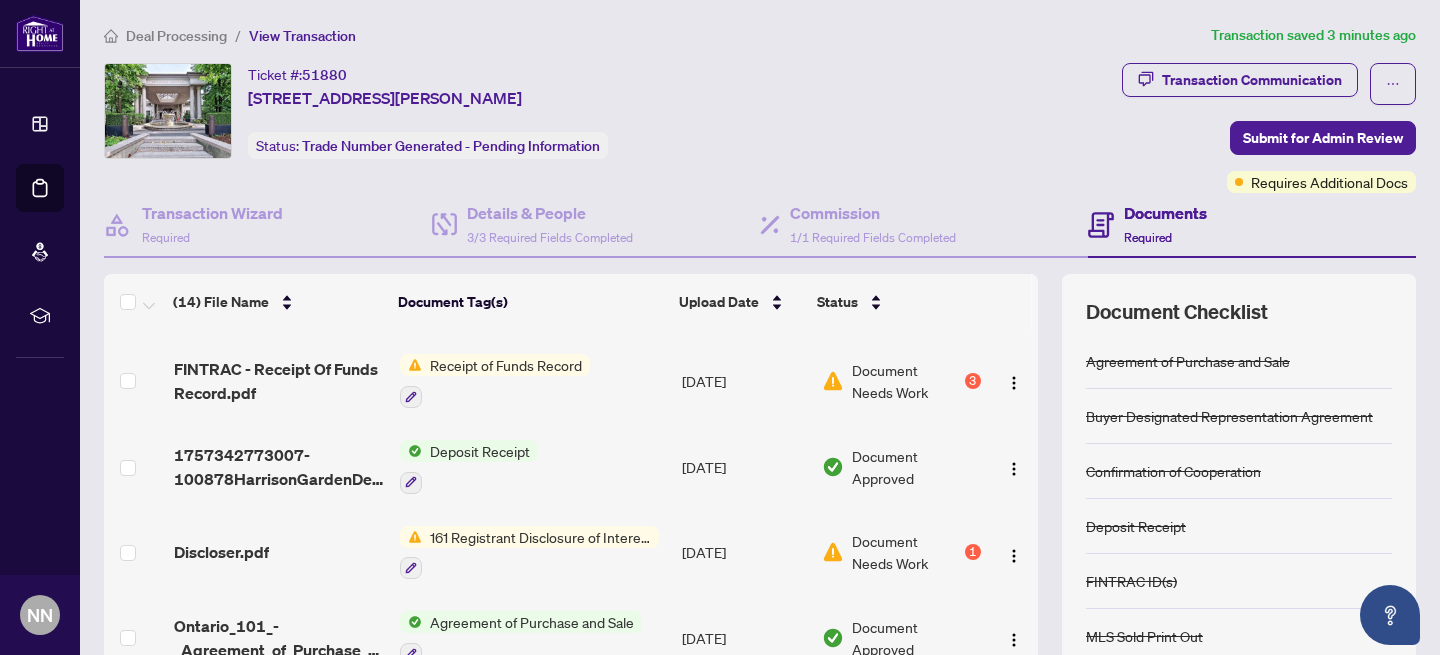
scroll to position [846, 0]
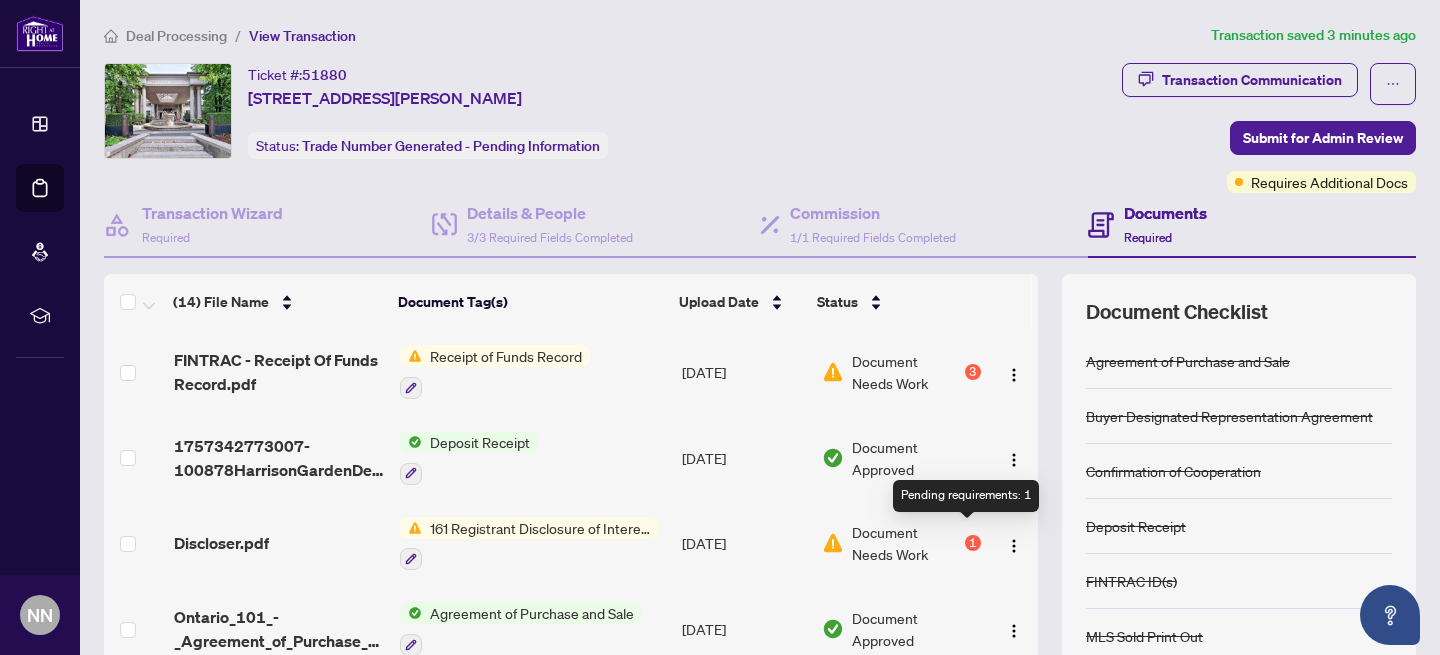
click at [970, 535] on div "1" at bounding box center [973, 543] width 16 height 16
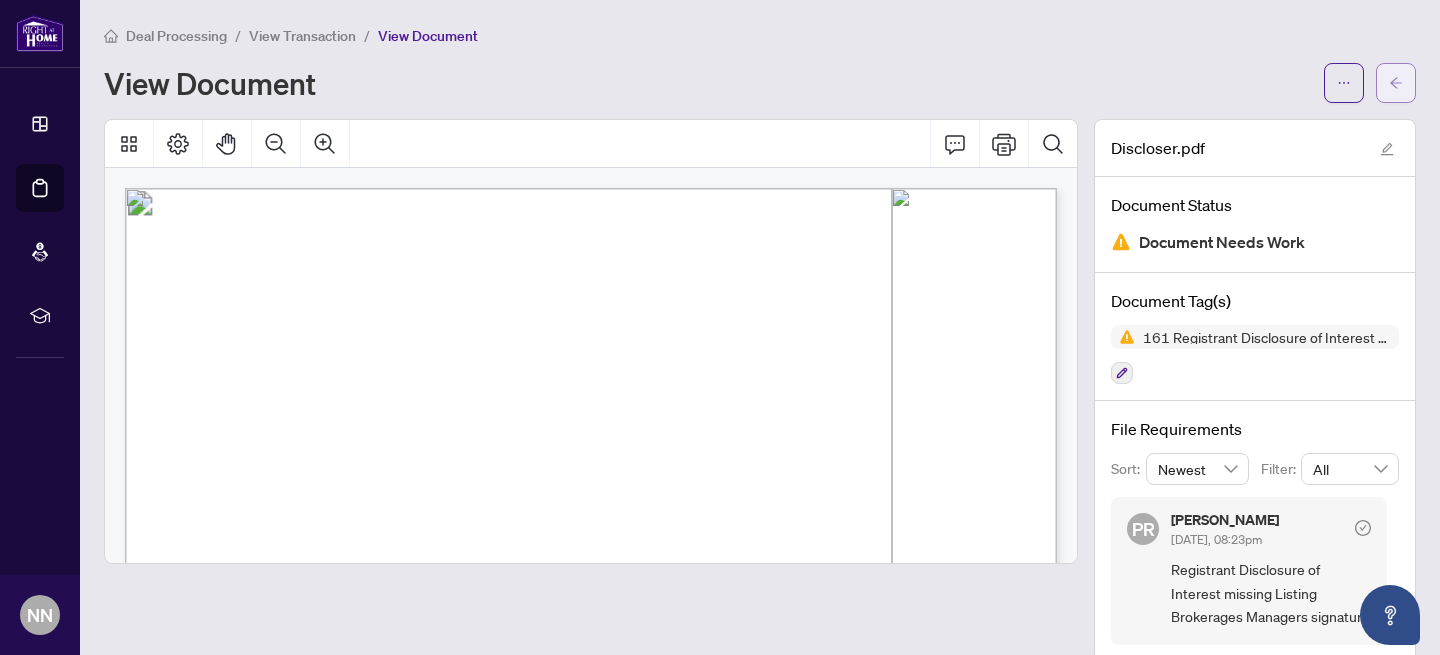
click at [1396, 86] on icon "arrow-left" at bounding box center [1396, 82] width 12 height 11
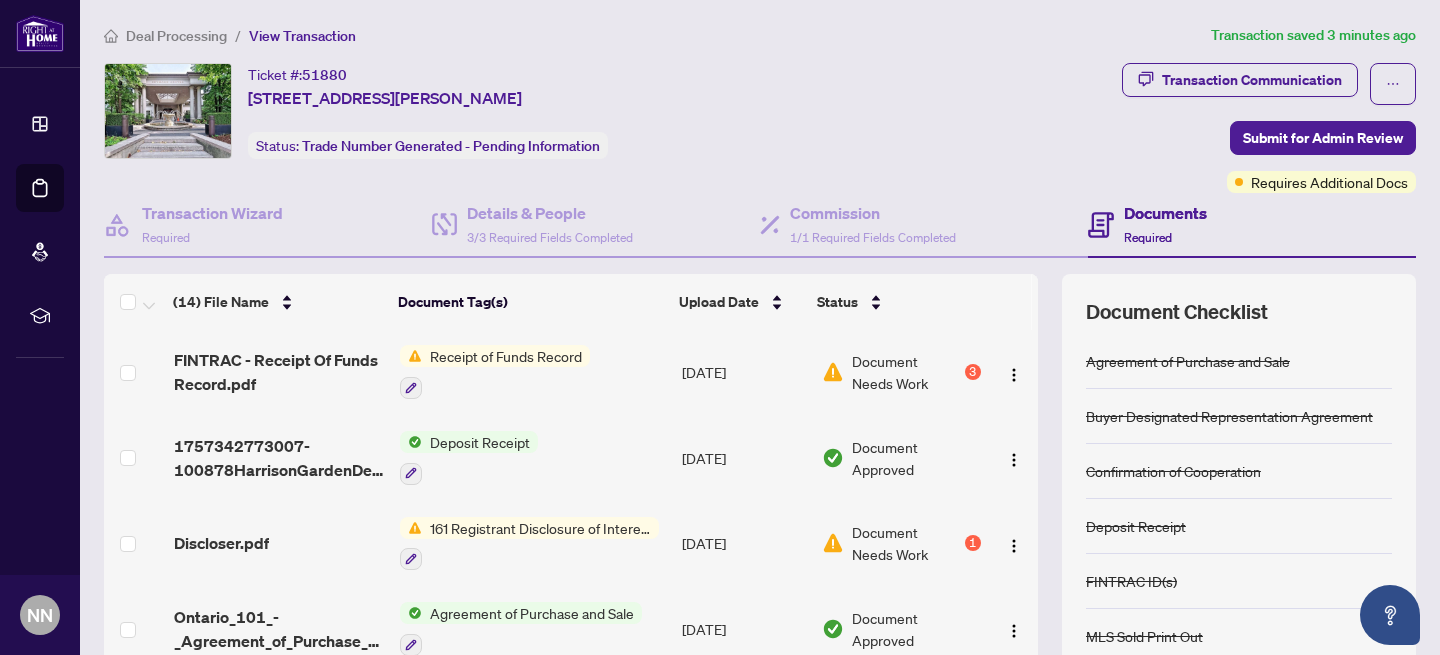
scroll to position [181, 0]
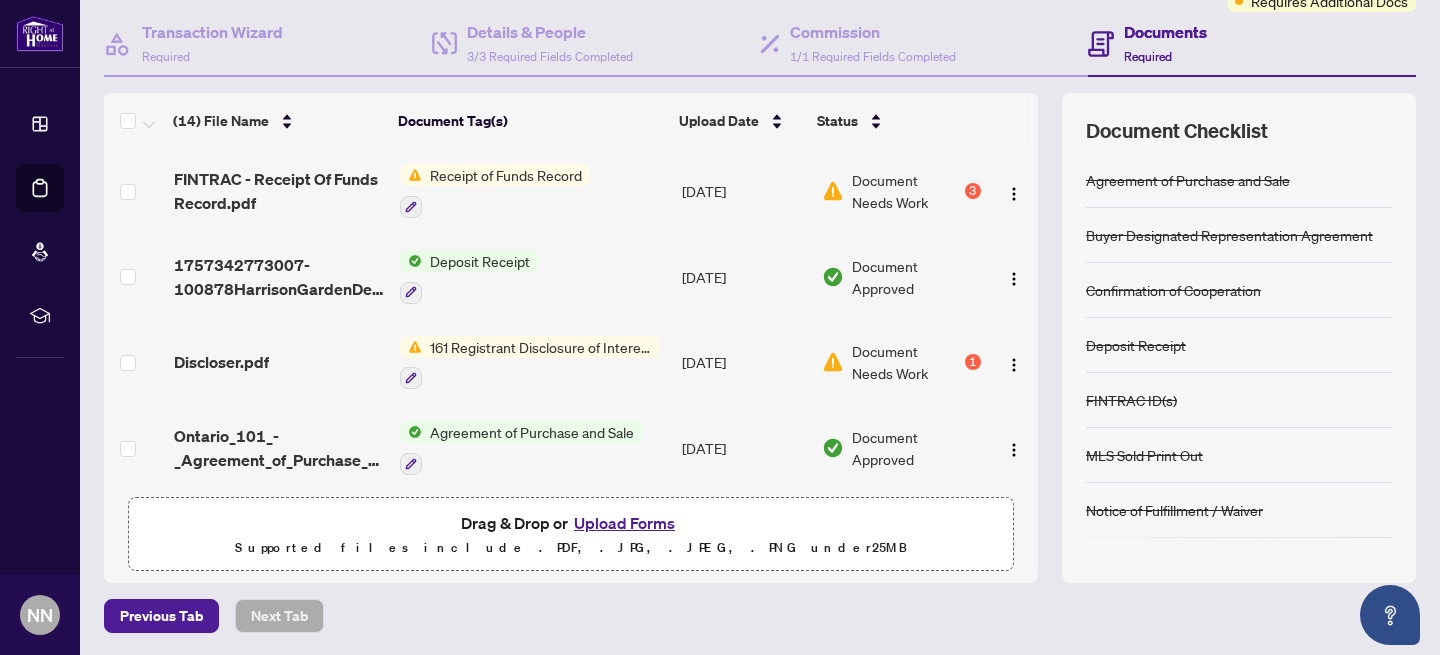
click at [602, 526] on button "Upload Forms" at bounding box center [624, 523] width 113 height 26
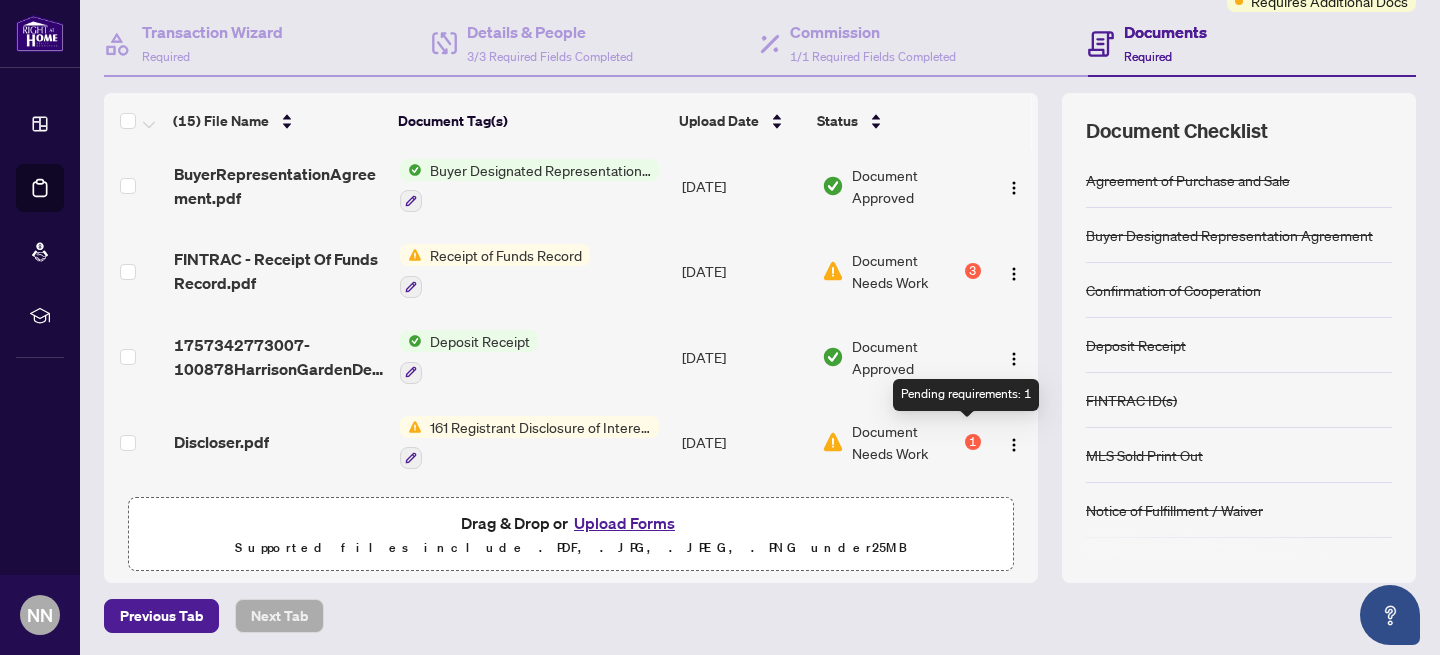
click at [968, 434] on div "1" at bounding box center [973, 442] width 16 height 16
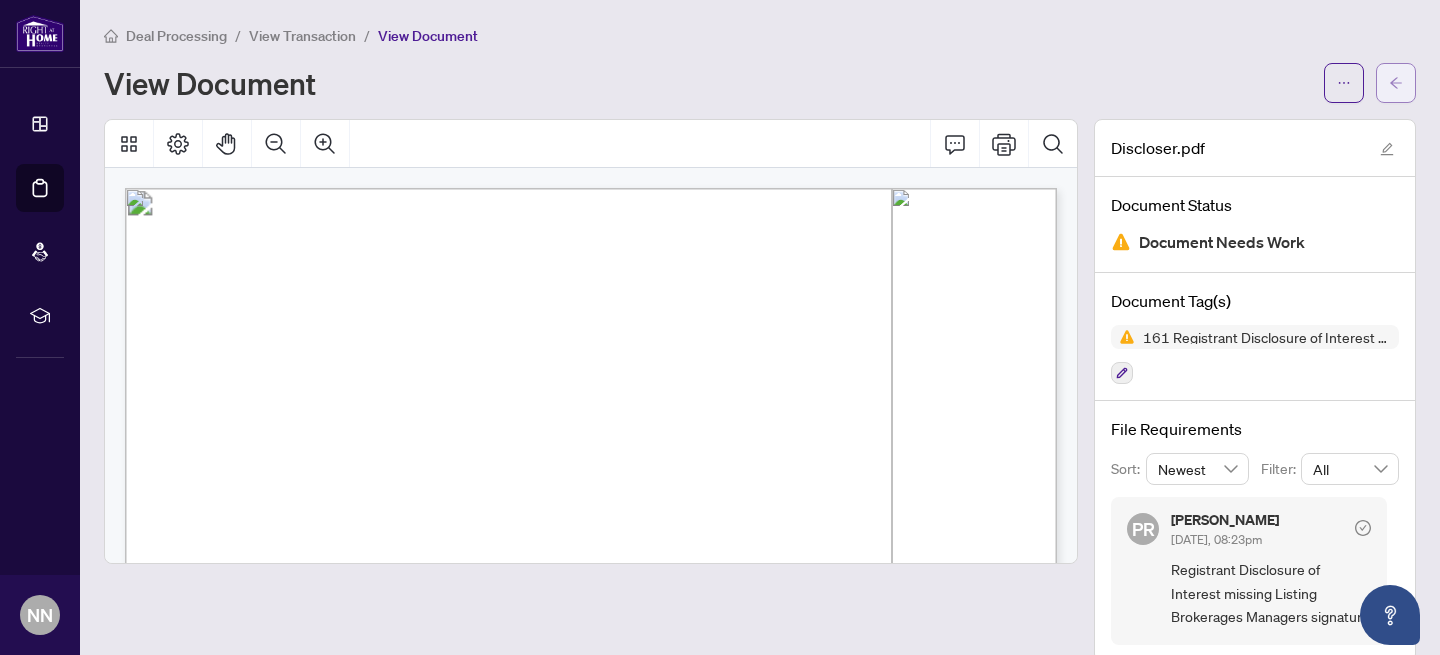
click at [1393, 71] on span "button" at bounding box center [1396, 83] width 14 height 32
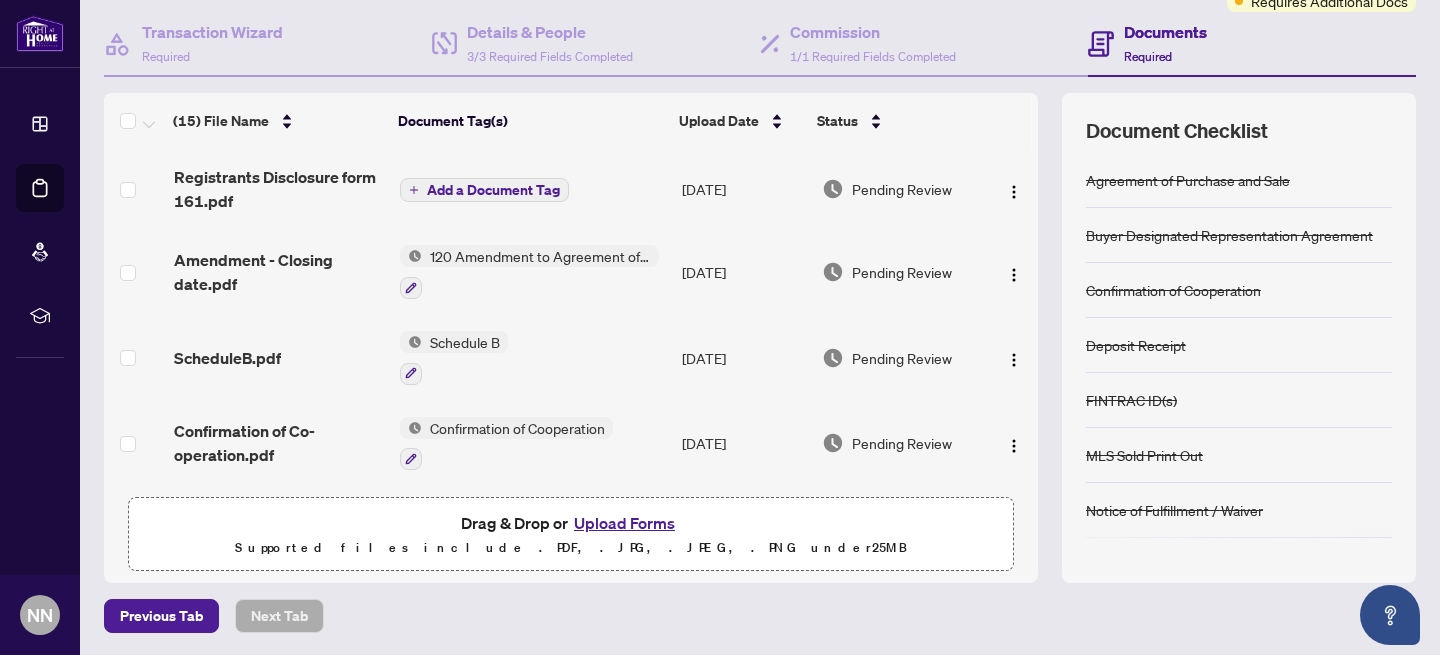
click at [481, 185] on span "Add a Document Tag" at bounding box center [493, 190] width 133 height 14
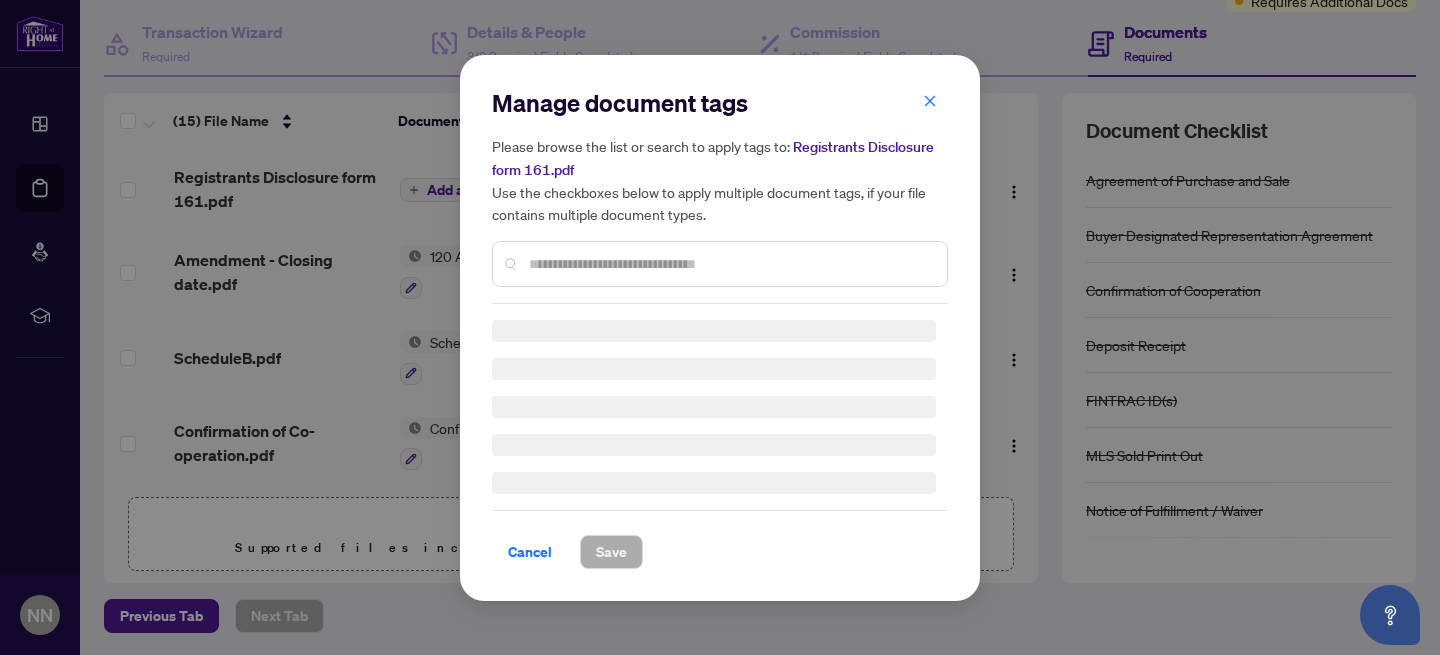
click at [534, 264] on div "Manage document tags Please browse the list or search to apply tags to: Registr…" at bounding box center [720, 195] width 456 height 217
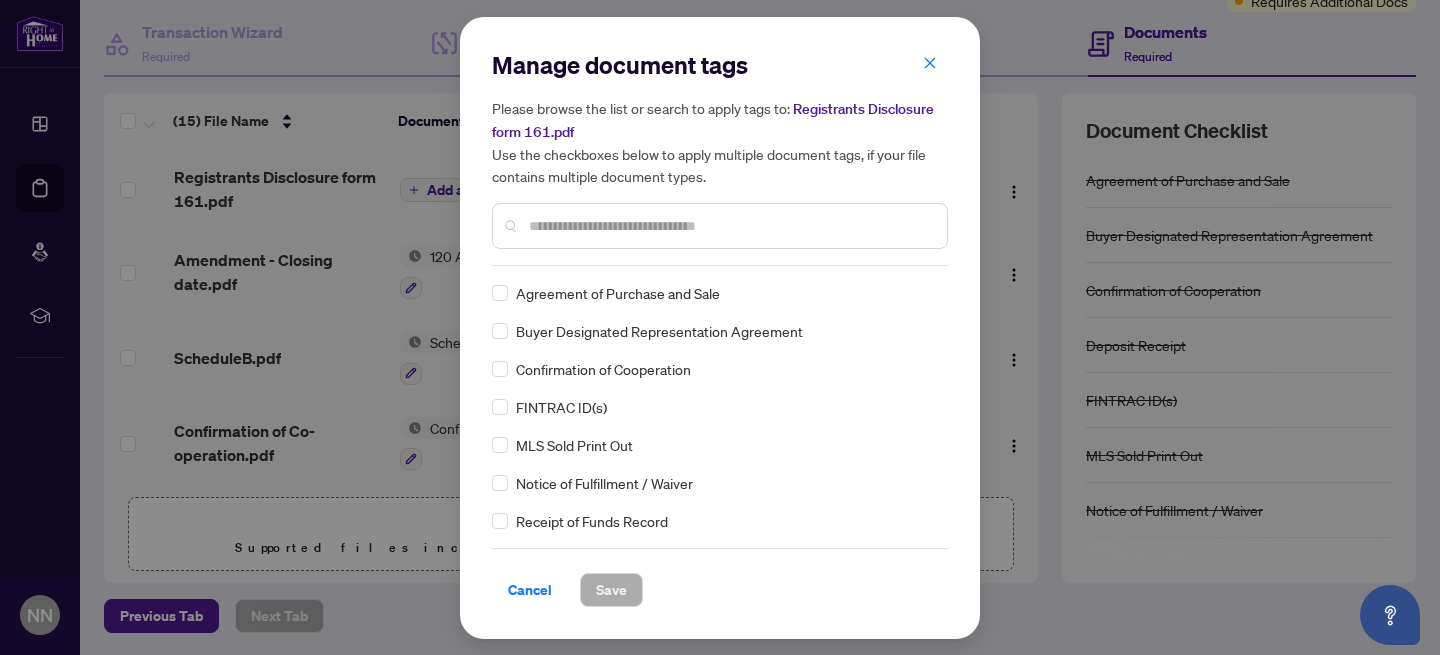
click at [537, 223] on input "text" at bounding box center [730, 226] width 402 height 22
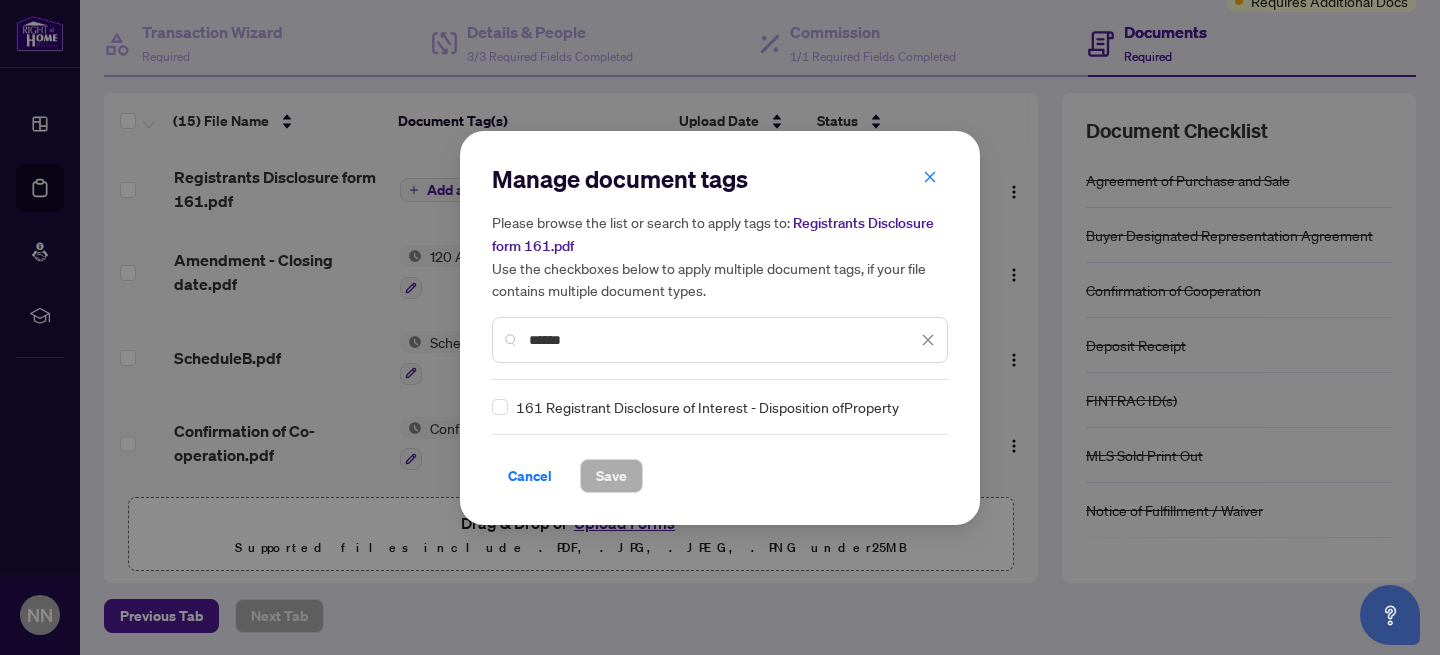
type input "******"
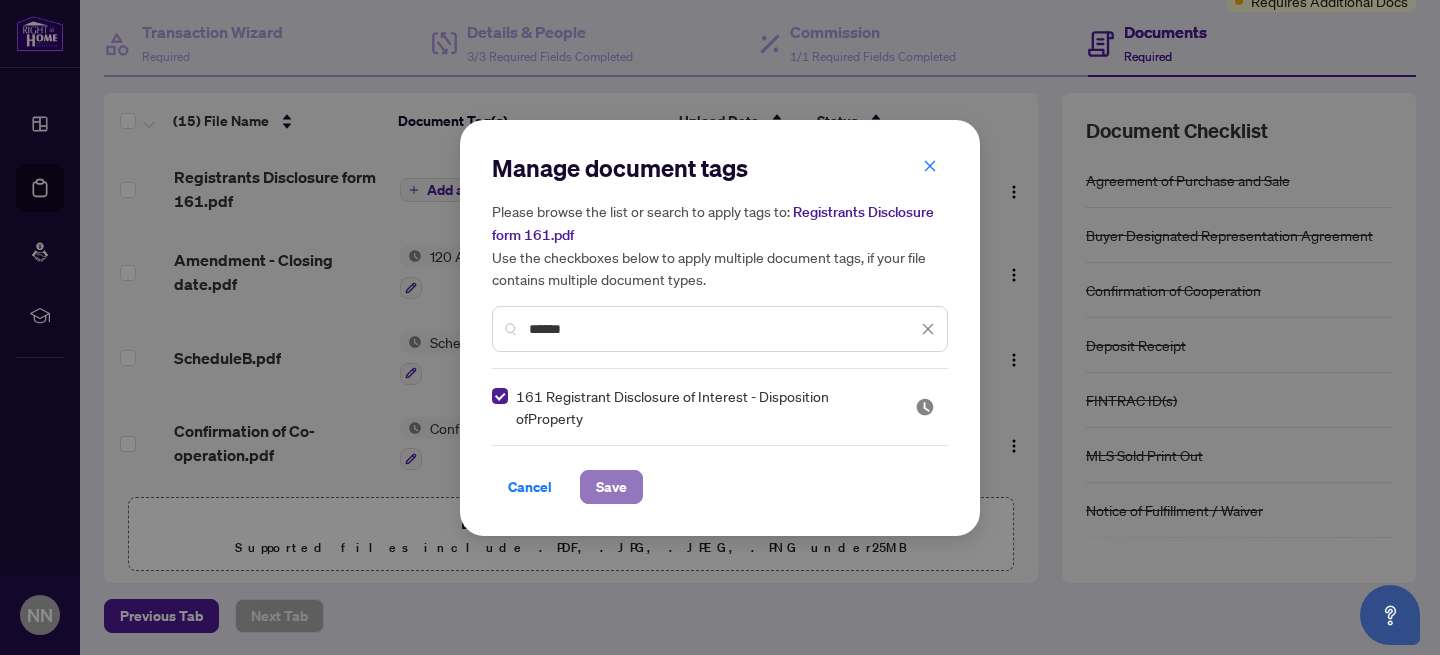
click at [616, 493] on span "Save" at bounding box center [611, 487] width 31 height 32
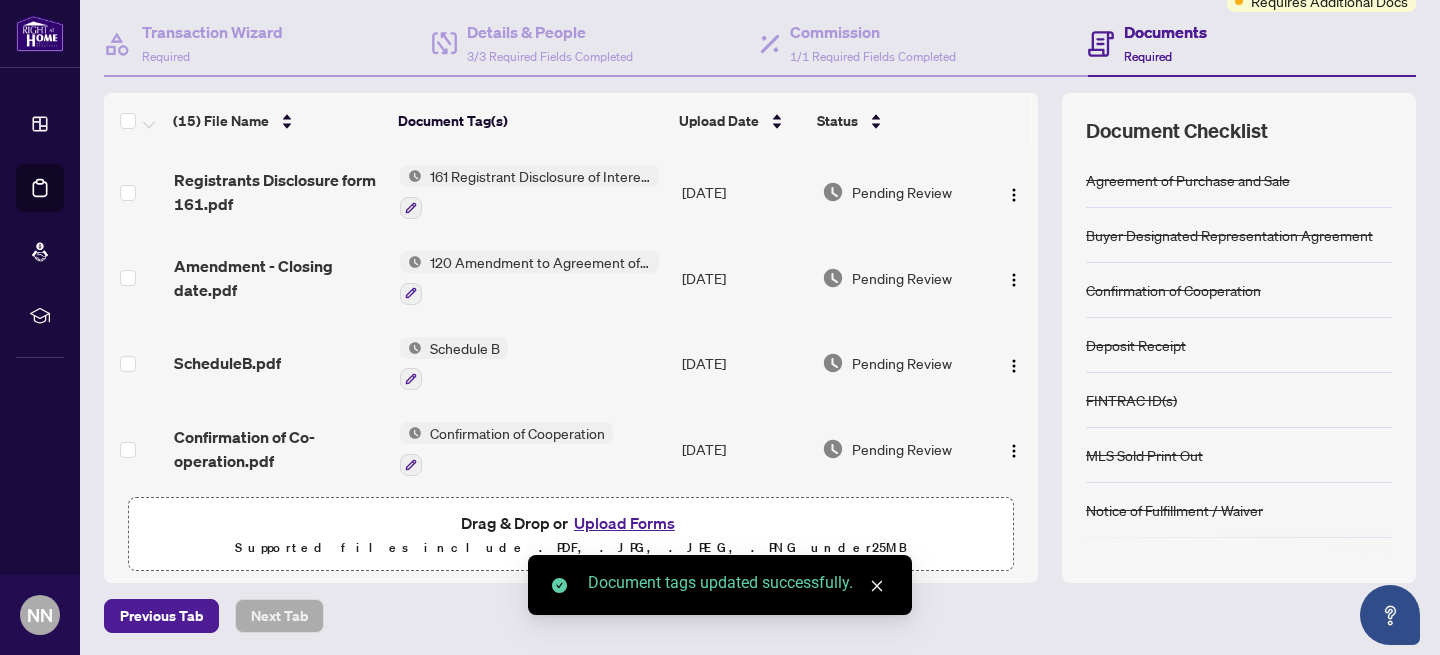
click at [874, 582] on icon "close" at bounding box center [877, 586] width 14 height 14
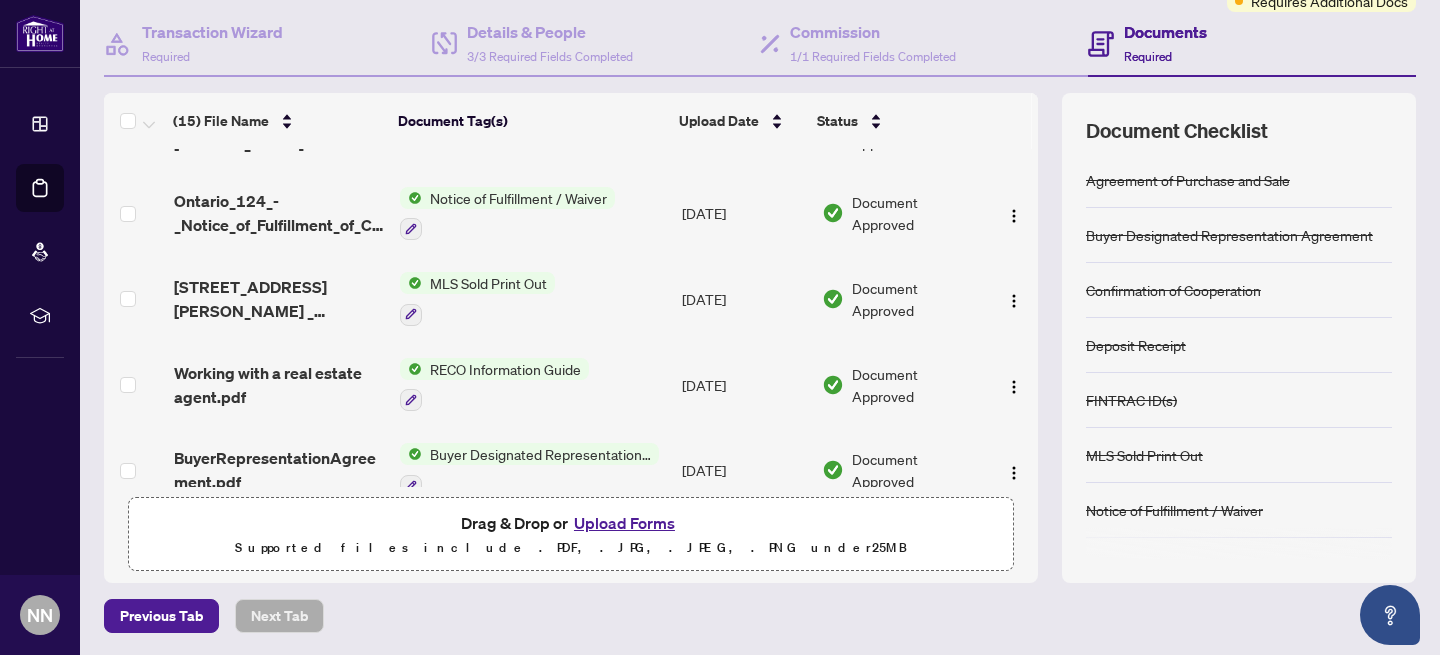
scroll to position [931, 0]
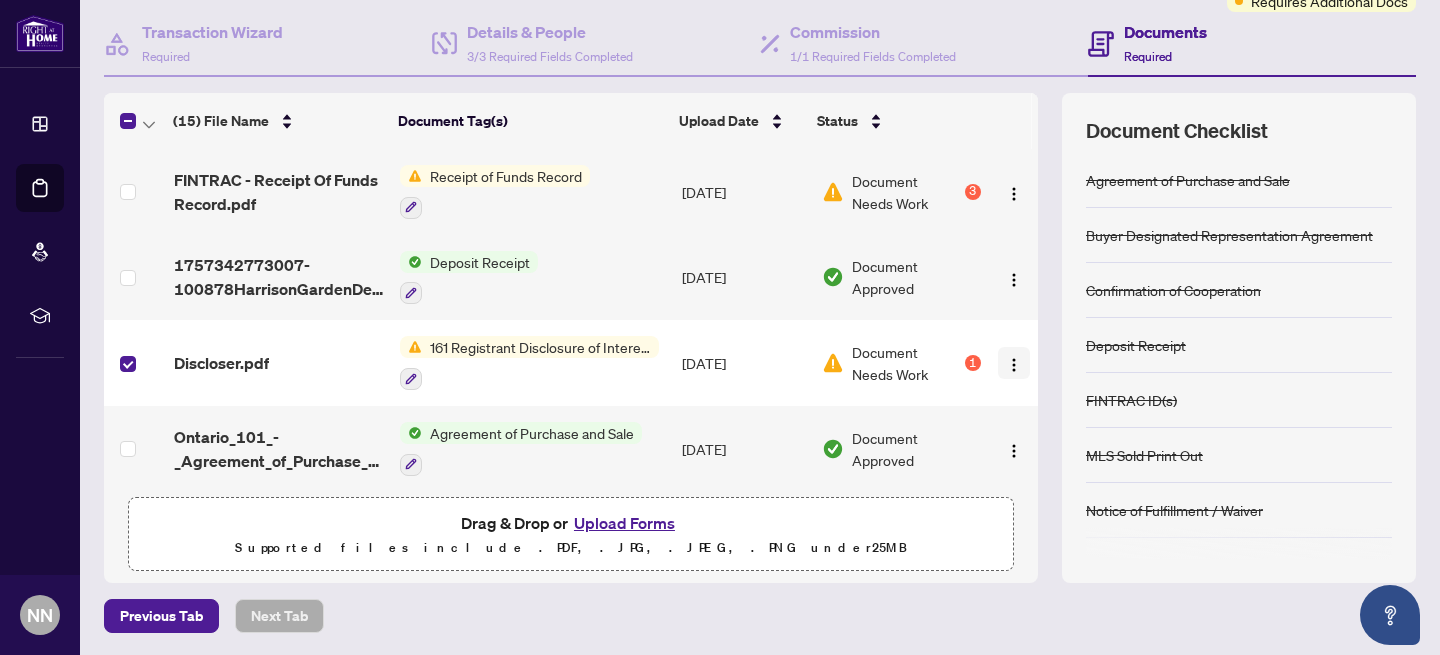
click at [1006, 357] on img "button" at bounding box center [1014, 365] width 16 height 16
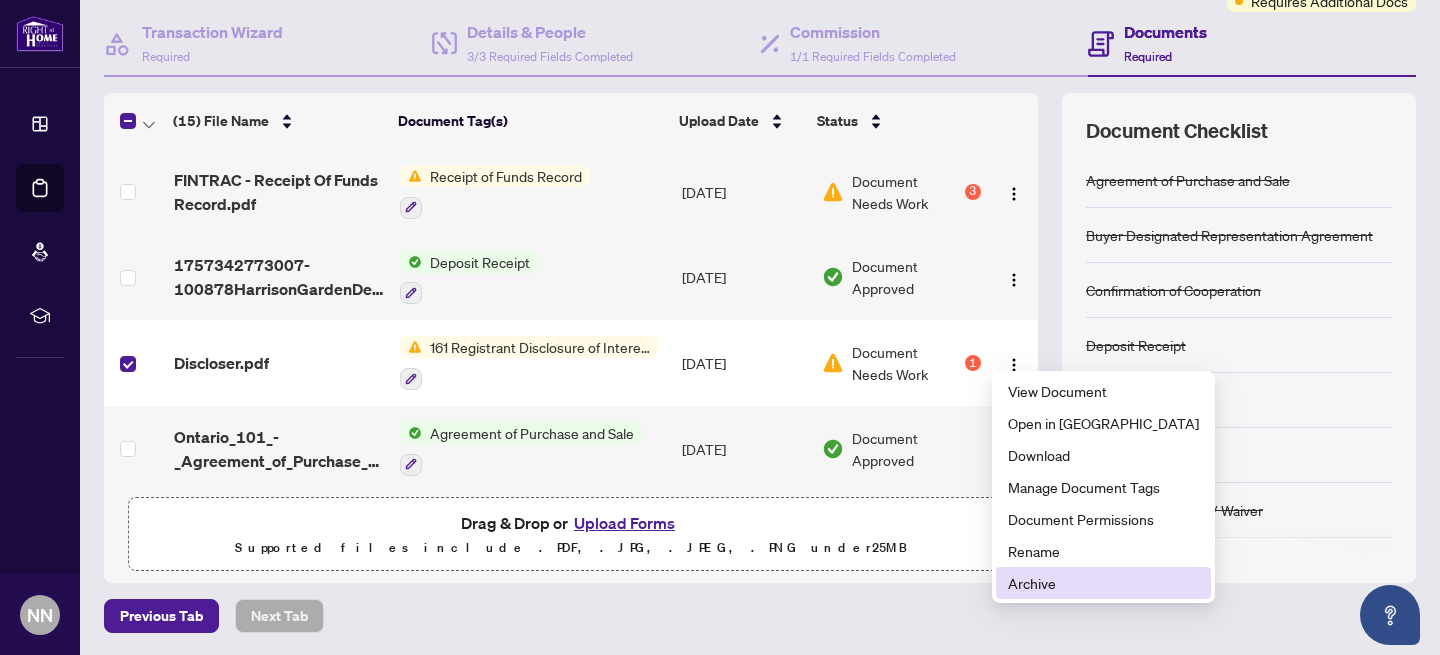
click at [1034, 592] on span "Archive" at bounding box center [1103, 583] width 191 height 22
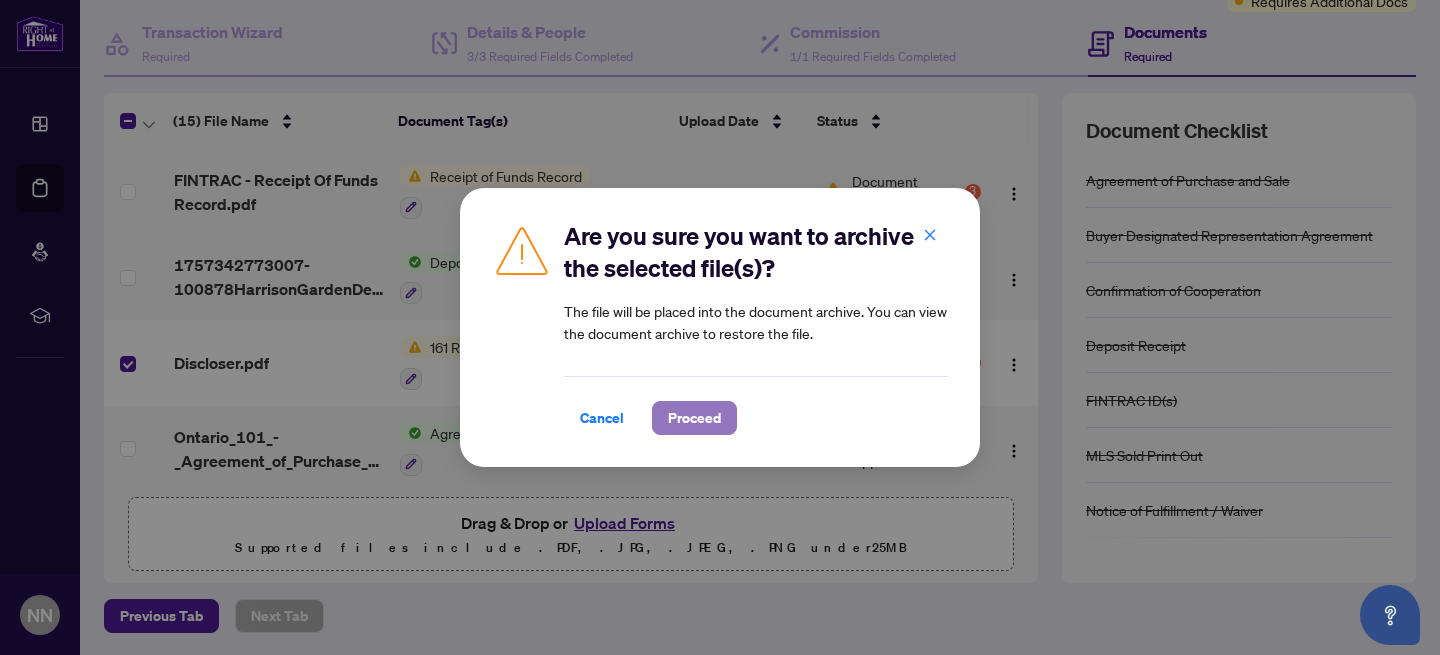
click at [690, 423] on span "Proceed" at bounding box center [694, 418] width 53 height 32
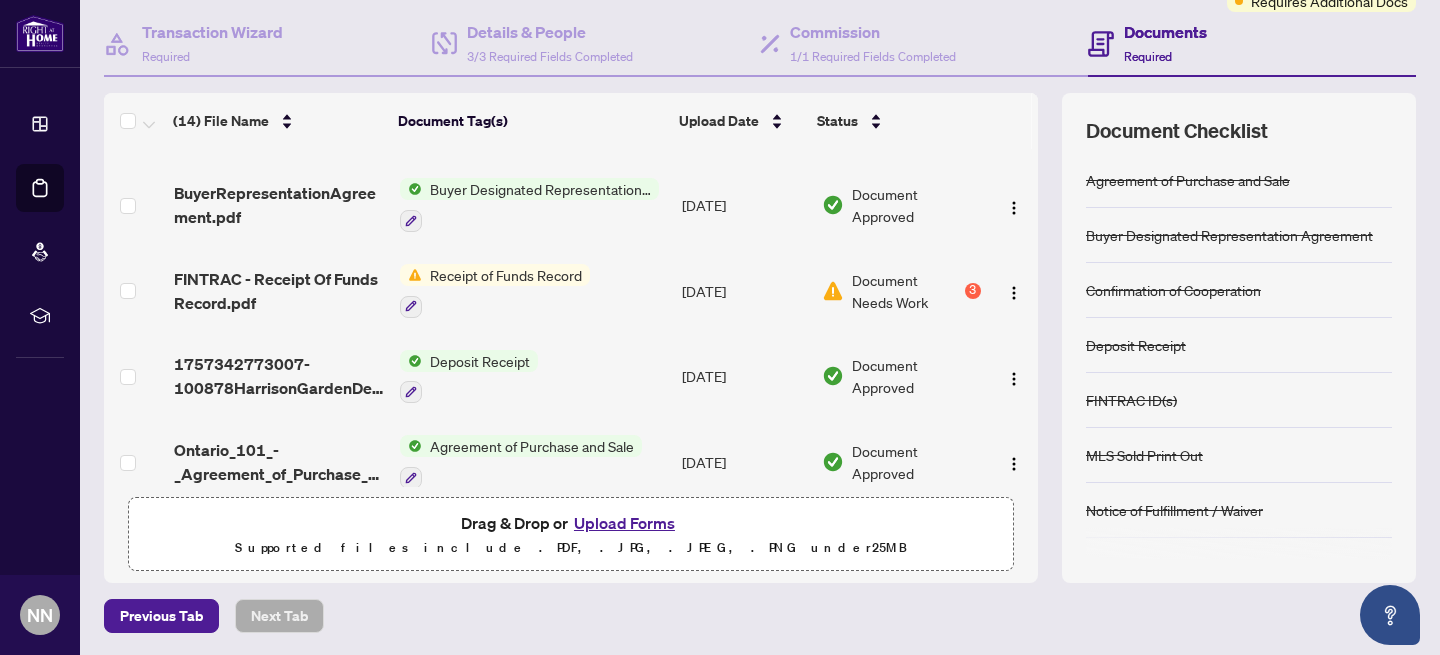
scroll to position [846, 0]
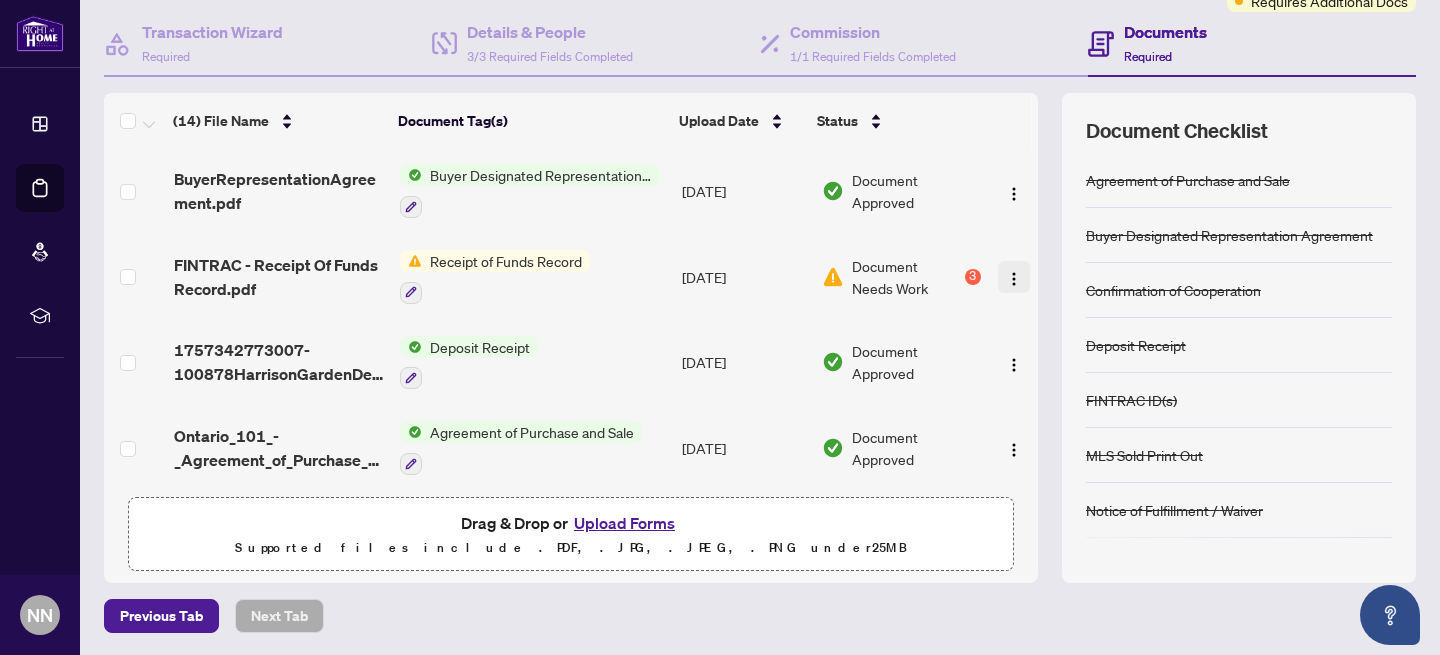
click at [1006, 271] on img "button" at bounding box center [1014, 279] width 16 height 16
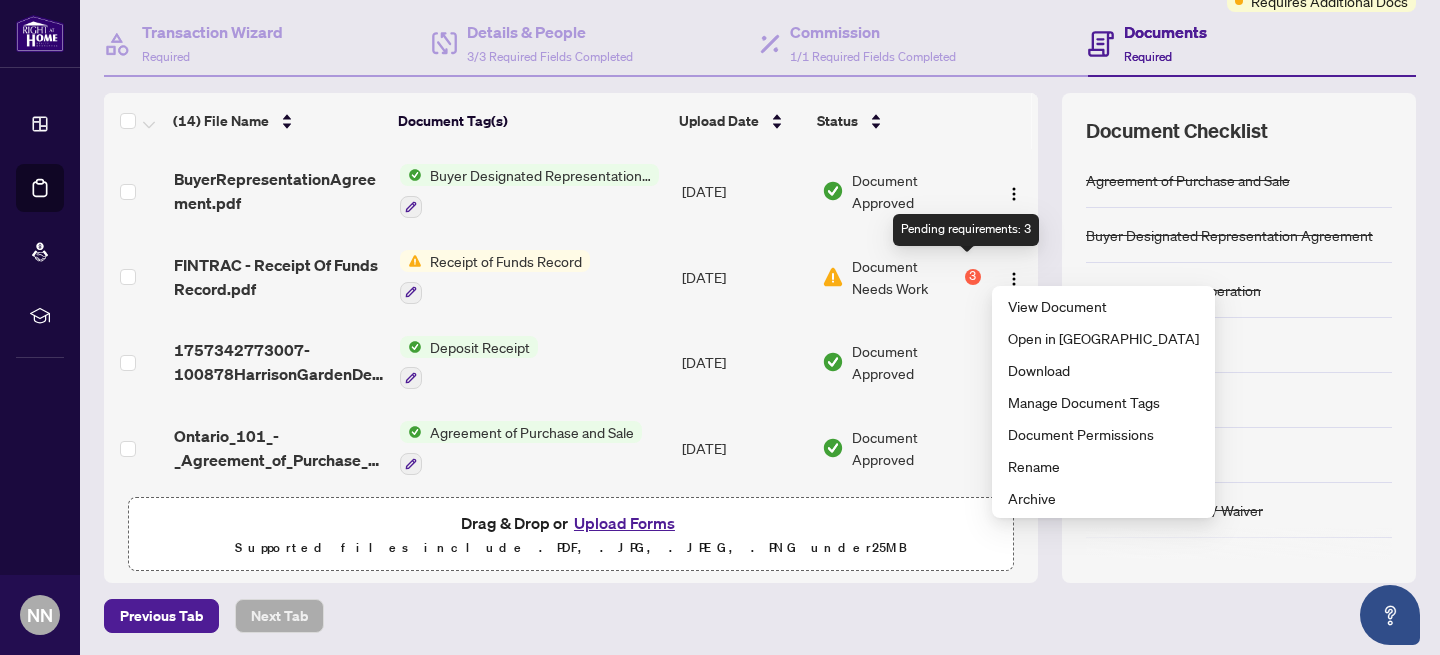
click at [965, 269] on div "3" at bounding box center [973, 277] width 16 height 16
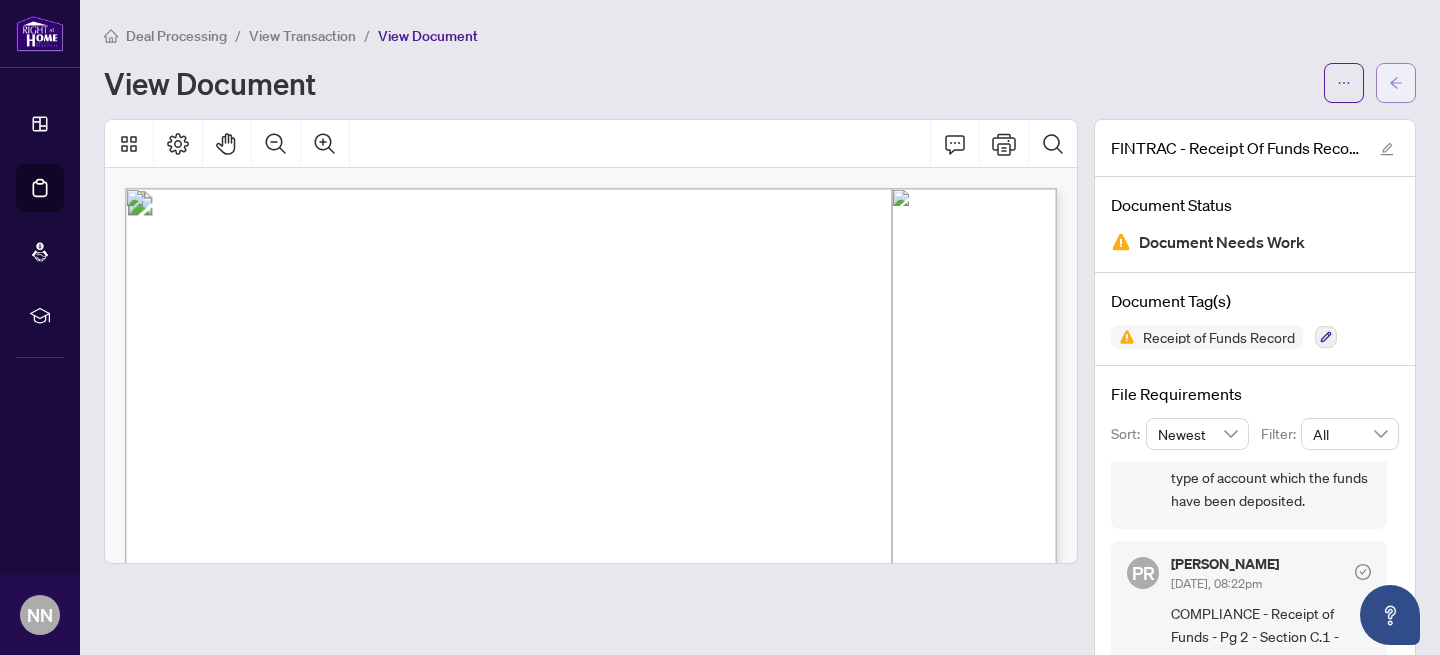
click at [1402, 81] on icon "arrow-left" at bounding box center [1396, 83] width 14 height 14
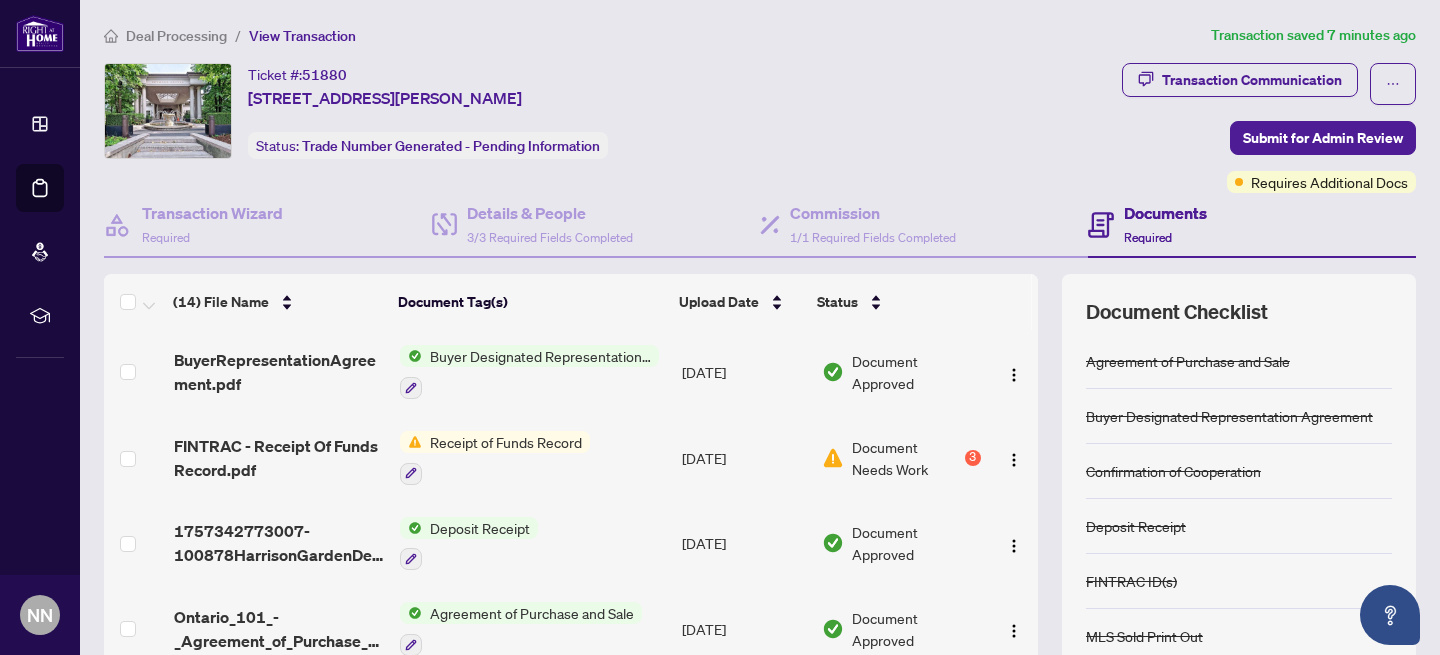
scroll to position [181, 0]
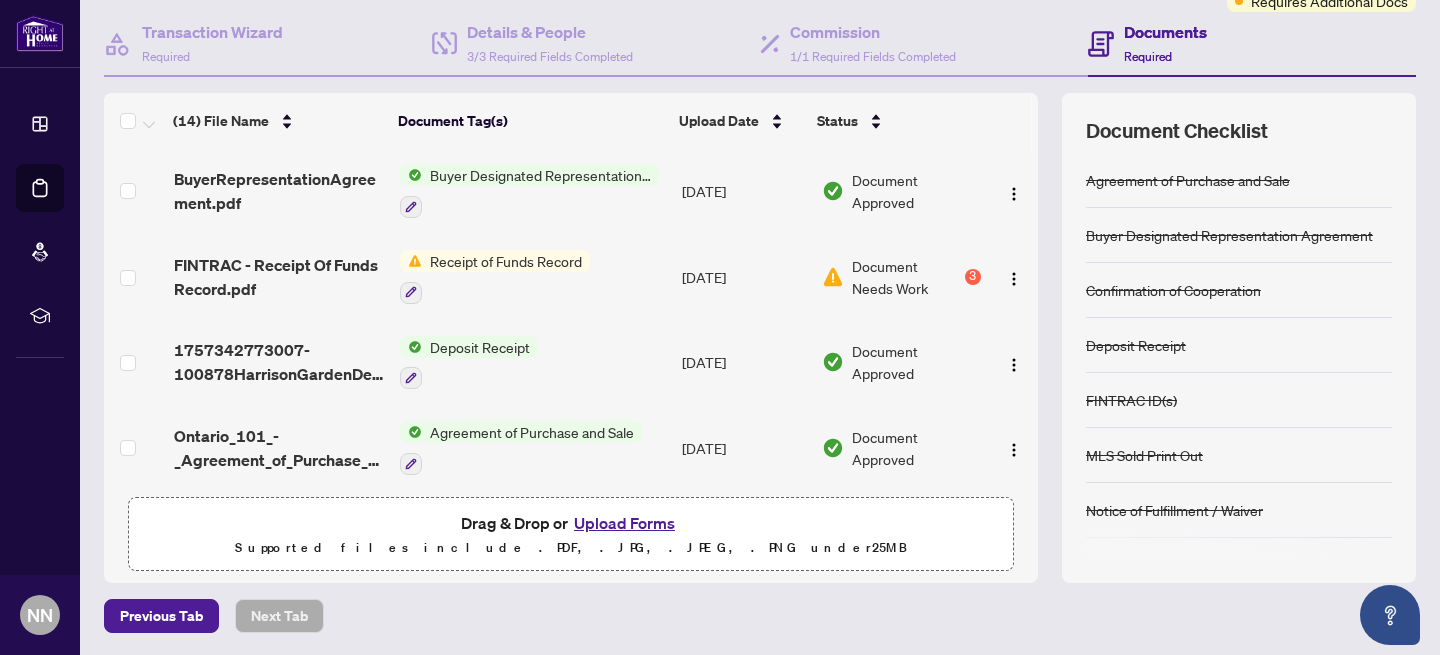
click at [646, 527] on button "Upload Forms" at bounding box center [624, 523] width 113 height 26
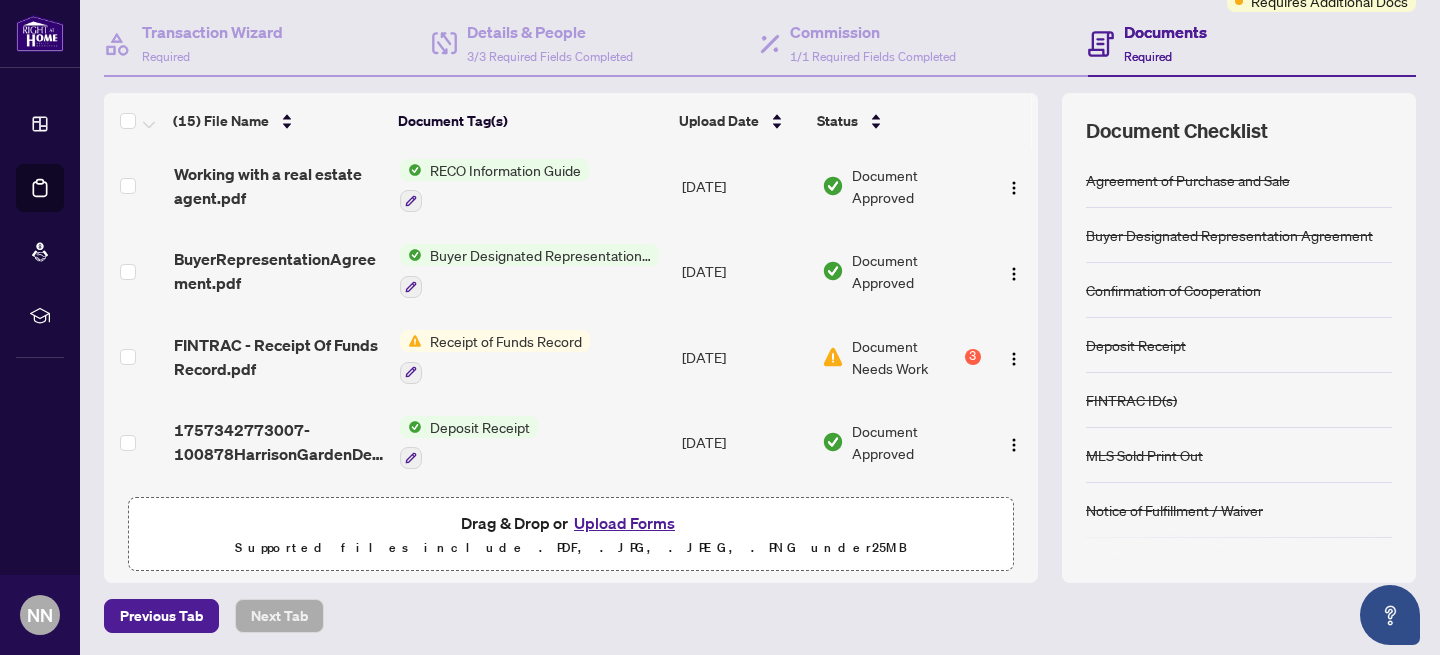
scroll to position [0, 0]
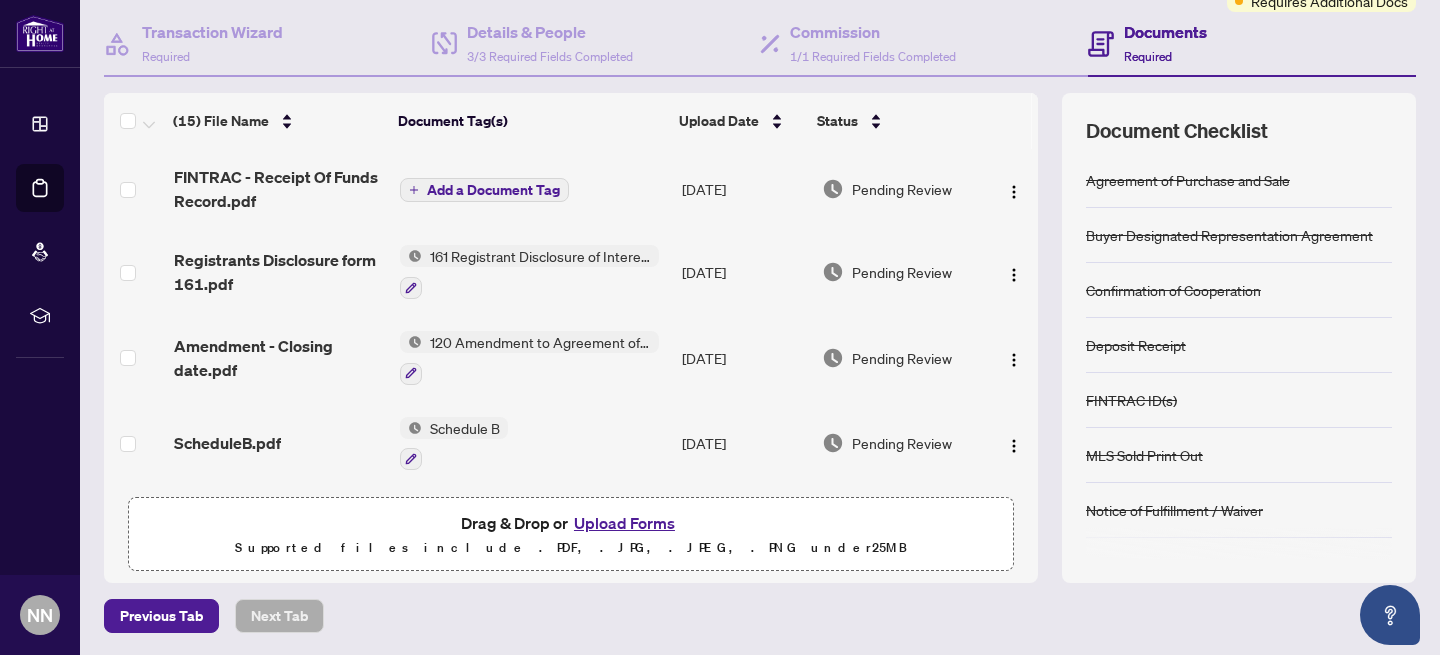
click at [527, 191] on span "Add a Document Tag" at bounding box center [493, 190] width 133 height 14
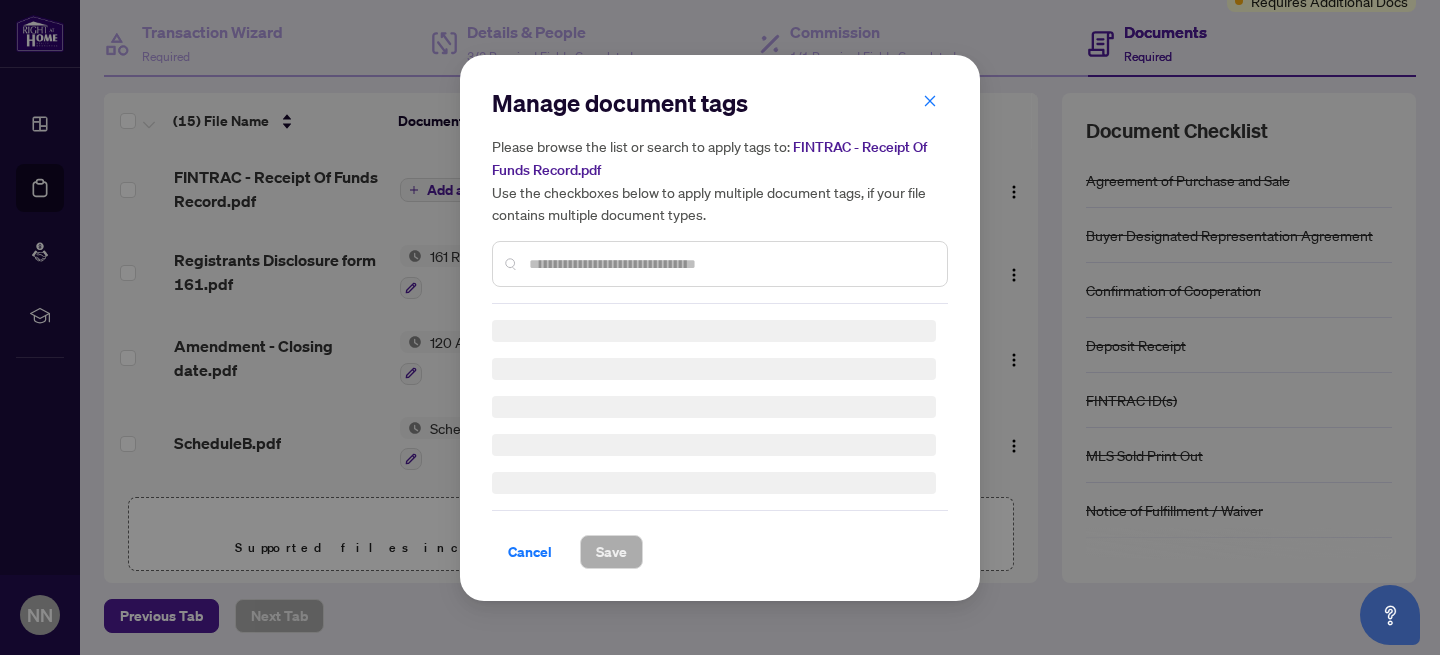
click at [570, 263] on div "Manage document tags Please browse the list or search to apply tags to: FINTRAC…" at bounding box center [720, 195] width 456 height 217
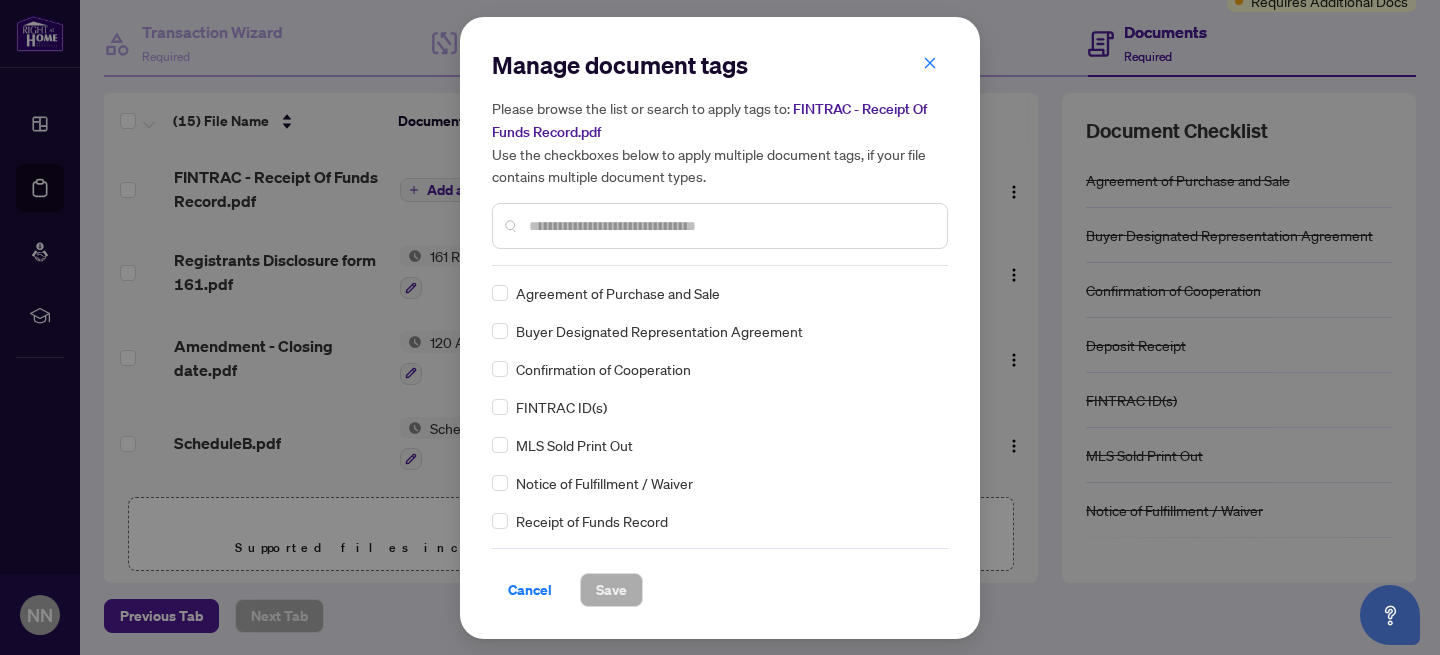
click at [562, 225] on input "text" at bounding box center [730, 226] width 402 height 22
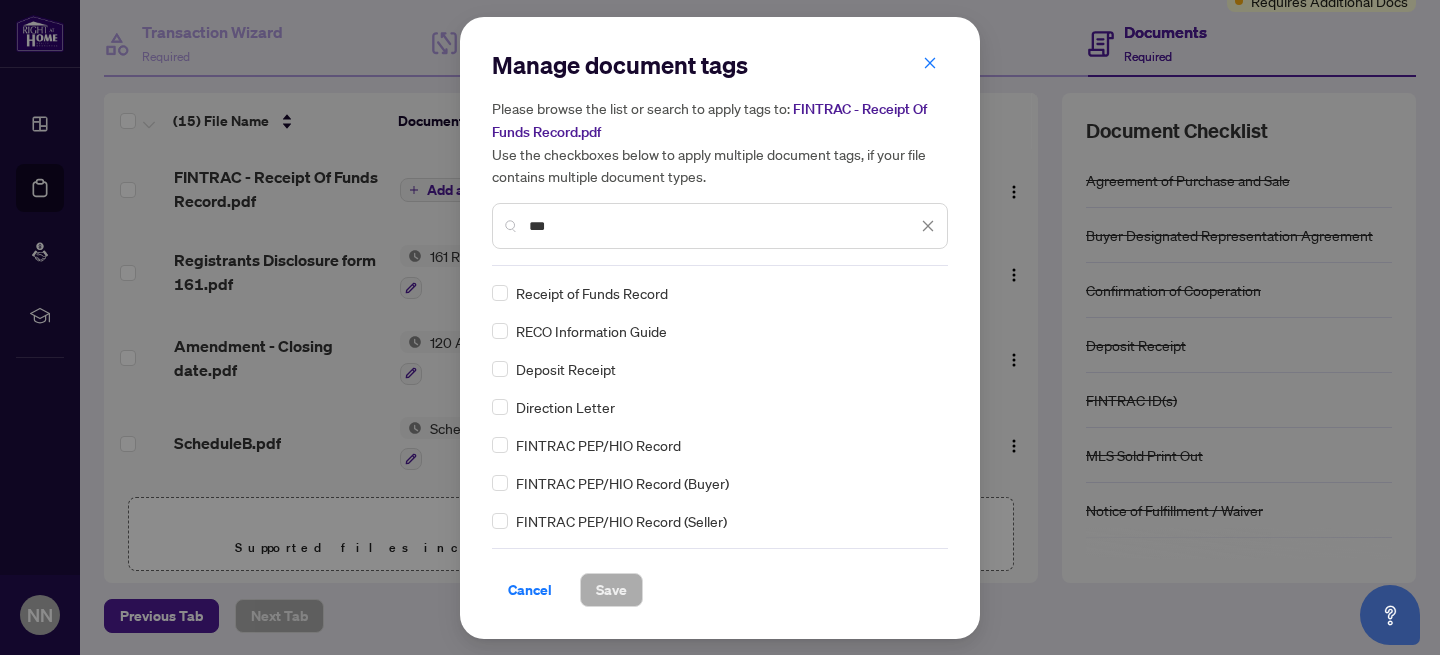
type input "***"
click at [607, 587] on span "Save" at bounding box center [611, 590] width 31 height 32
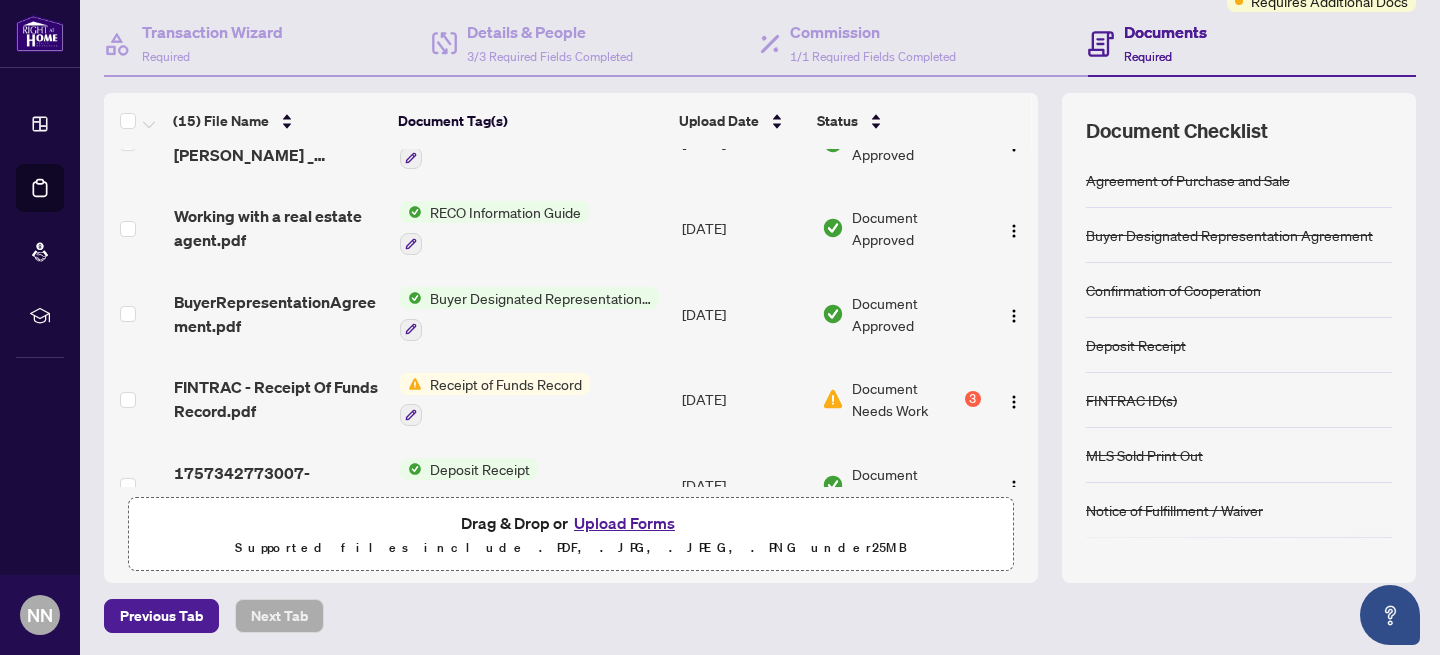
scroll to position [931, 0]
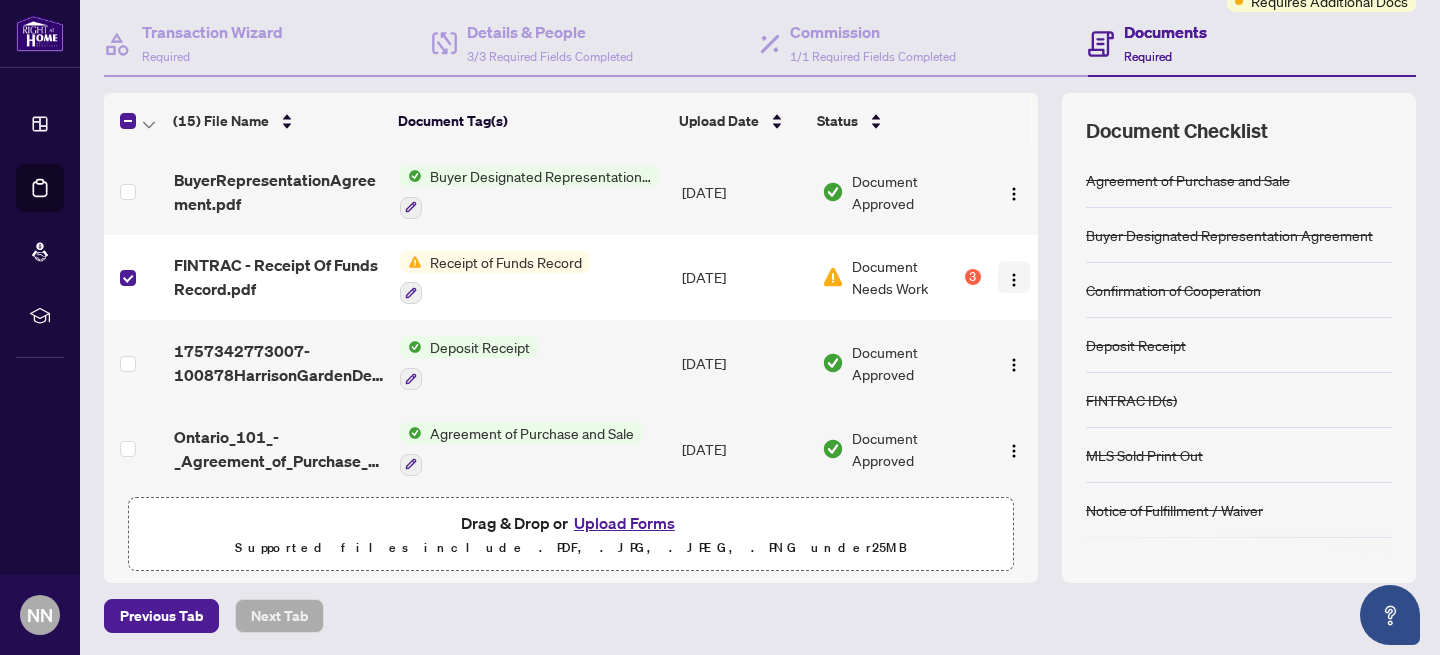
click at [1006, 272] on img "button" at bounding box center [1014, 280] width 16 height 16
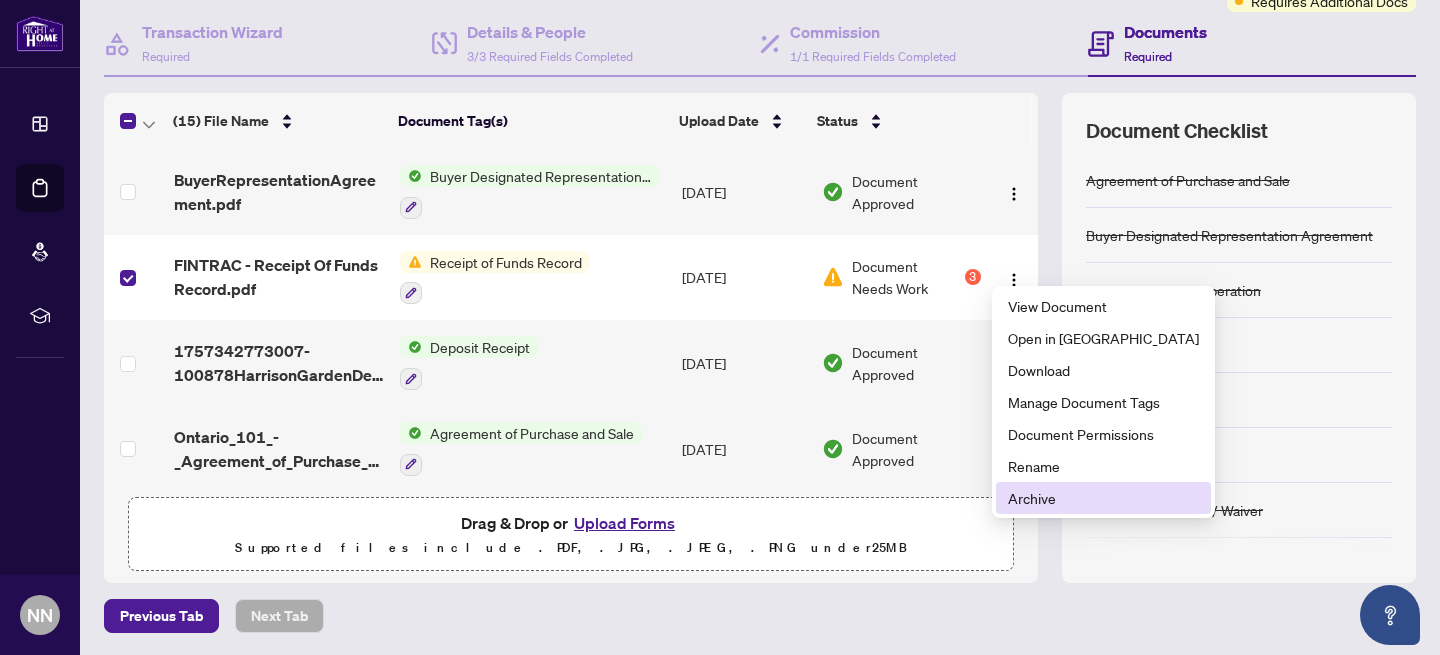
click at [1045, 498] on span "Archive" at bounding box center [1103, 498] width 191 height 22
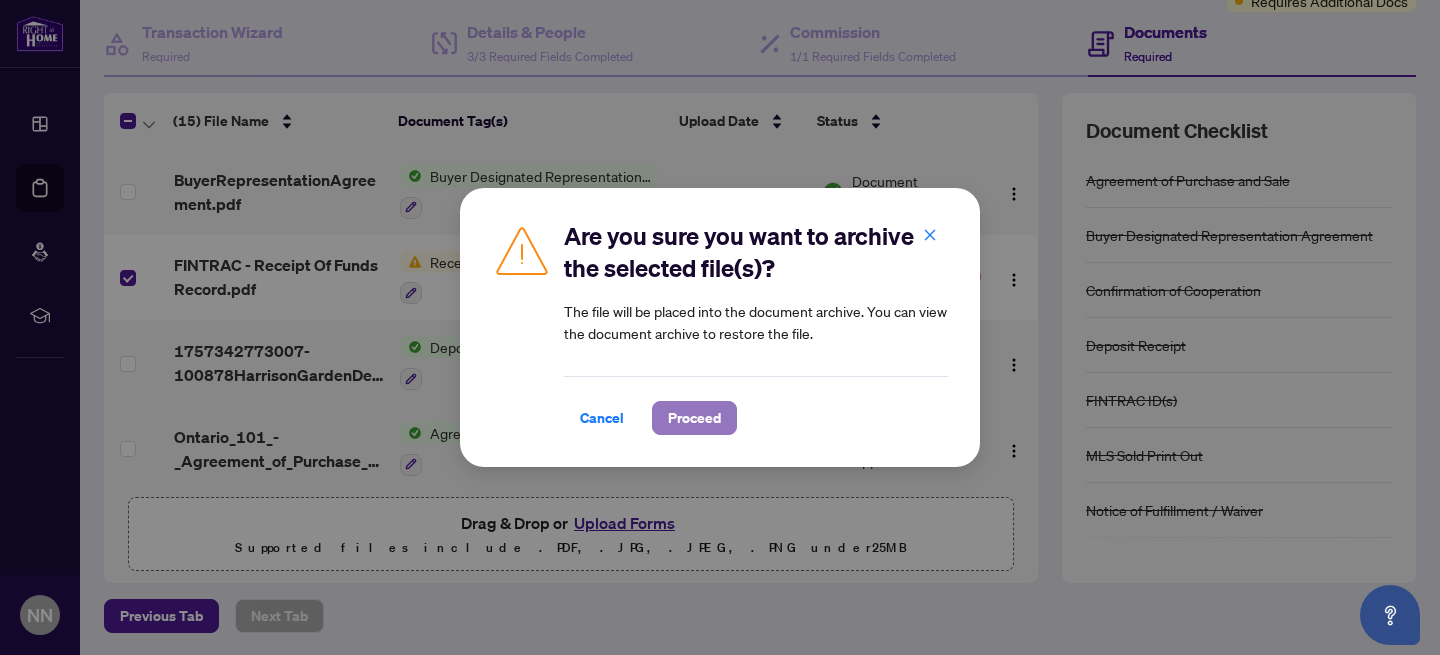
click at [711, 414] on span "Proceed" at bounding box center [694, 418] width 53 height 32
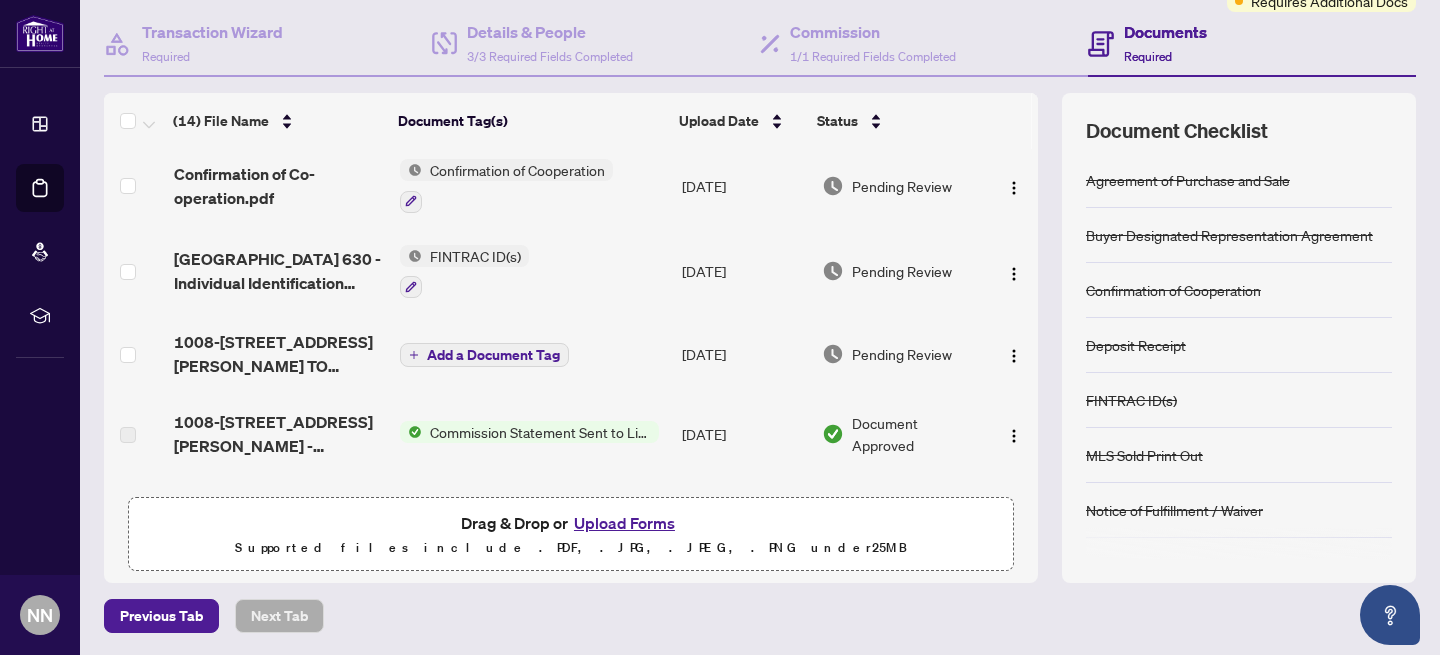
scroll to position [352, 0]
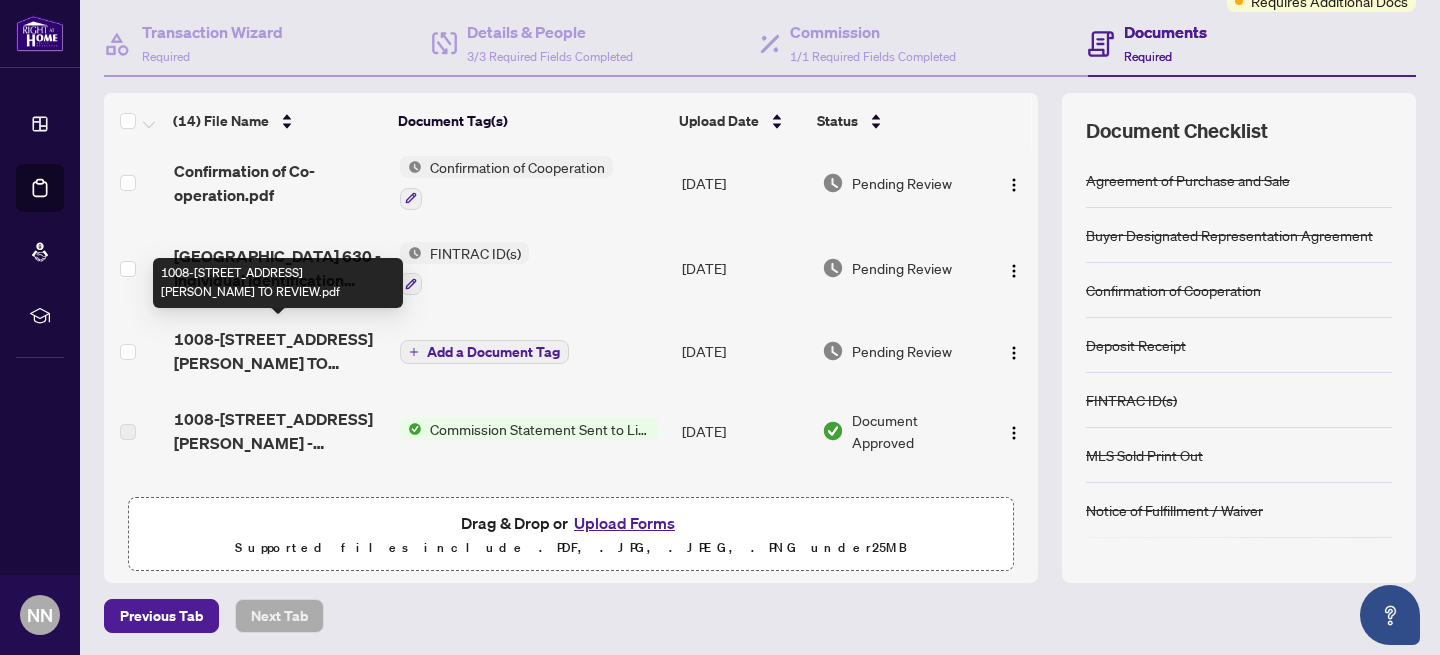
click at [310, 335] on span "1008-[STREET_ADDRESS][PERSON_NAME] TO REVIEW.pdf" at bounding box center [279, 351] width 210 height 48
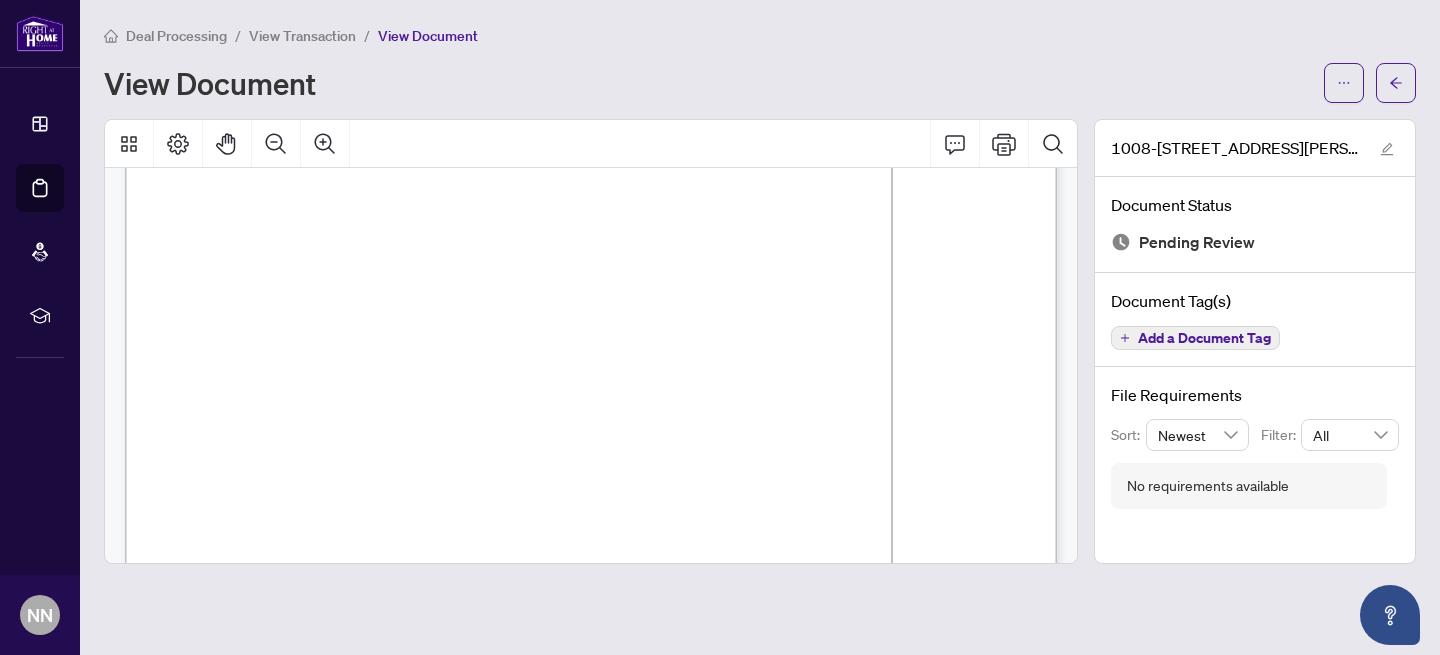
scroll to position [218, 0]
click at [1403, 82] on button "button" at bounding box center [1396, 83] width 40 height 40
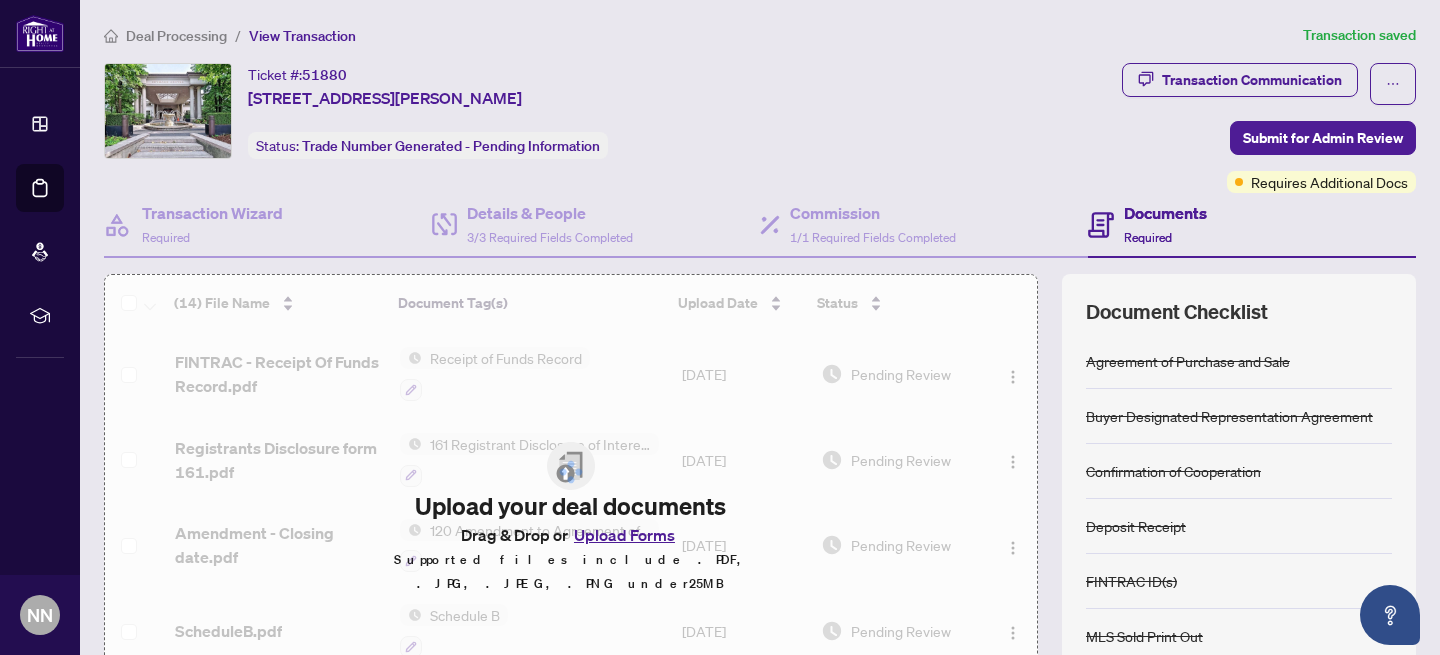
click at [995, 317] on div at bounding box center [571, 472] width 932 height 394
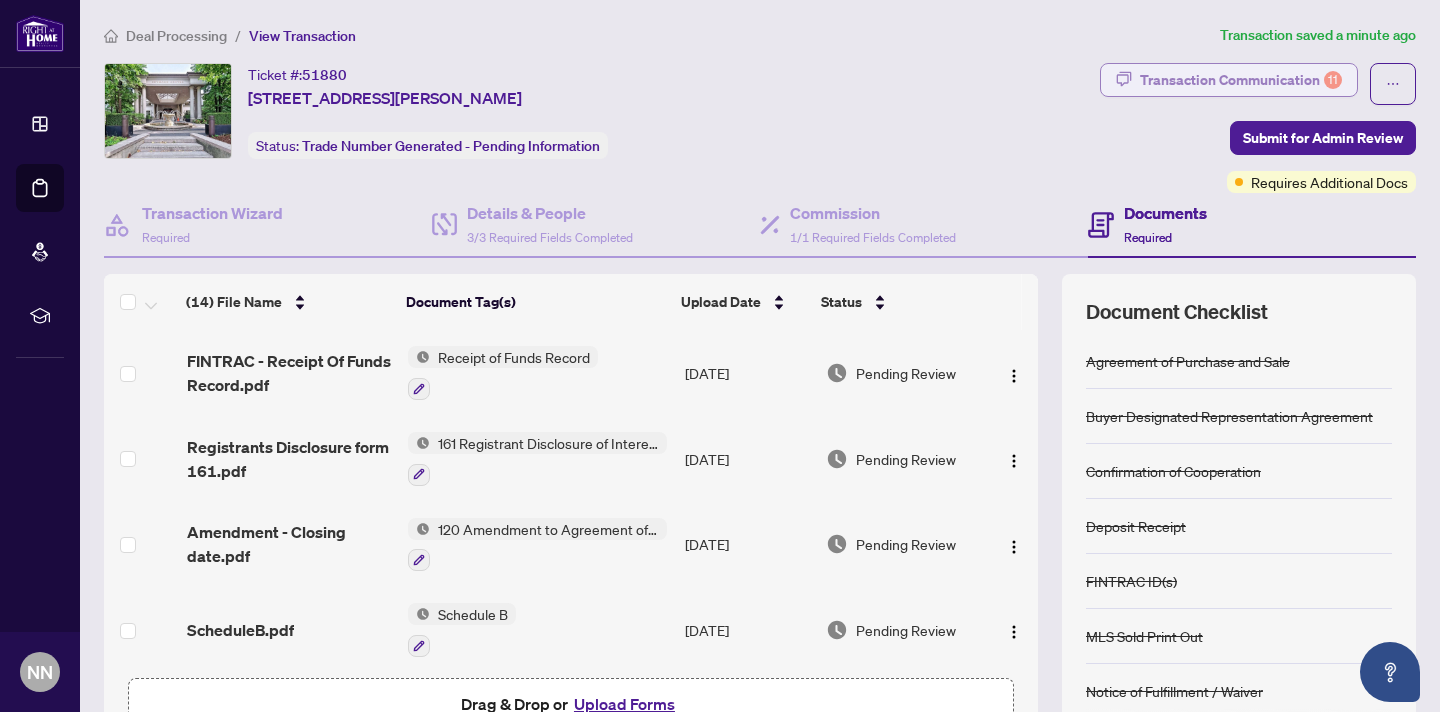
click at [1169, 75] on div "Transaction Communication 11" at bounding box center [1241, 80] width 202 height 32
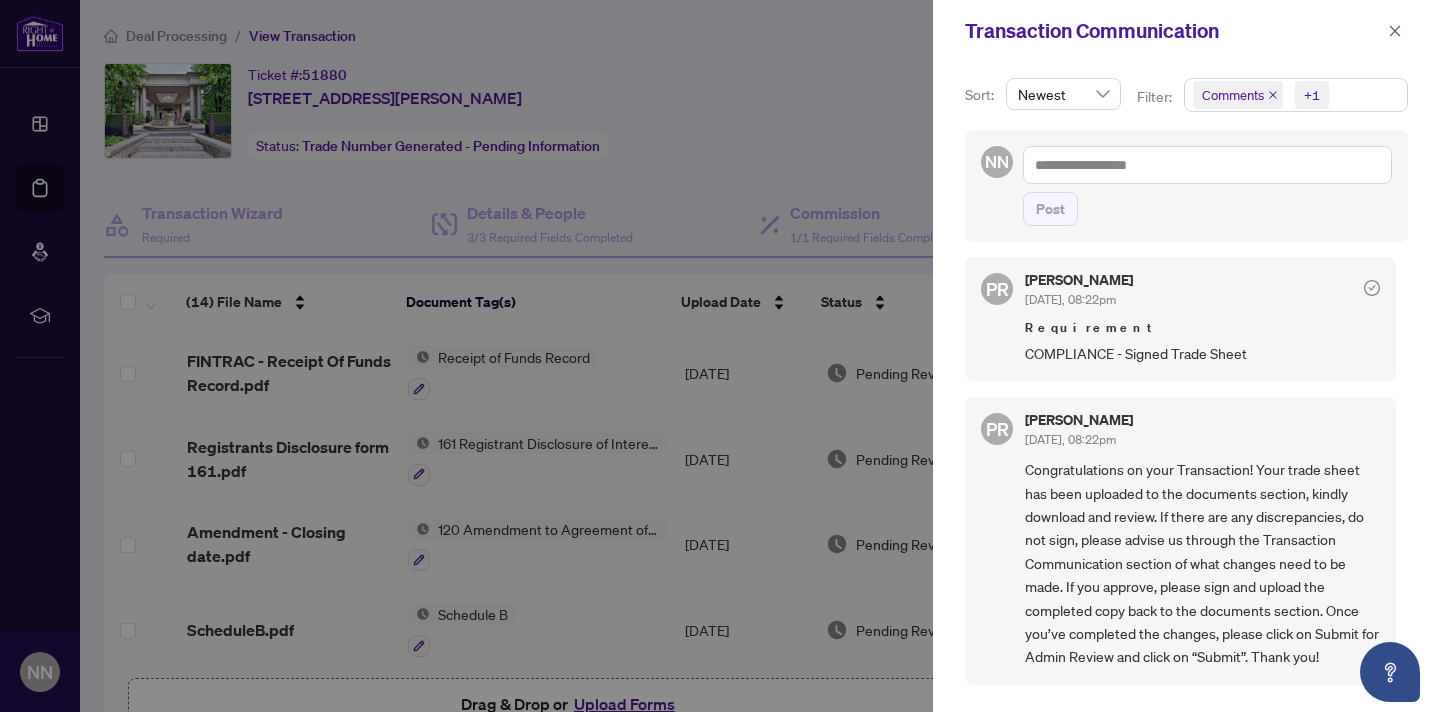
scroll to position [2057, 0]
click at [817, 164] on div at bounding box center [720, 356] width 1440 height 712
click at [1398, 32] on icon "close" at bounding box center [1395, 31] width 14 height 14
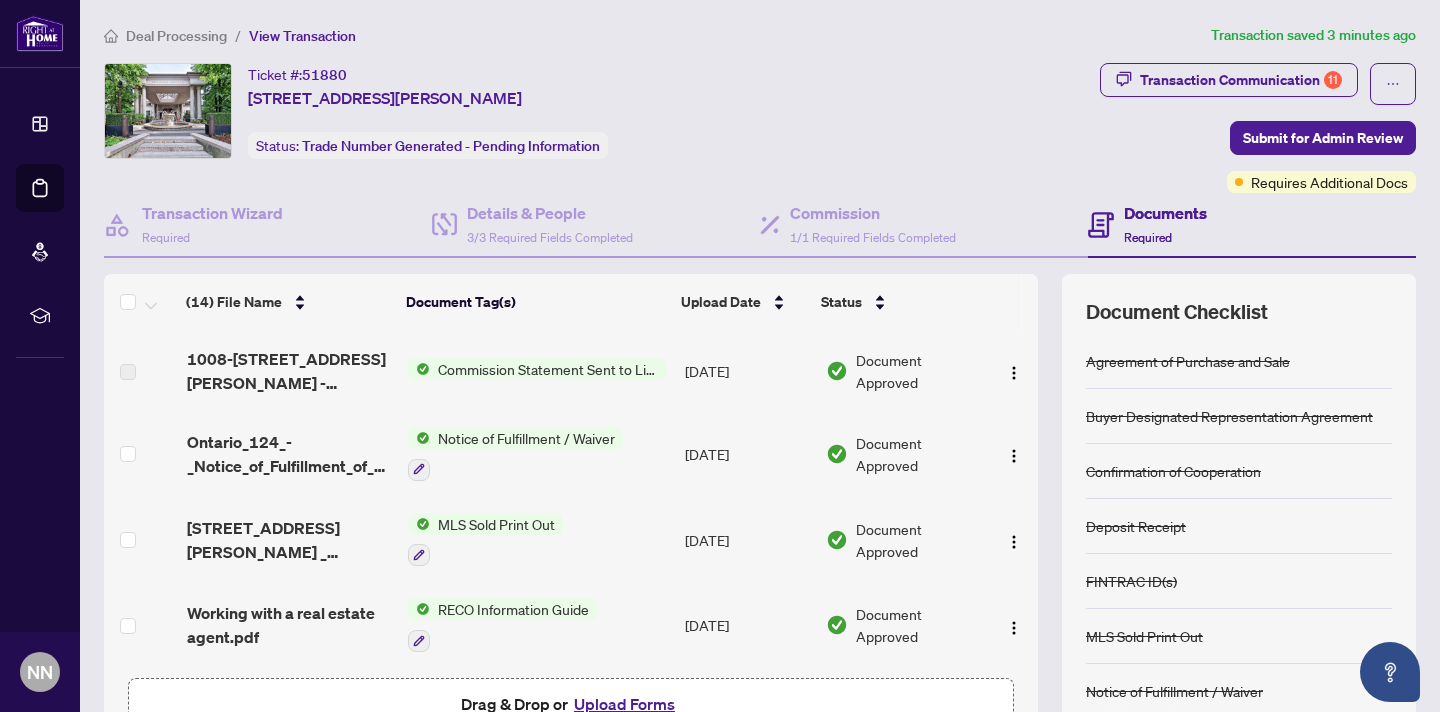
scroll to position [603, 0]
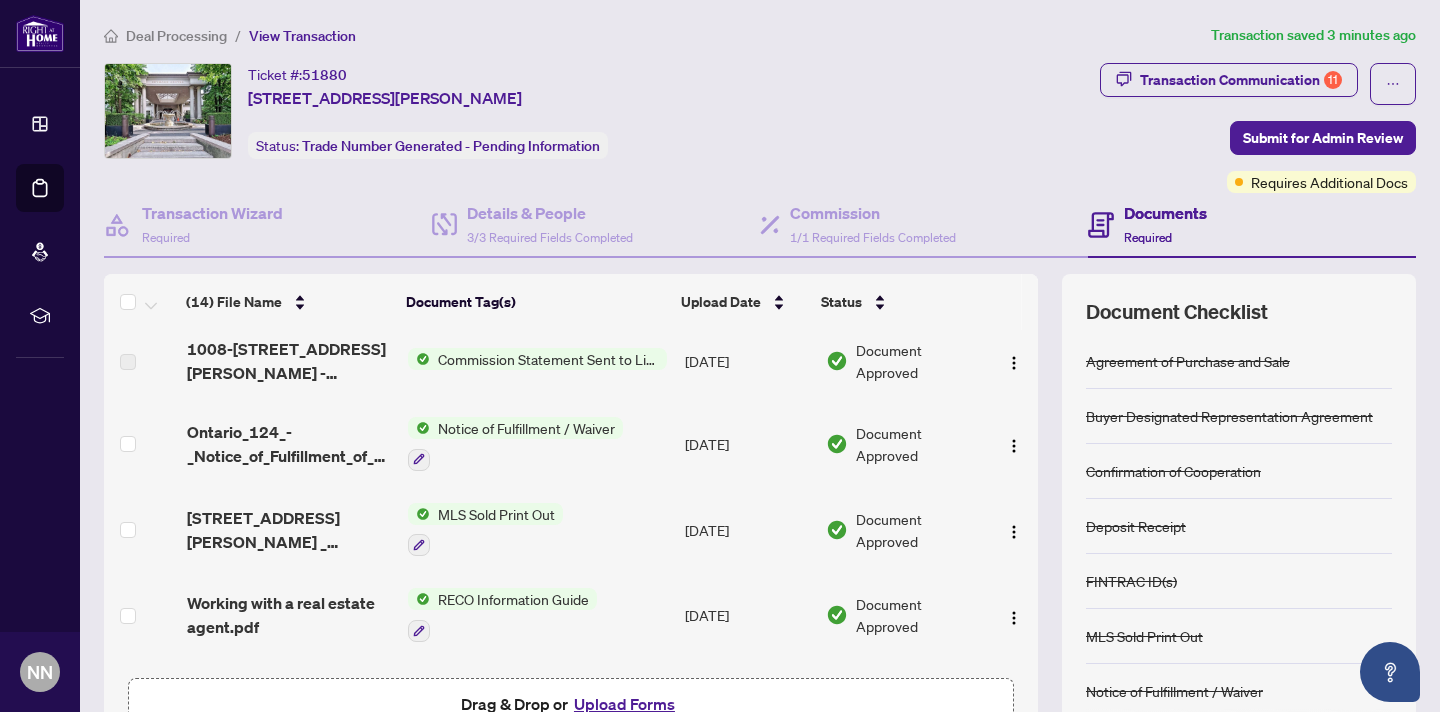
click at [627, 701] on button "Upload Forms" at bounding box center [624, 704] width 113 height 26
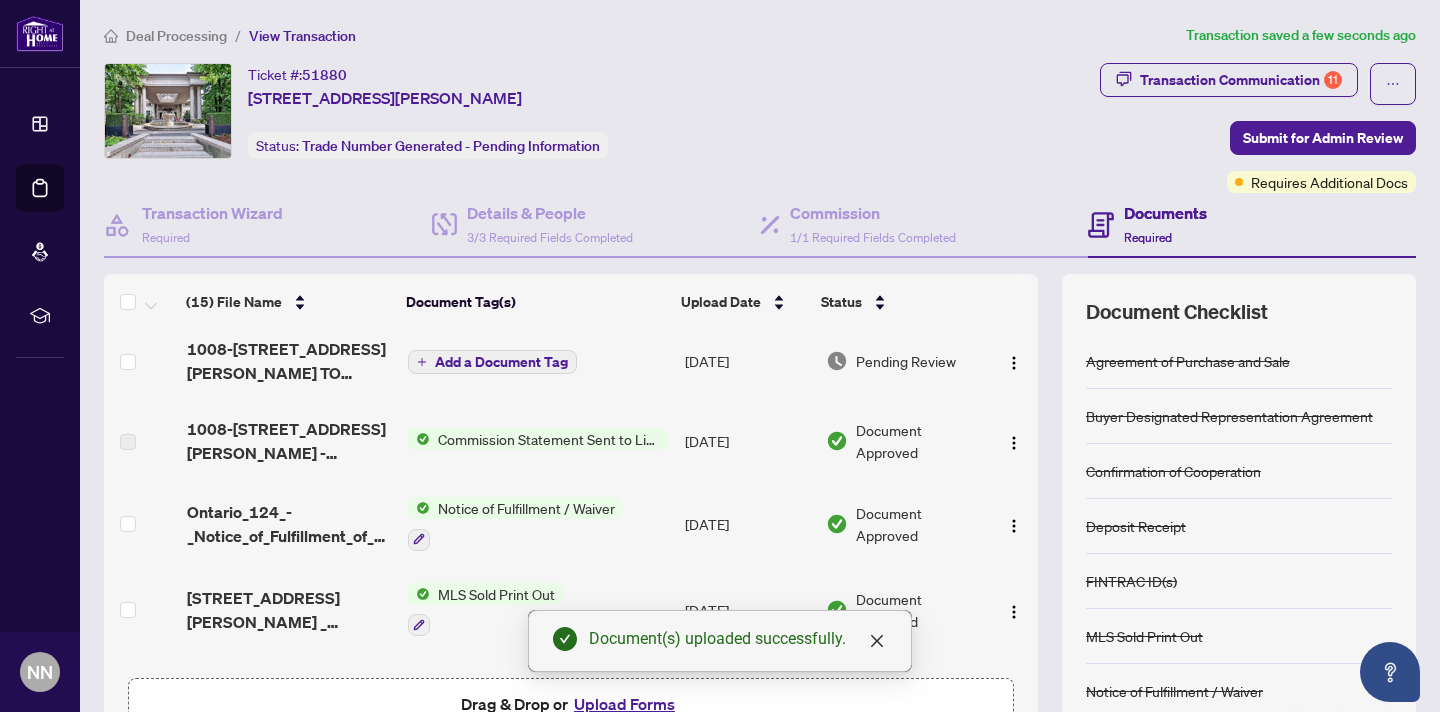
click at [535, 355] on span "Add a Document Tag" at bounding box center [501, 362] width 133 height 14
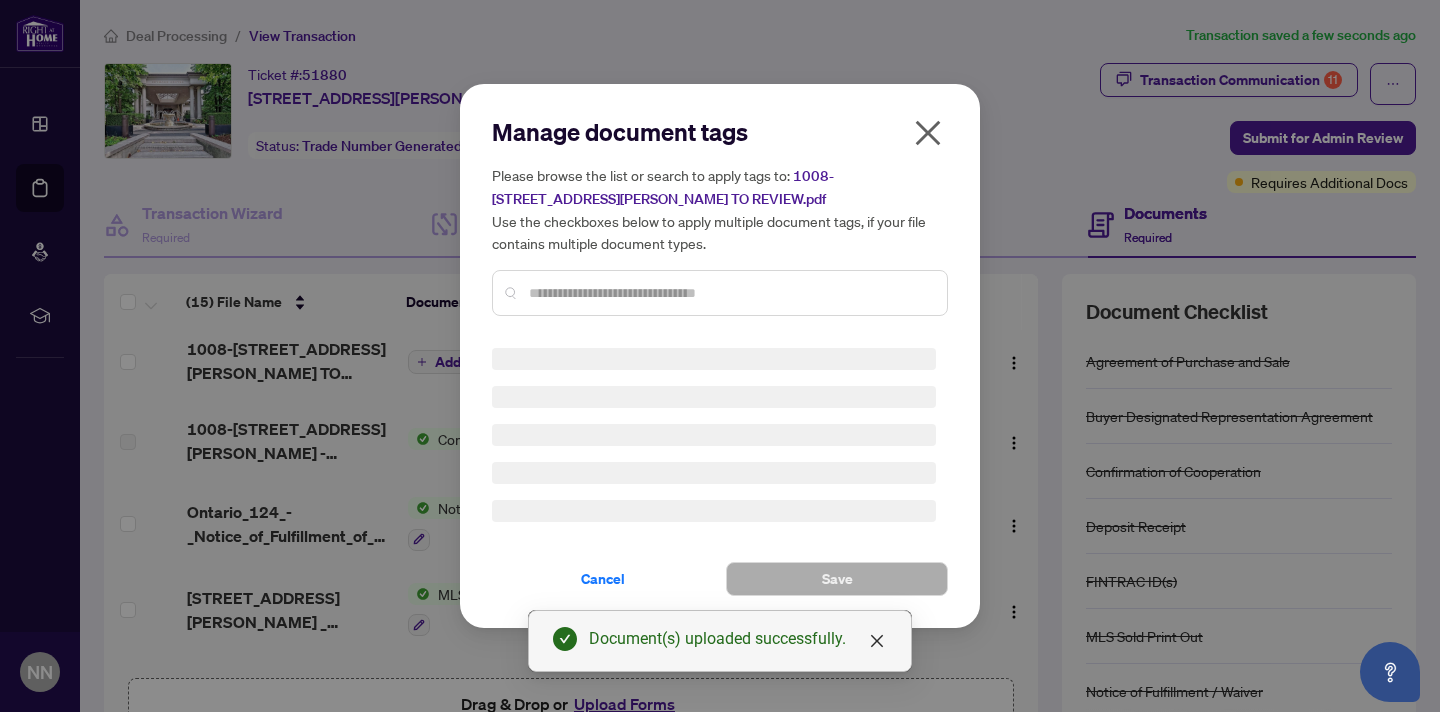
click at [616, 295] on div "Manage document tags Please browse the list or search to apply tags to: 1008-78…" at bounding box center [720, 356] width 456 height 480
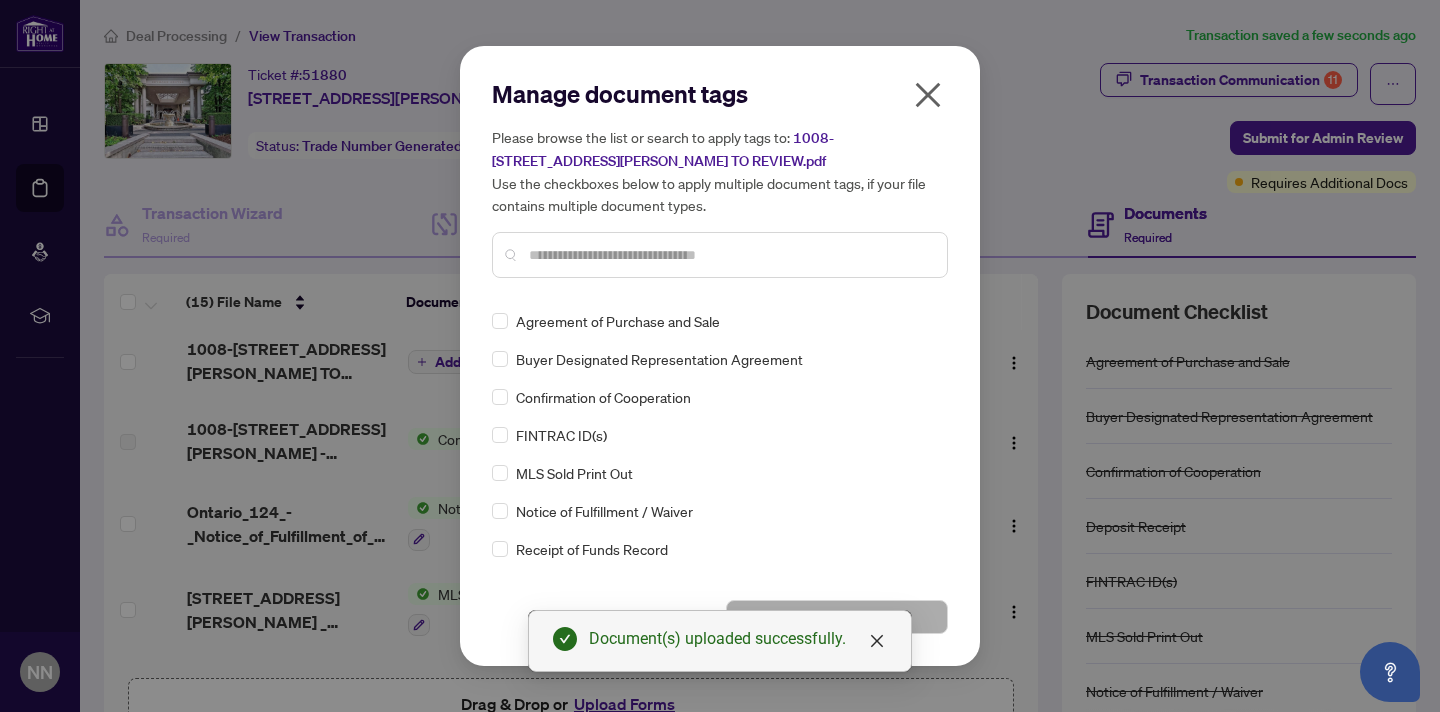
click at [538, 260] on input "text" at bounding box center [730, 255] width 402 height 22
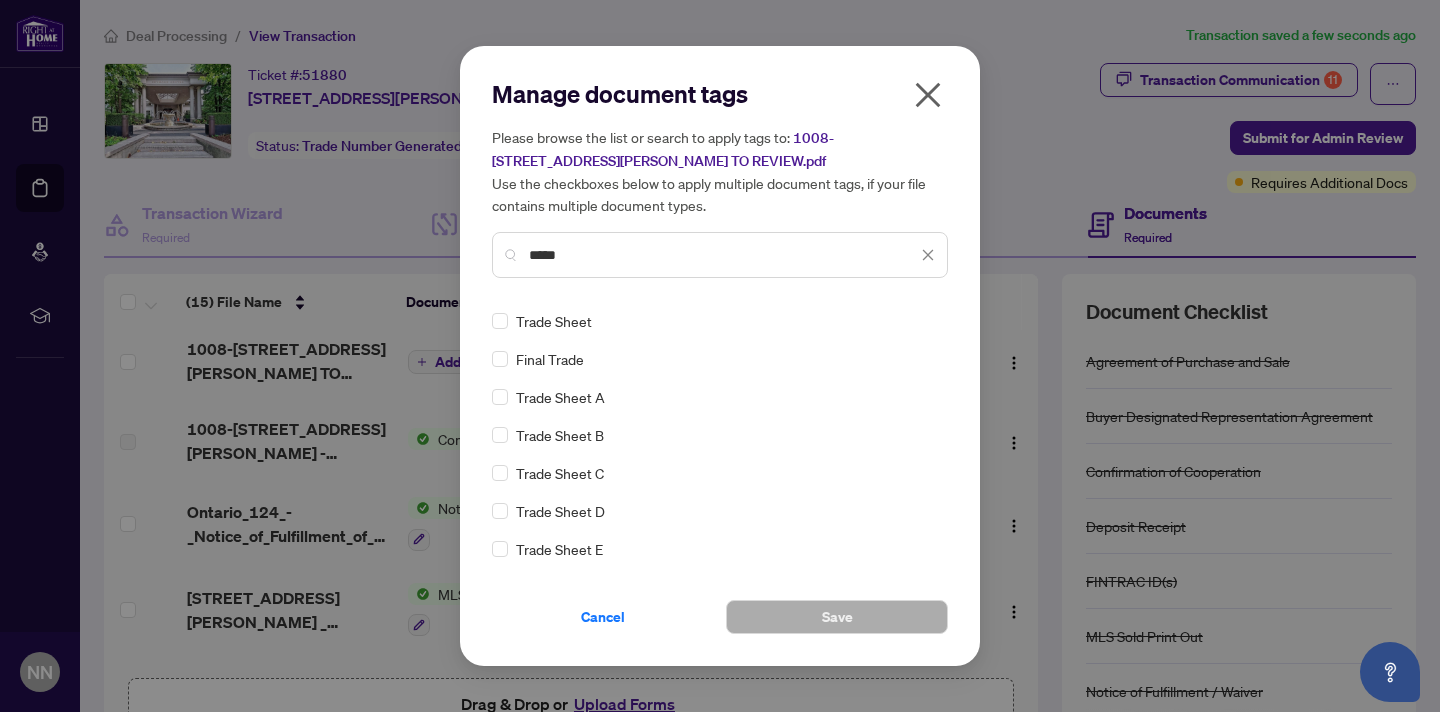
type input "*****"
click at [849, 615] on span "Save" at bounding box center [837, 617] width 31 height 32
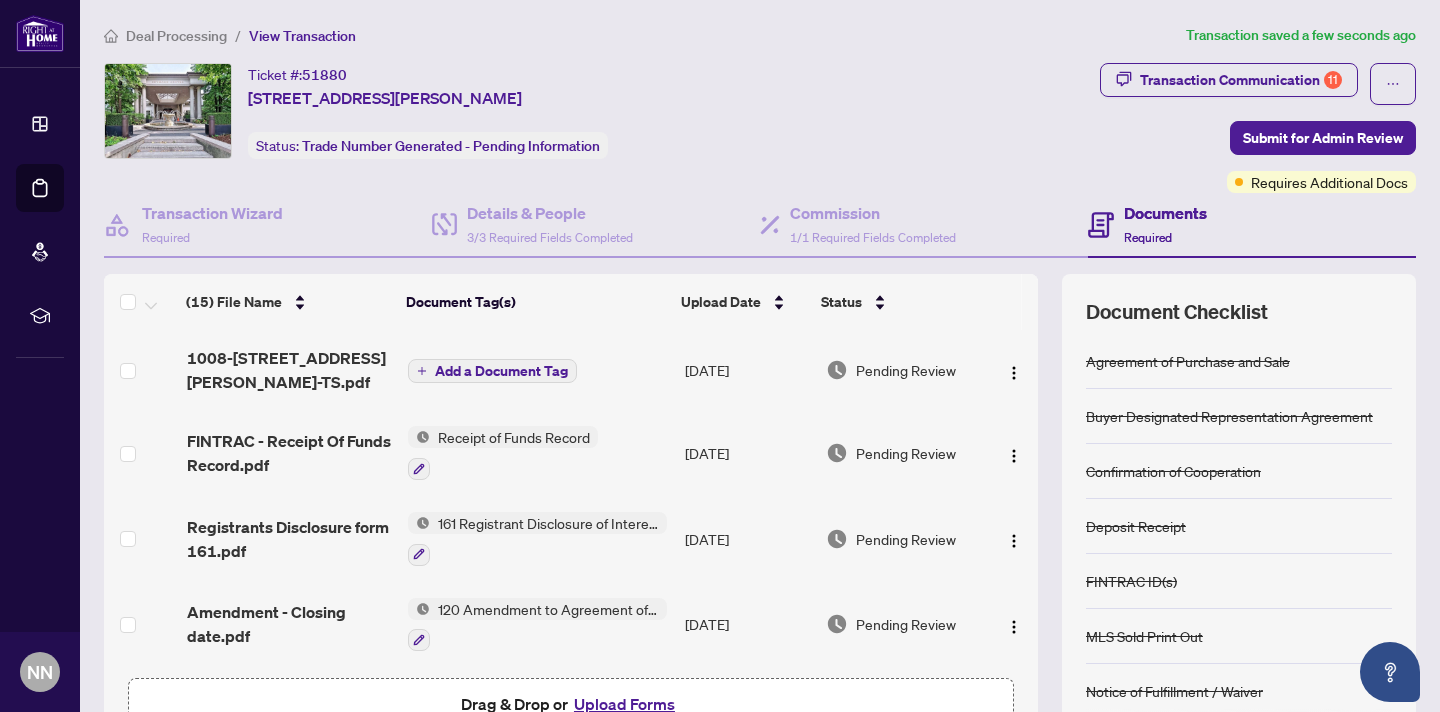
scroll to position [1, 0]
click at [1288, 139] on span "Submit for Admin Review" at bounding box center [1323, 138] width 160 height 32
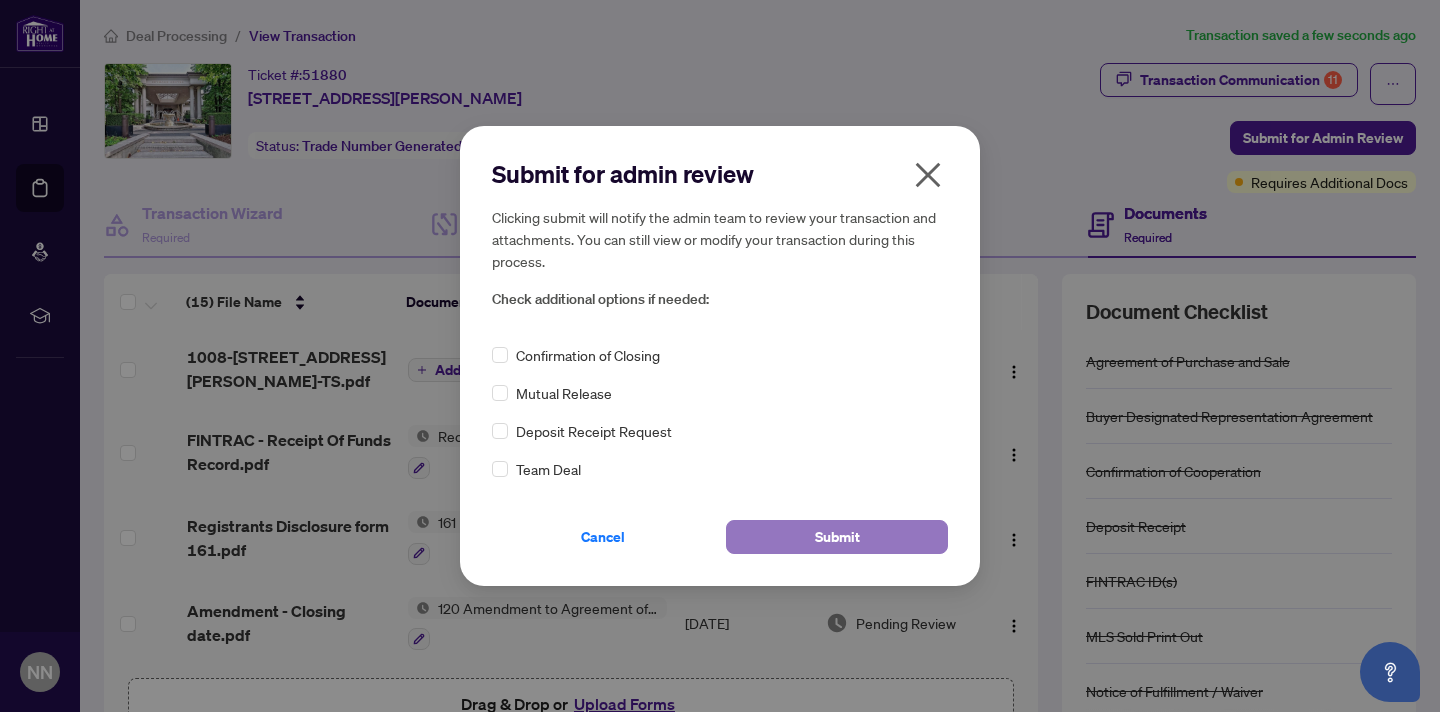
click at [818, 532] on span "Submit" at bounding box center [837, 537] width 45 height 32
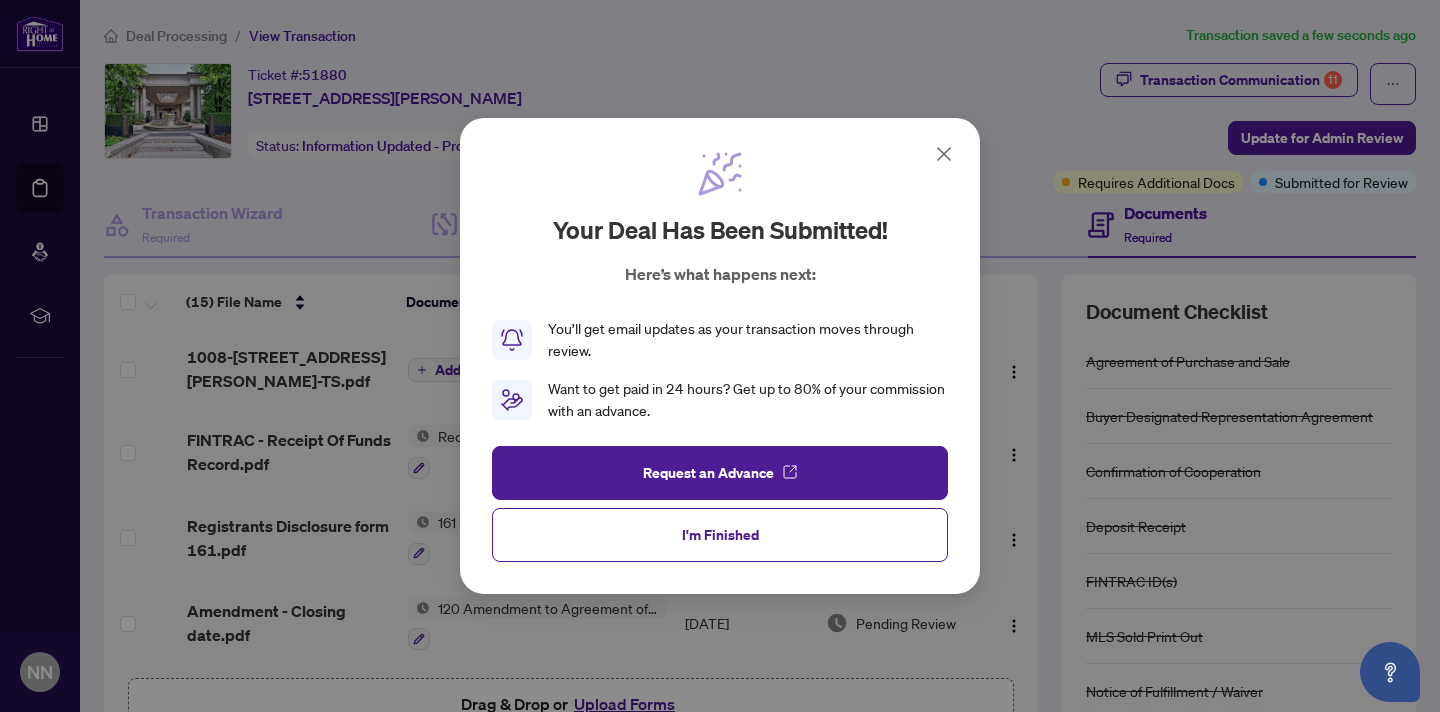
click at [818, 532] on button "I'm Finished" at bounding box center [720, 535] width 456 height 54
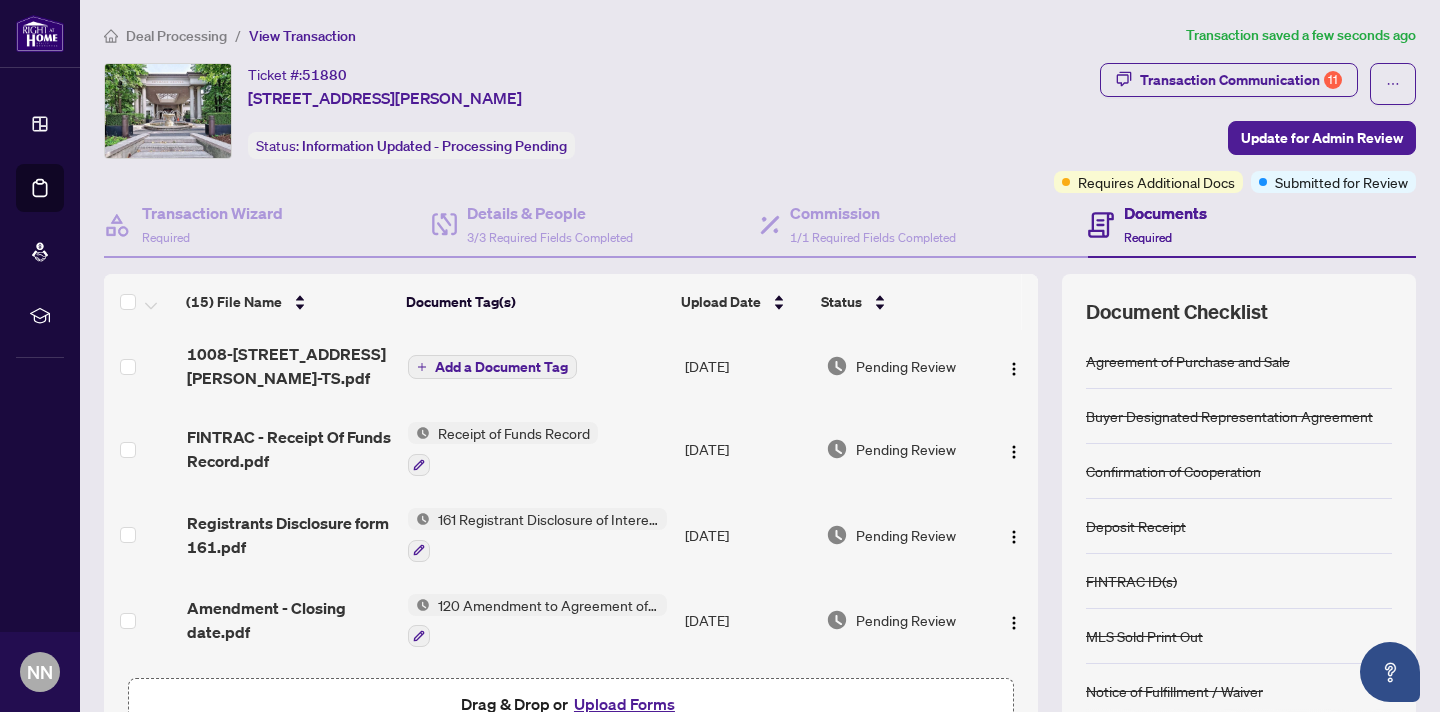
scroll to position [0, 0]
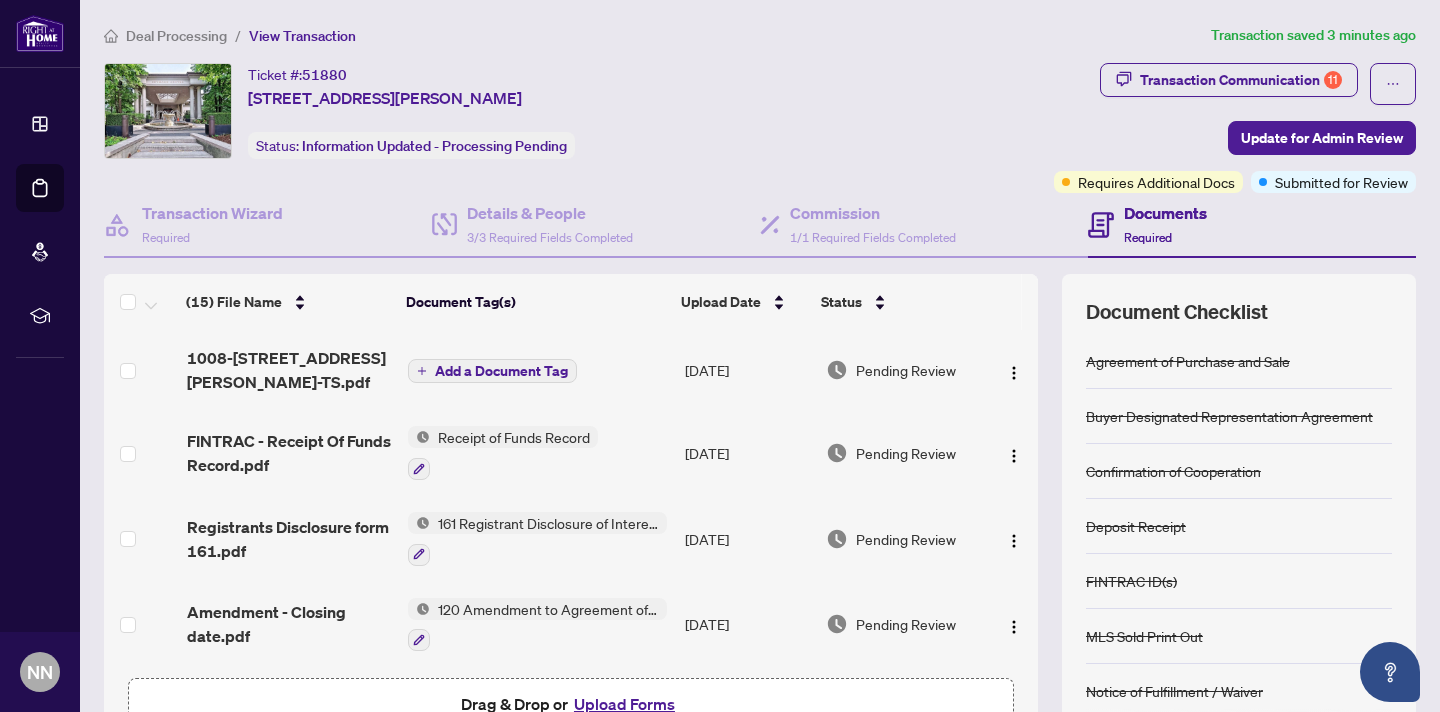
click at [316, 441] on span "FINTRAC - Receipt Of Funds Record.pdf" at bounding box center [290, 453] width 206 height 48
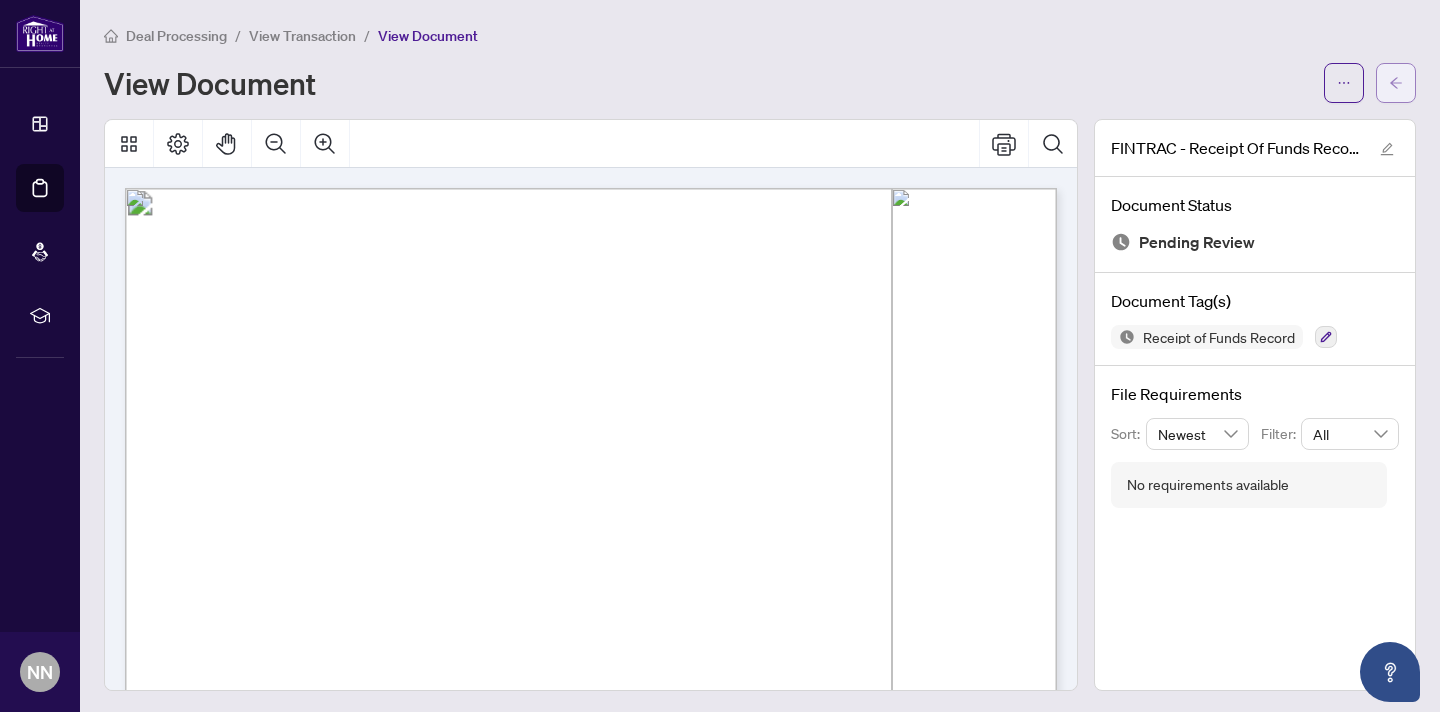
click at [1401, 78] on icon "arrow-left" at bounding box center [1396, 83] width 14 height 14
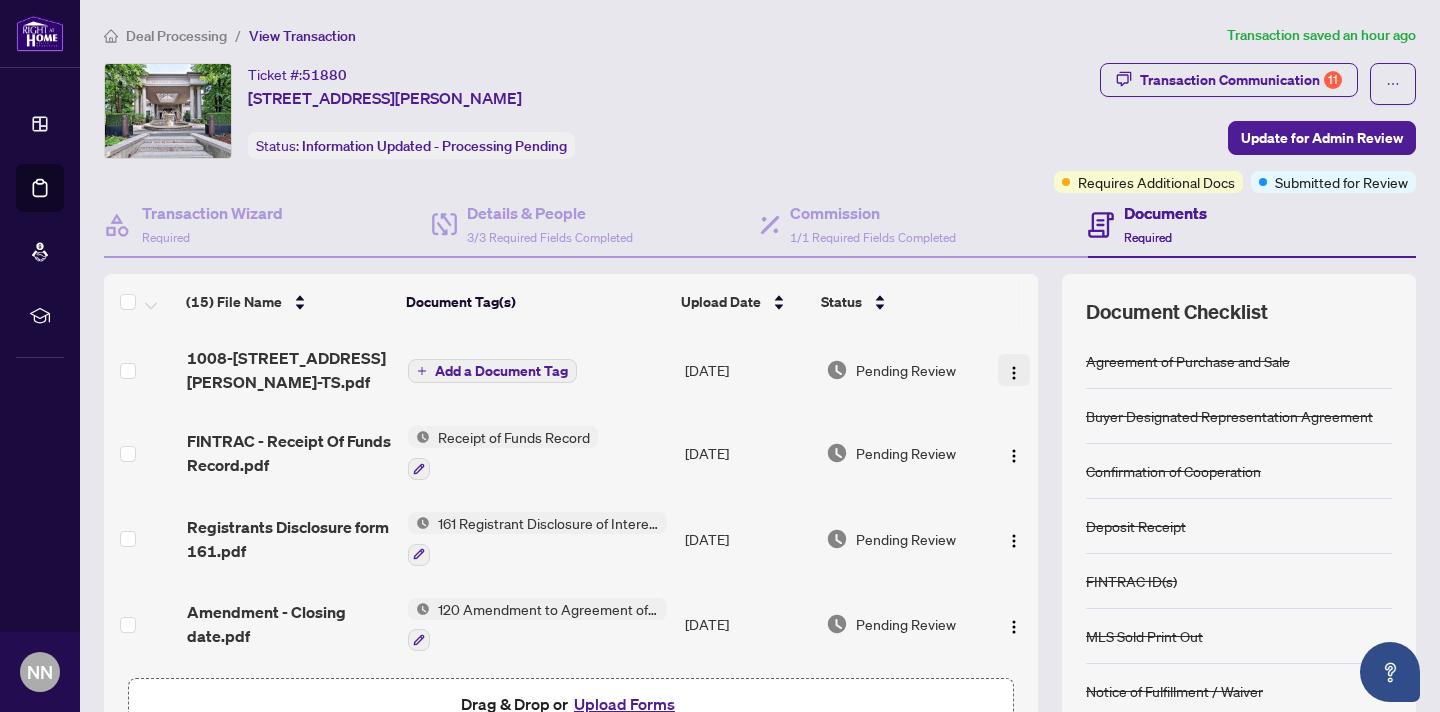
click at [1006, 369] on img "button" at bounding box center [1014, 373] width 16 height 16
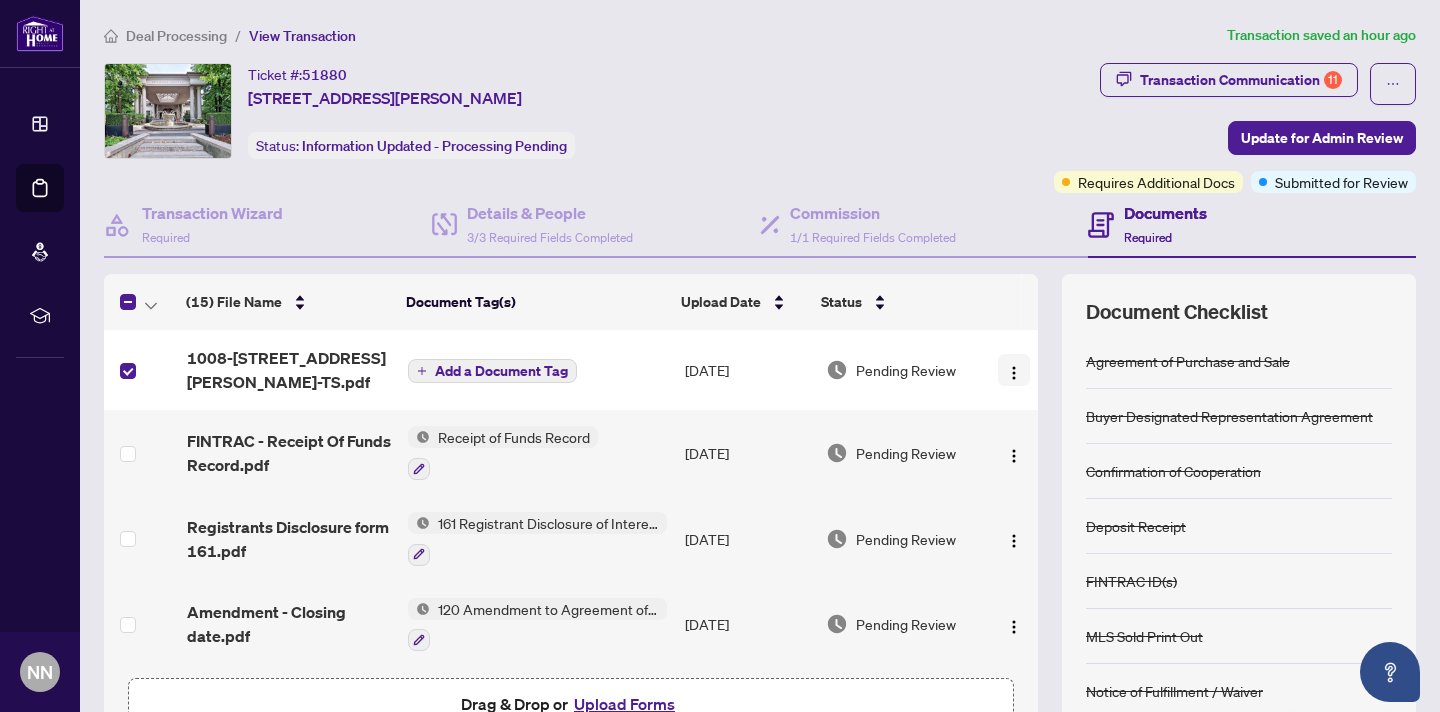
click at [1010, 368] on img "button" at bounding box center [1014, 373] width 16 height 16
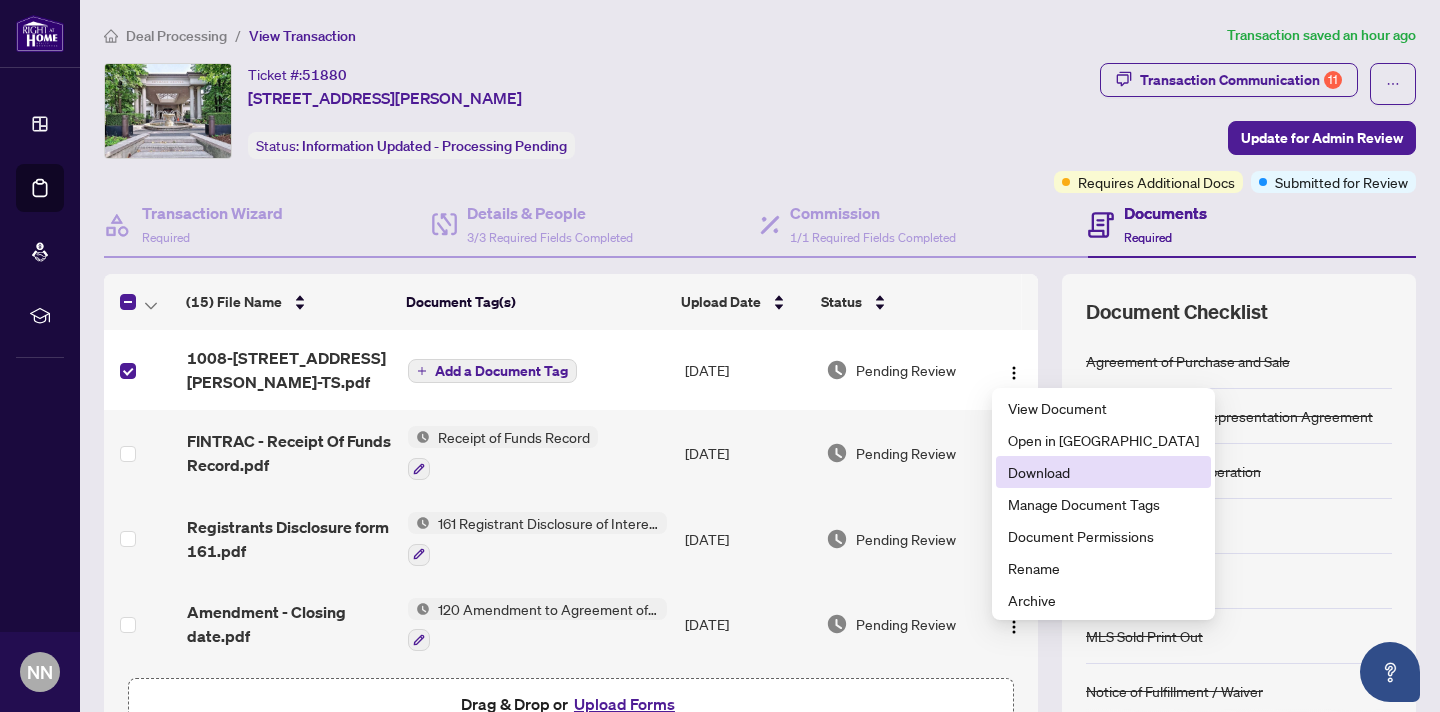
click at [1014, 467] on span "Download" at bounding box center [1103, 472] width 191 height 22
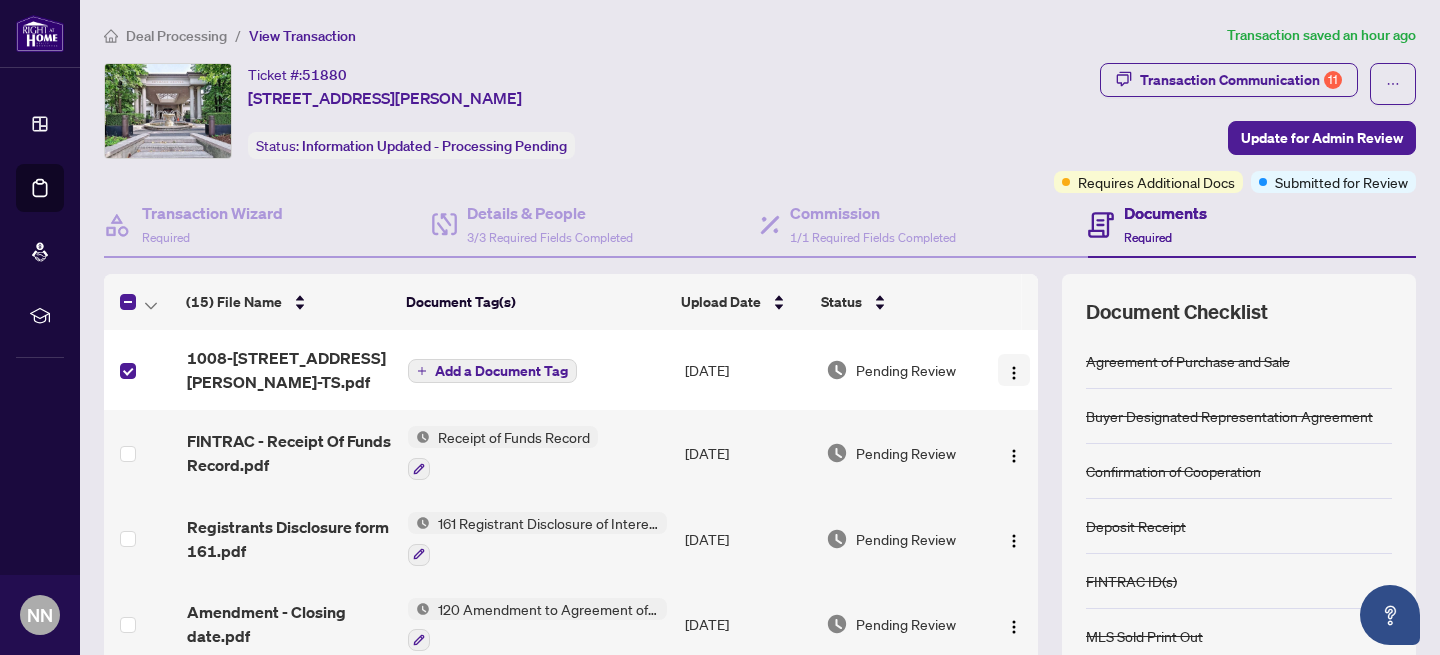
click at [1008, 372] on img "button" at bounding box center [1014, 373] width 16 height 16
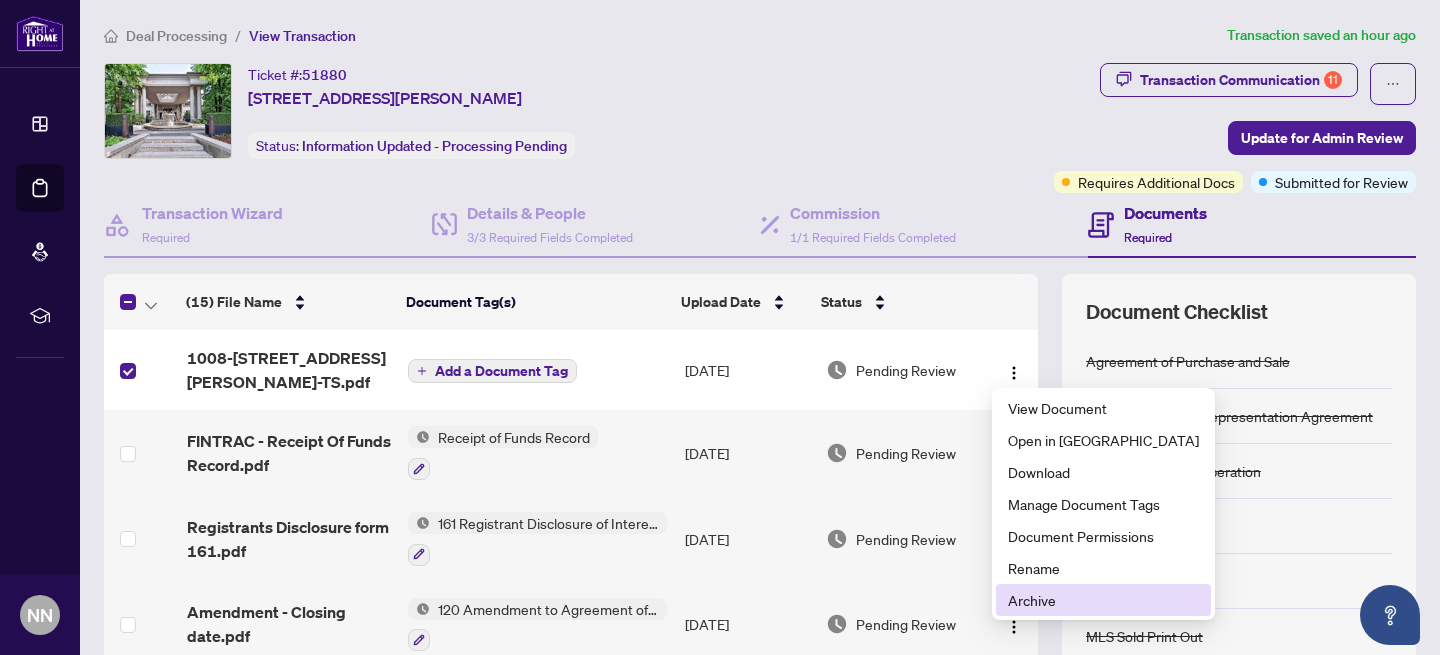
click at [1047, 599] on span "Archive" at bounding box center [1103, 600] width 191 height 22
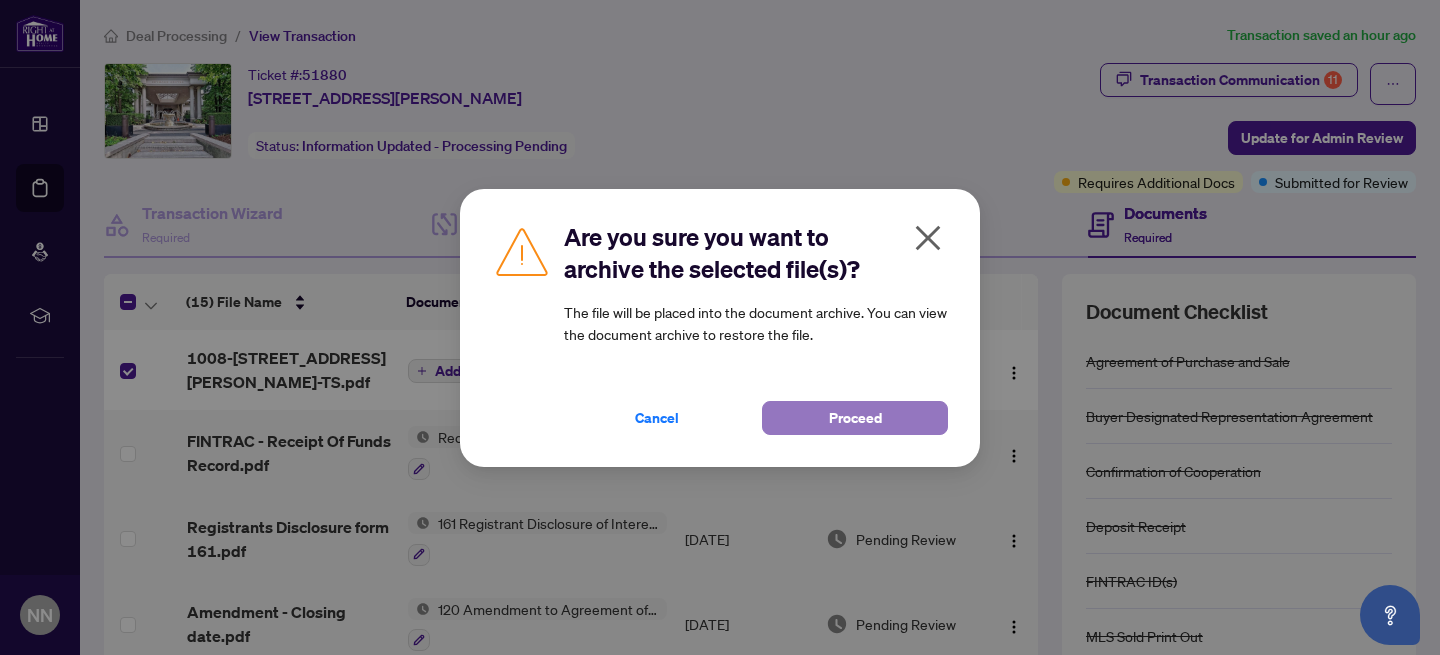
click at [855, 422] on span "Proceed" at bounding box center [855, 418] width 53 height 32
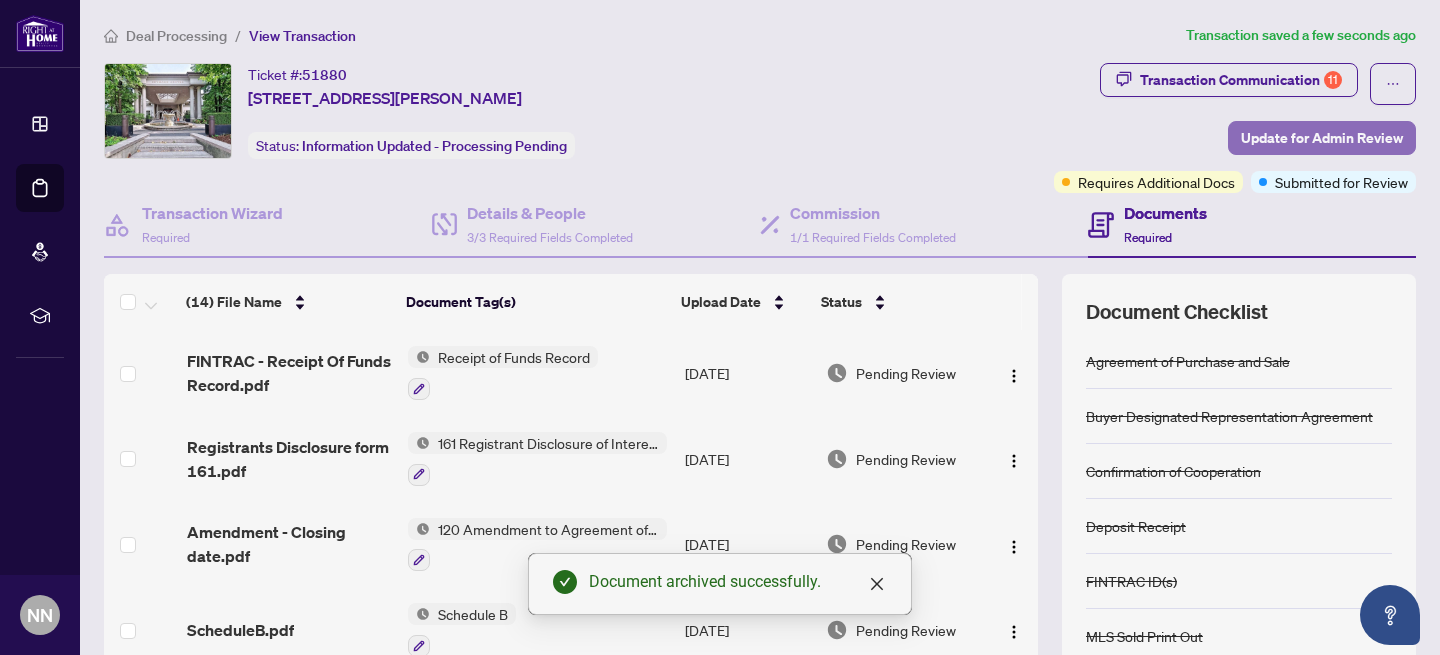
click at [1319, 134] on span "Update for Admin Review" at bounding box center [1322, 138] width 162 height 32
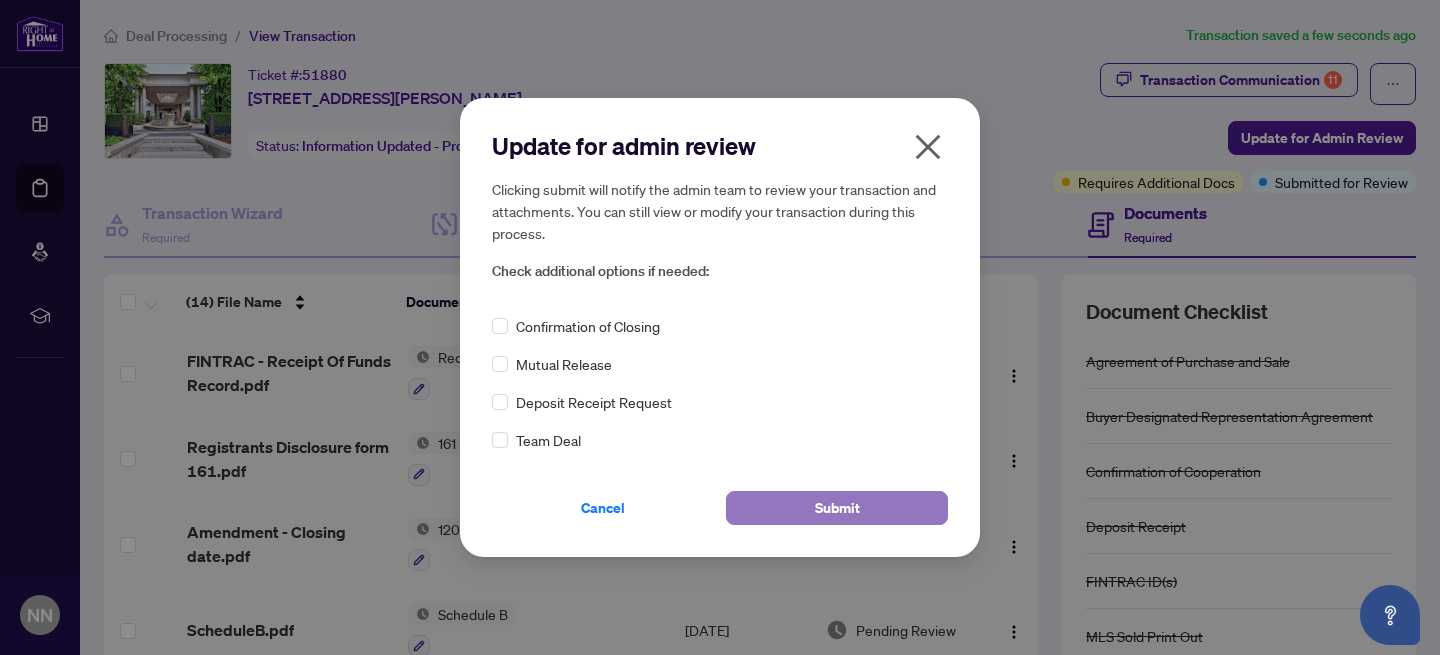
click at [855, 510] on span "Submit" at bounding box center [837, 508] width 45 height 32
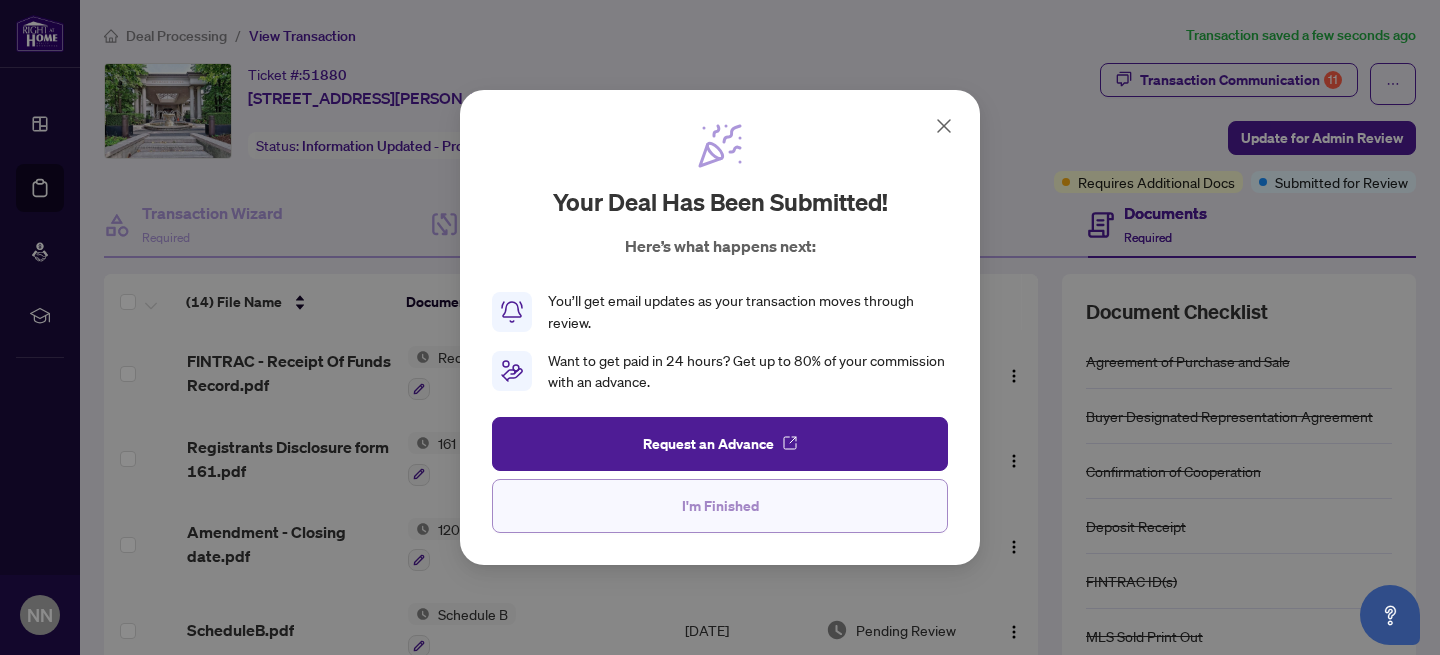
click at [878, 506] on button "I'm Finished" at bounding box center [720, 506] width 456 height 54
